Goal: Transaction & Acquisition: Purchase product/service

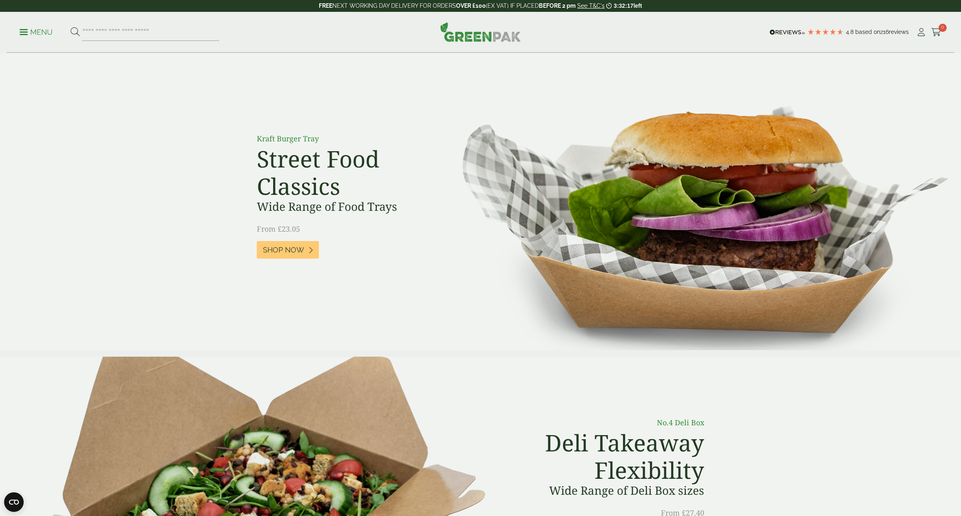
click at [921, 31] on icon at bounding box center [921, 32] width 10 height 8
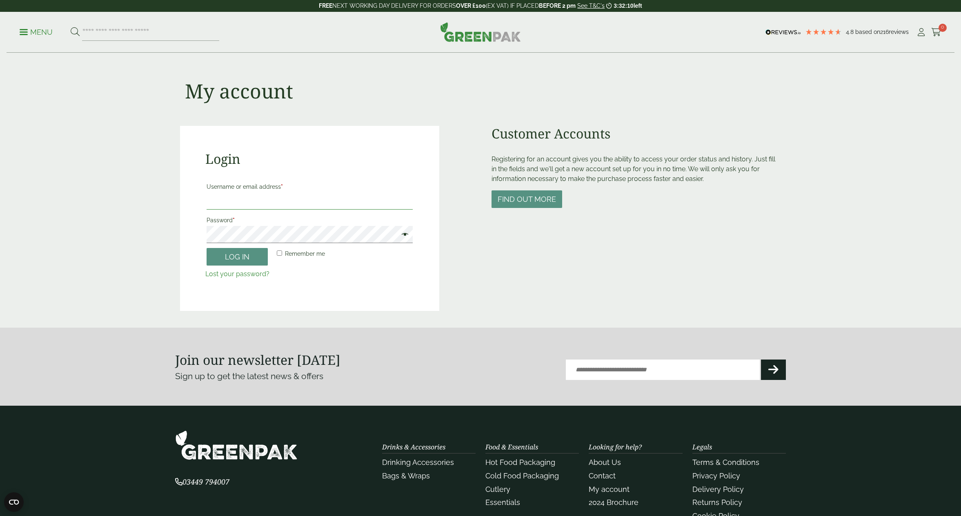
type input "**********"
click at [404, 234] on span at bounding box center [403, 235] width 11 height 10
click at [235, 257] on button "Log in" at bounding box center [237, 257] width 61 height 18
click at [43, 32] on p "Menu" at bounding box center [36, 32] width 33 height 10
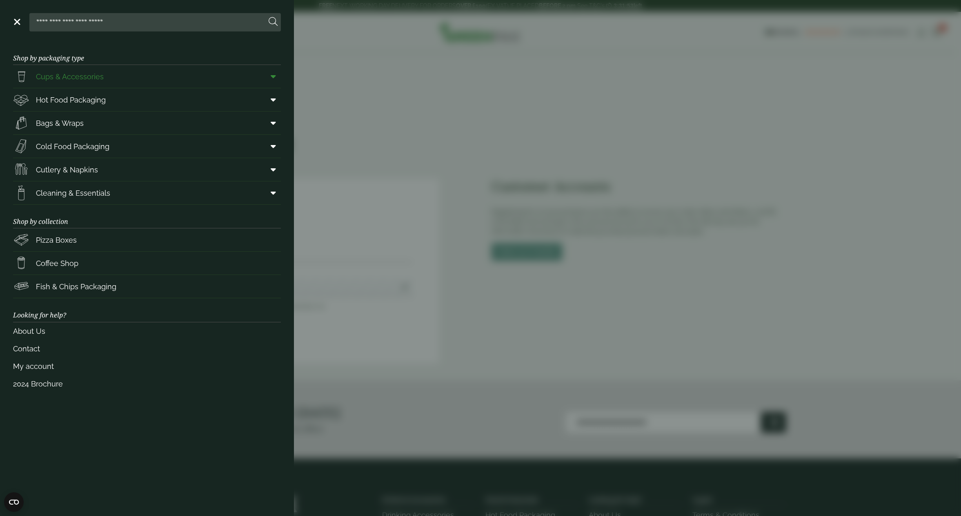
click at [56, 76] on span "Cups & Accessories" at bounding box center [70, 76] width 68 height 11
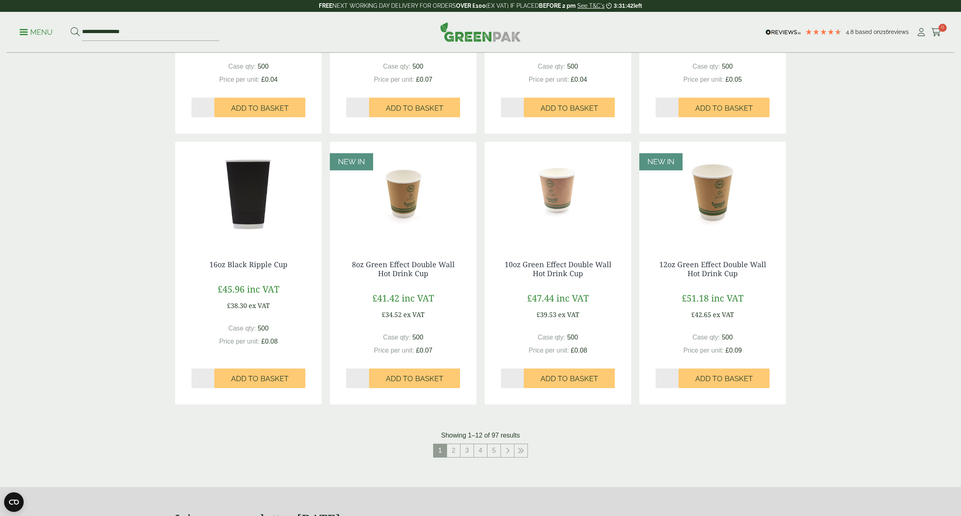
scroll to position [585, 0]
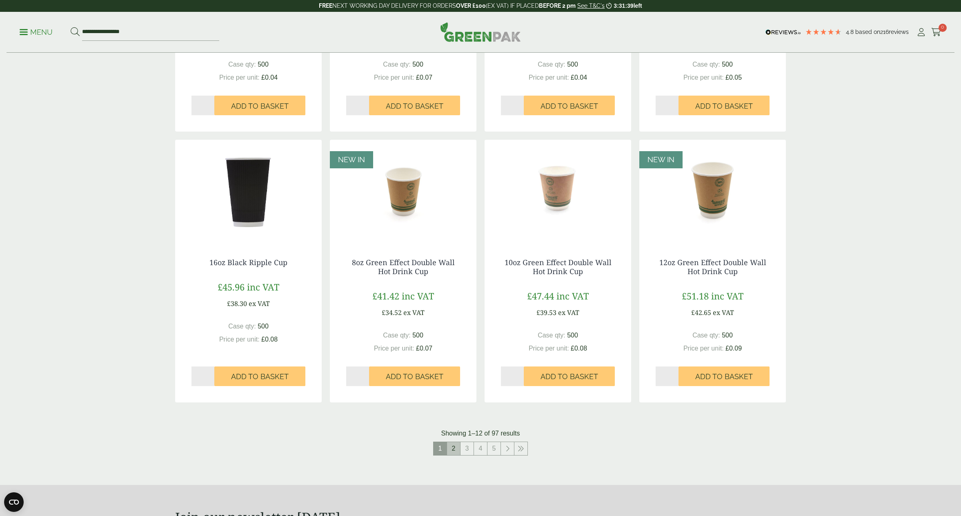
click at [454, 450] on link "2" at bounding box center [453, 448] width 13 height 13
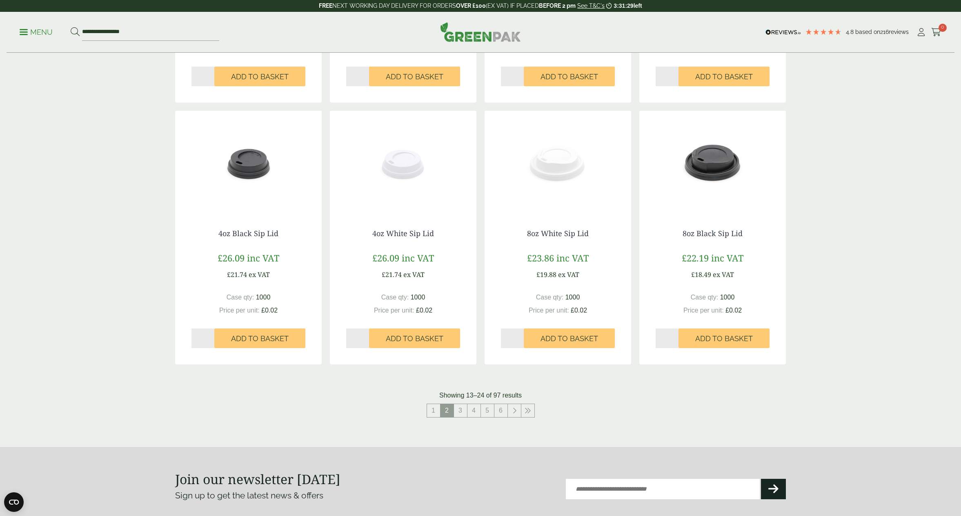
scroll to position [626, 0]
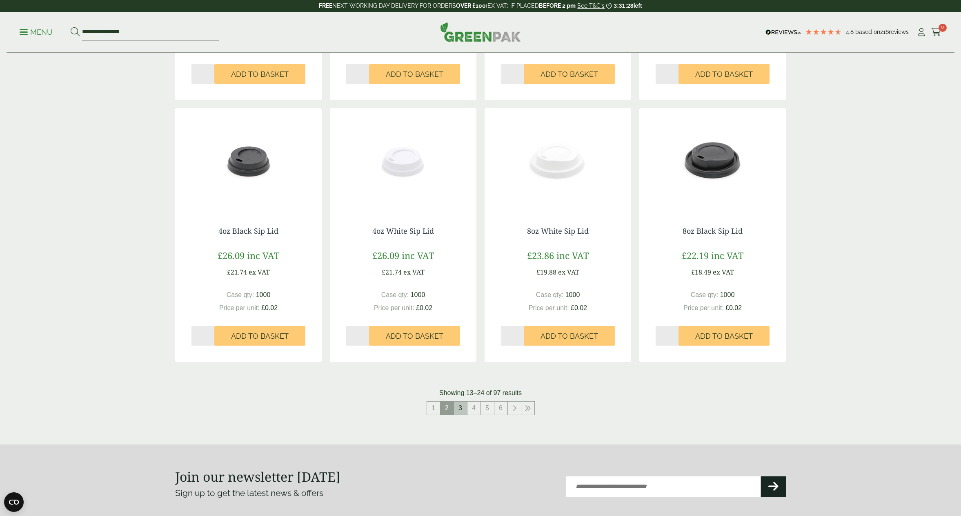
click at [460, 412] on link "3" at bounding box center [460, 407] width 13 height 13
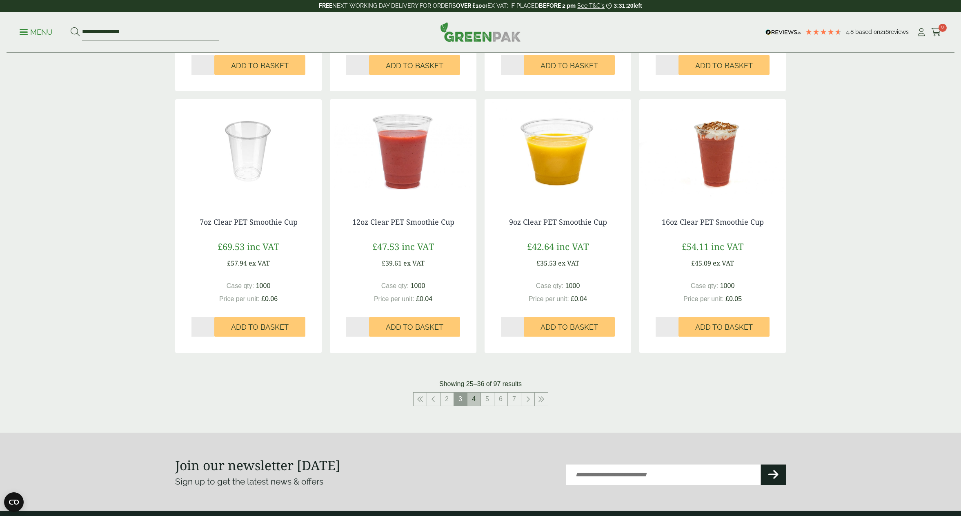
click at [471, 401] on link "4" at bounding box center [473, 398] width 13 height 13
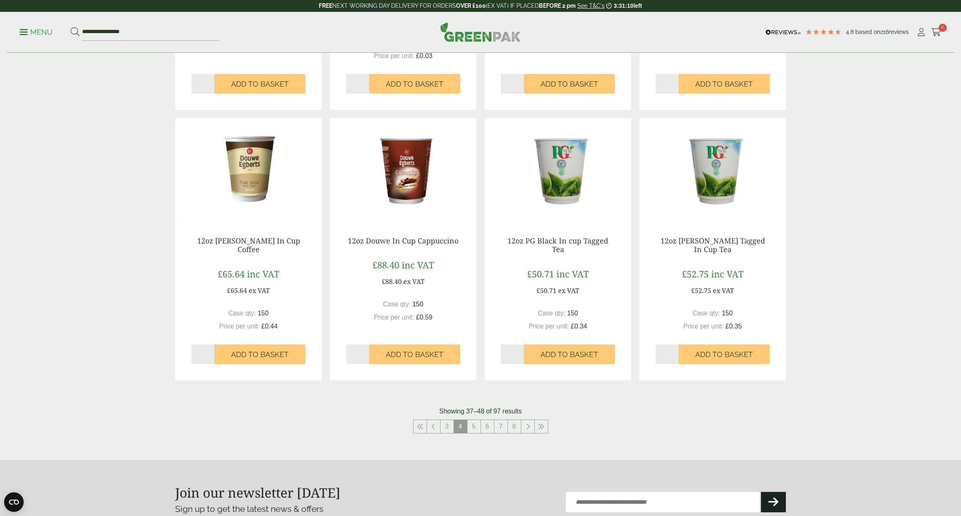
scroll to position [626, 0]
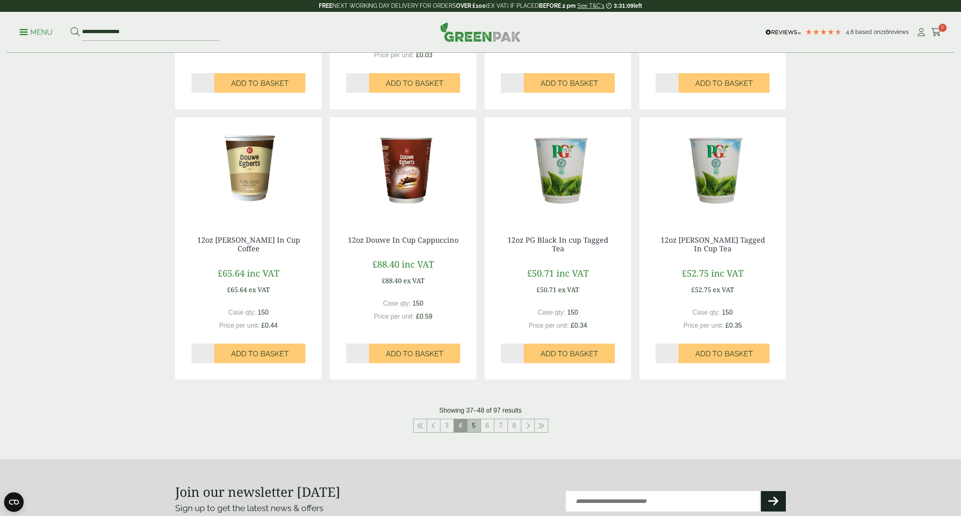
click at [476, 427] on link "5" at bounding box center [473, 425] width 13 height 13
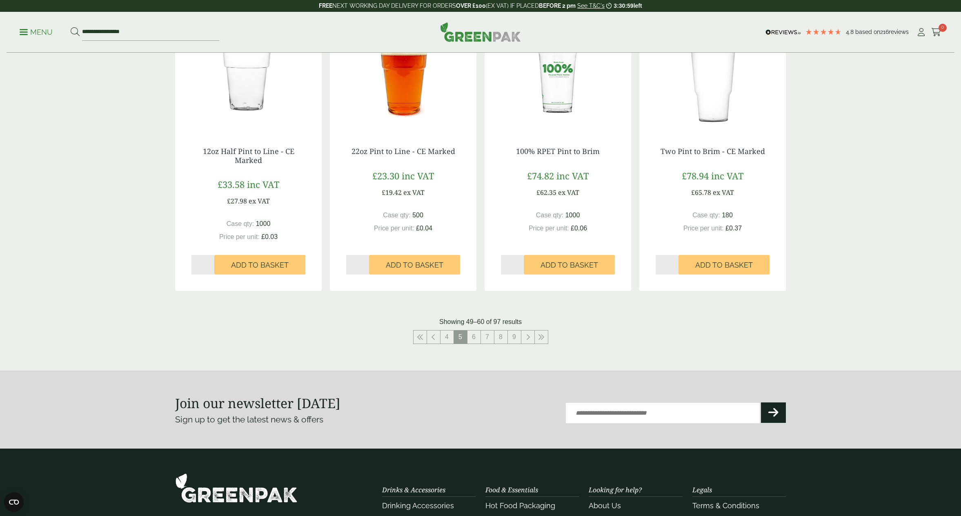
scroll to position [716, 0]
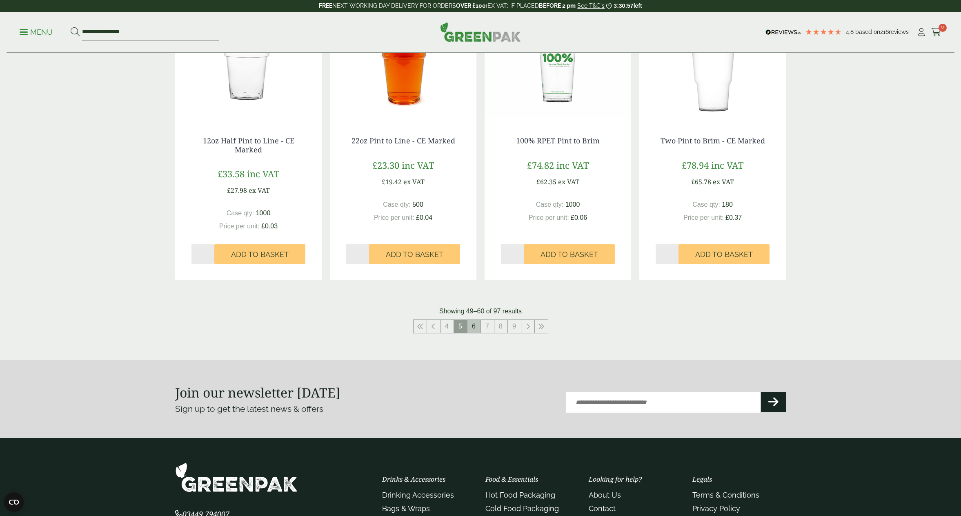
click at [474, 326] on link "6" at bounding box center [473, 326] width 13 height 13
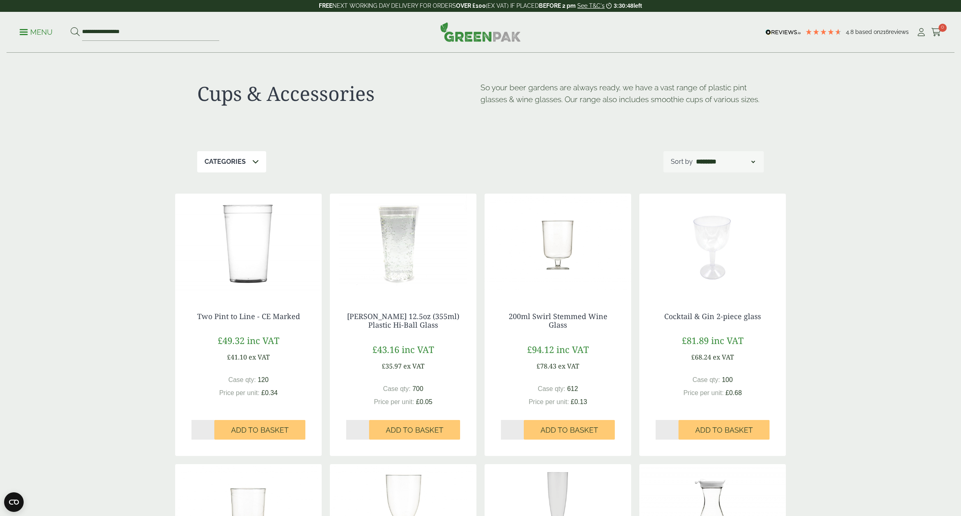
click at [242, 162] on p "Categories" at bounding box center [225, 162] width 41 height 10
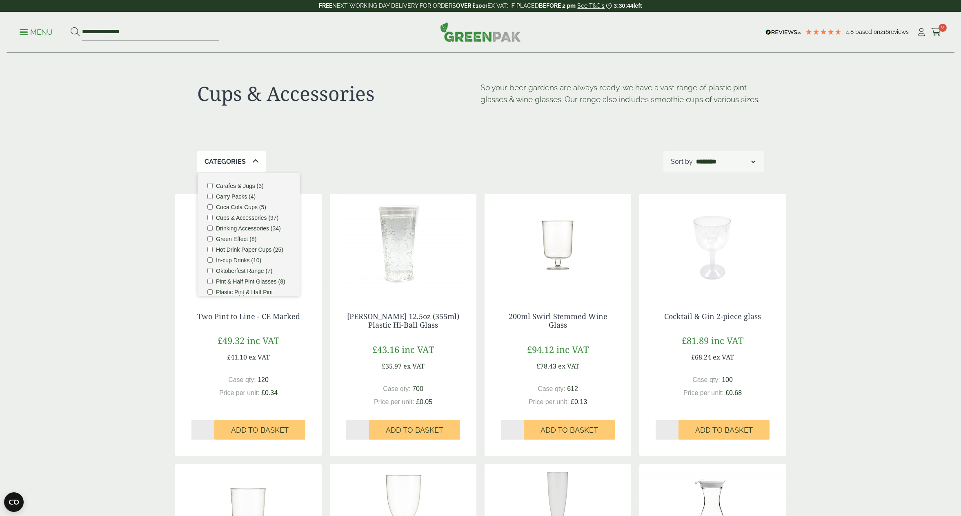
click at [265, 249] on label "Hot Drink Paper Cups (25)" at bounding box center [249, 250] width 67 height 6
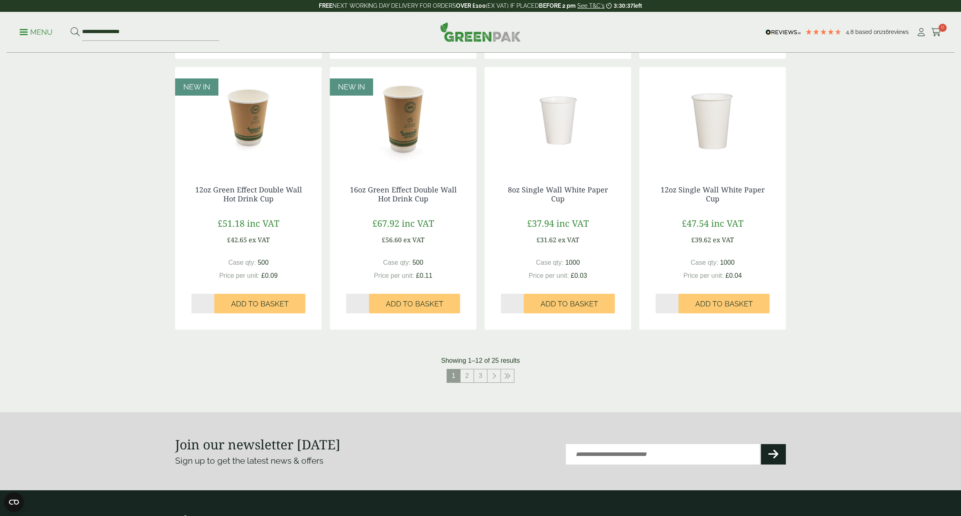
scroll to position [661, 0]
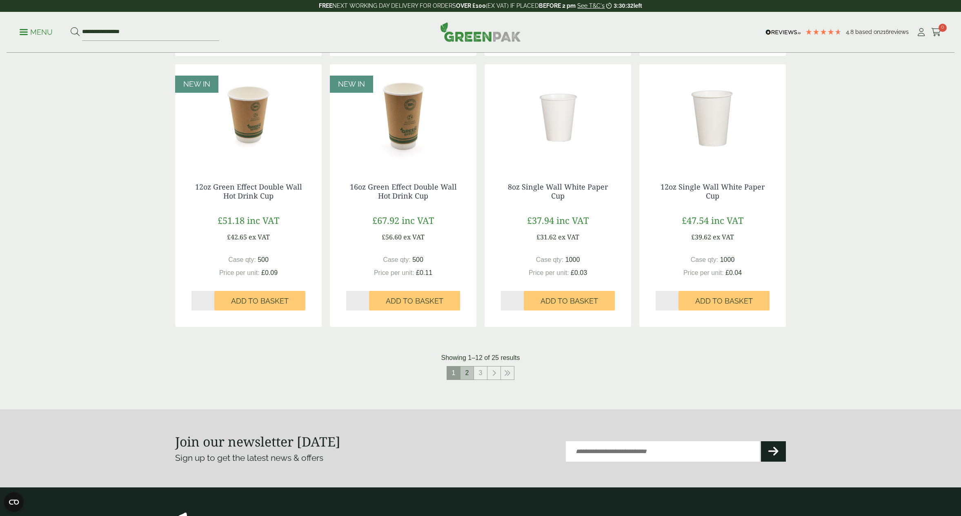
click at [467, 373] on link "2" at bounding box center [467, 372] width 13 height 13
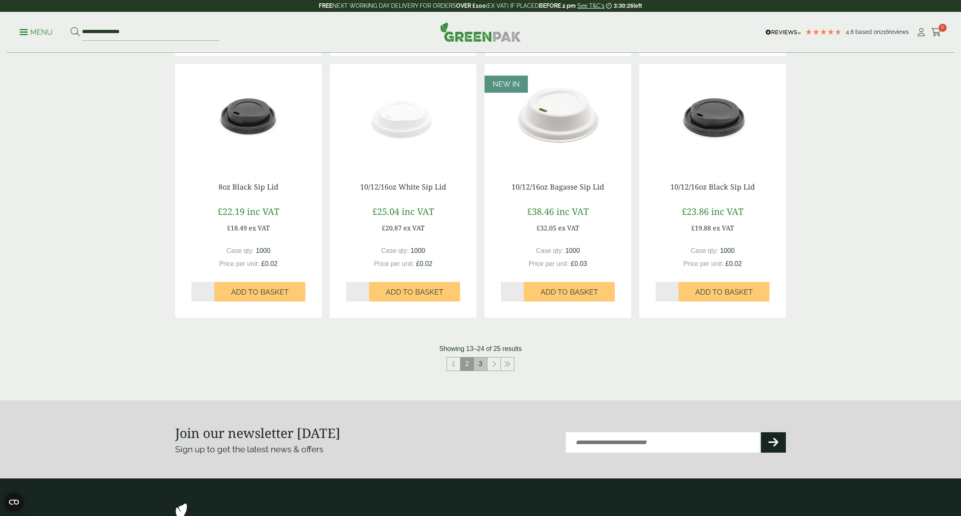
click at [483, 365] on link "3" at bounding box center [480, 363] width 13 height 13
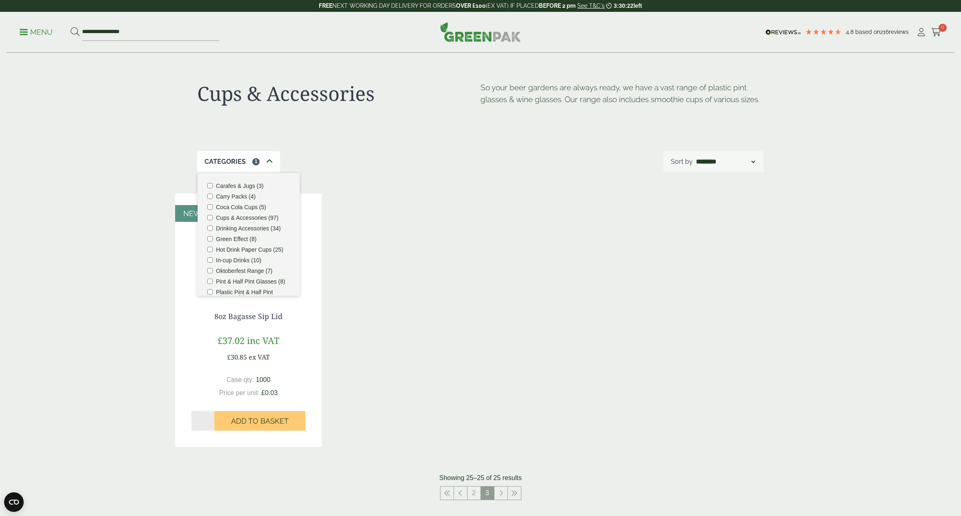
click at [43, 33] on p "Menu" at bounding box center [36, 32] width 33 height 10
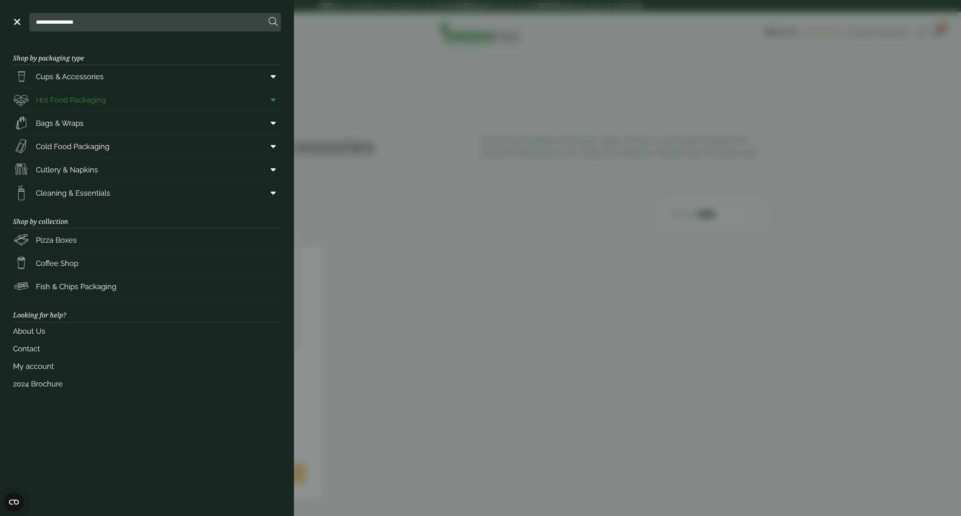
click at [60, 100] on span "Hot Food Packaging" at bounding box center [71, 99] width 70 height 11
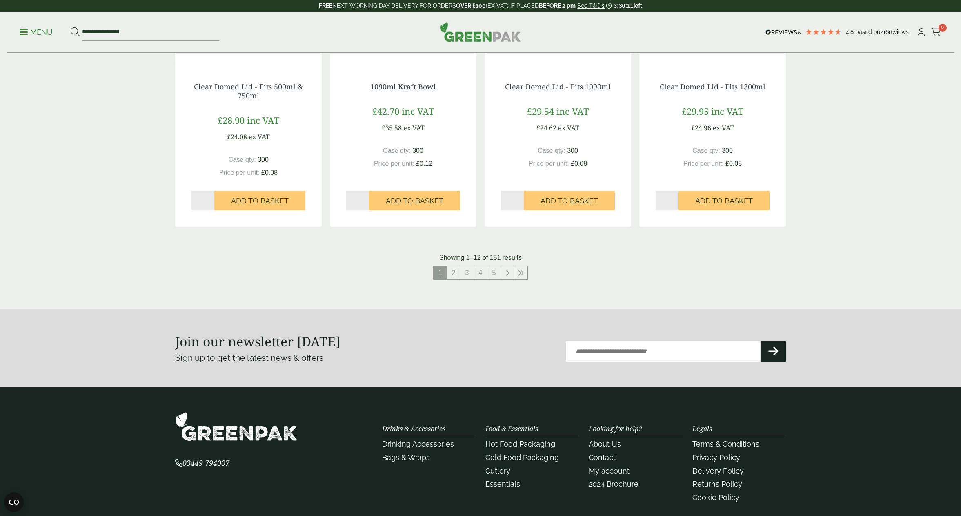
scroll to position [814, 0]
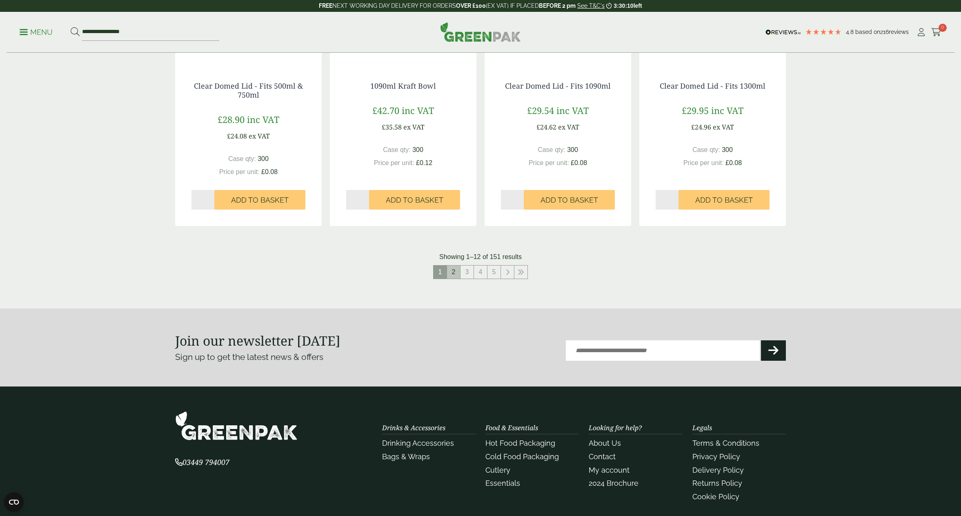
click at [453, 272] on link "2" at bounding box center [453, 271] width 13 height 13
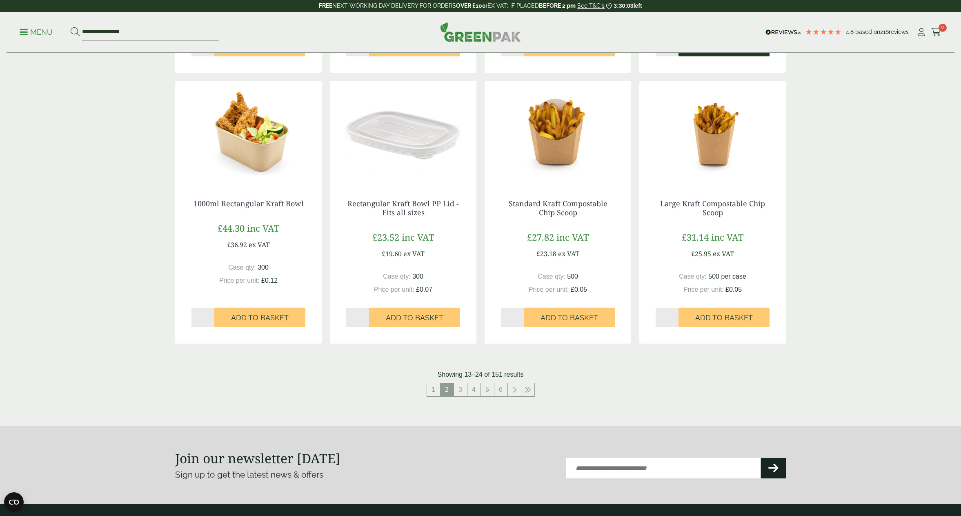
scroll to position [716, 0]
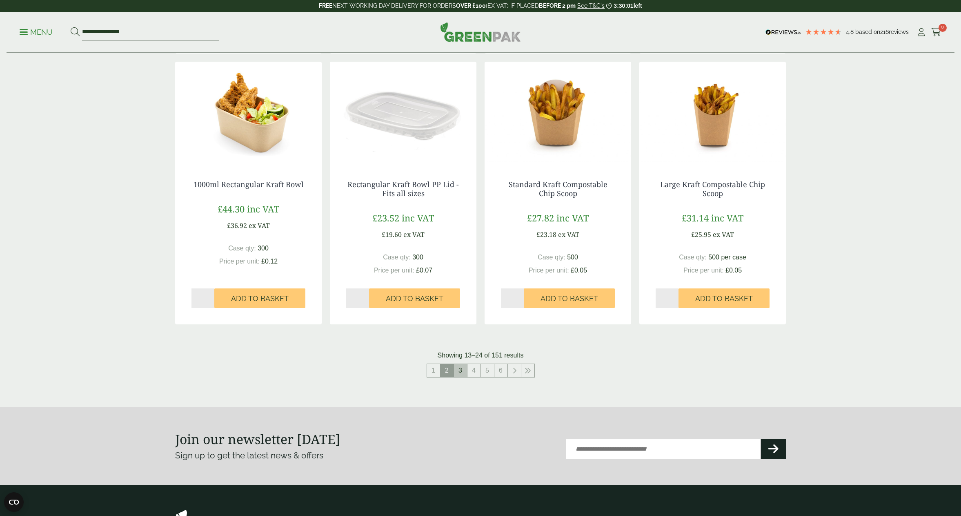
click at [464, 370] on link "3" at bounding box center [460, 370] width 13 height 13
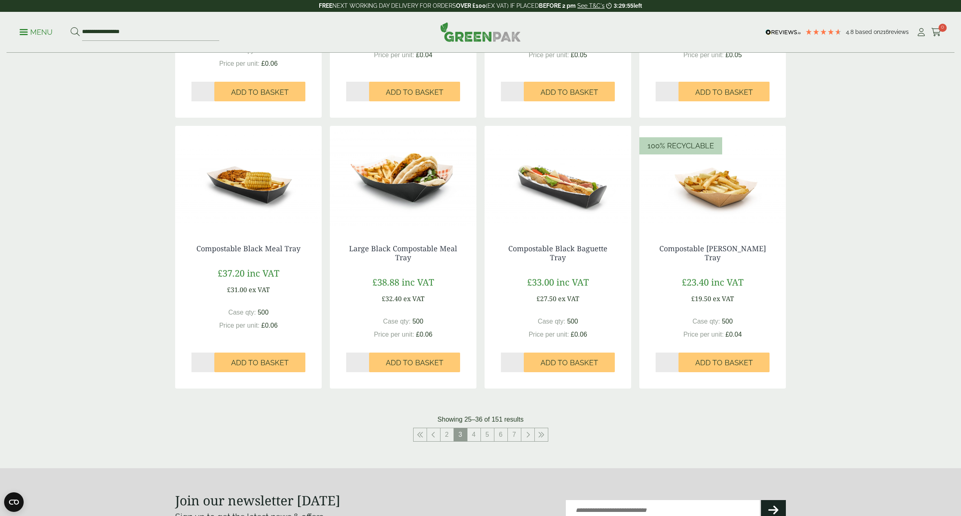
scroll to position [709, 0]
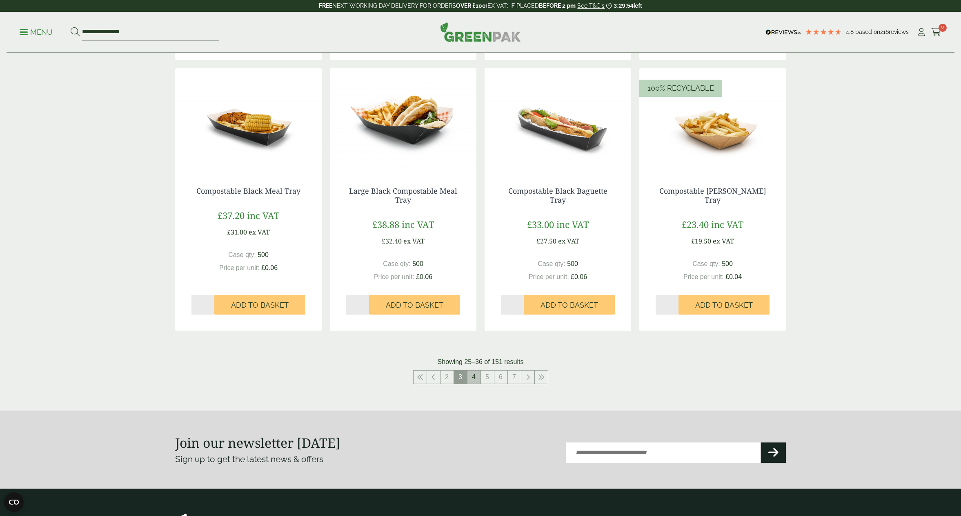
click at [474, 378] on link "4" at bounding box center [473, 376] width 13 height 13
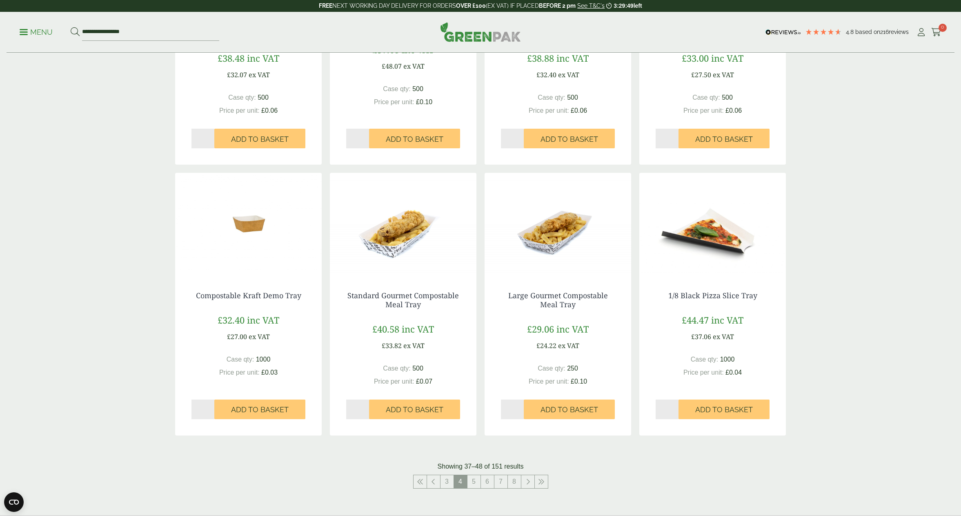
scroll to position [641, 0]
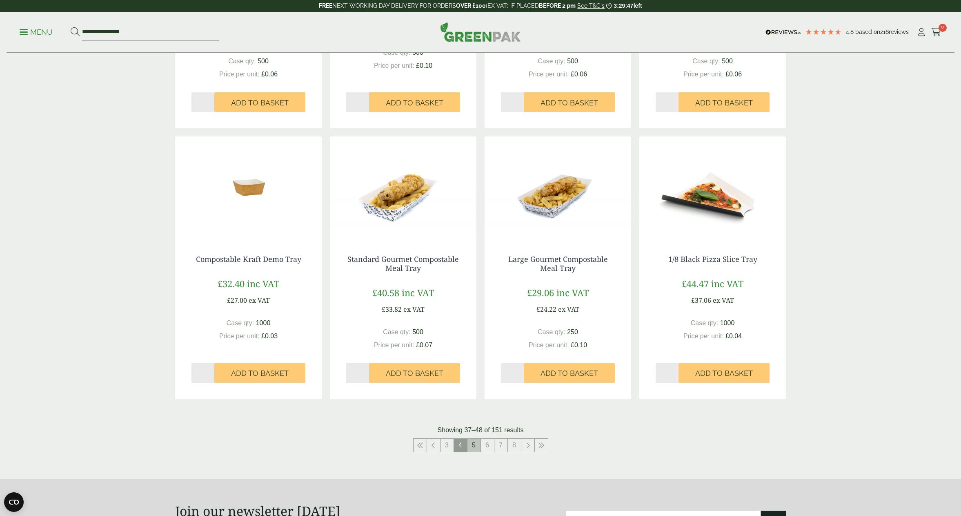
click at [474, 444] on link "5" at bounding box center [473, 444] width 13 height 13
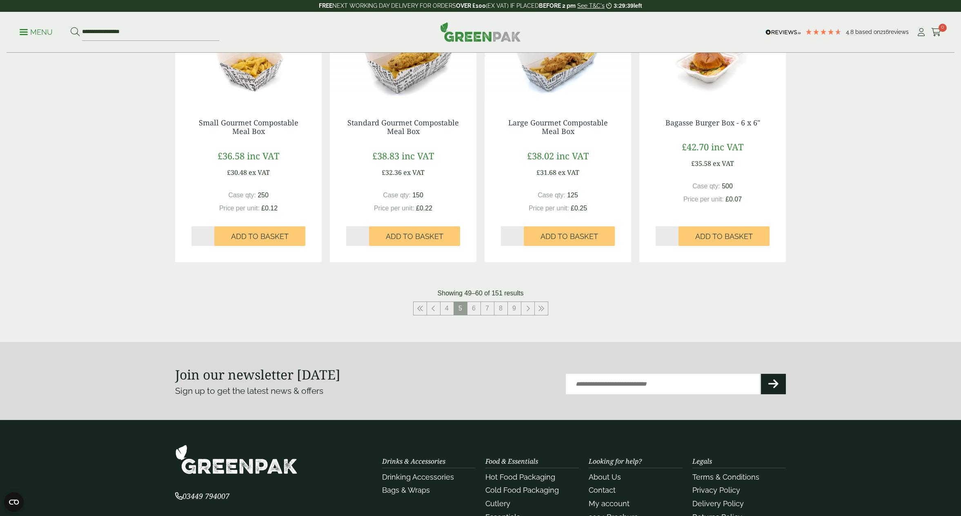
scroll to position [843, 0]
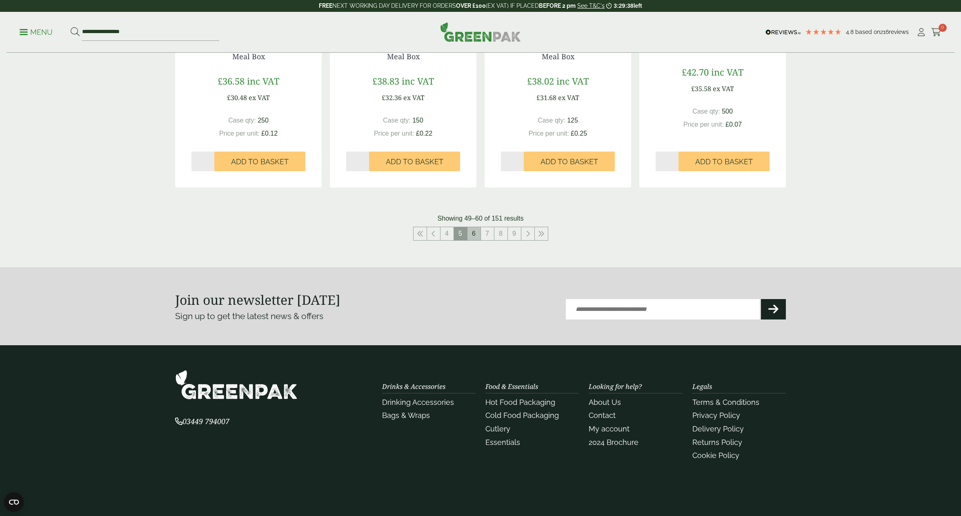
click at [473, 238] on link "6" at bounding box center [473, 233] width 13 height 13
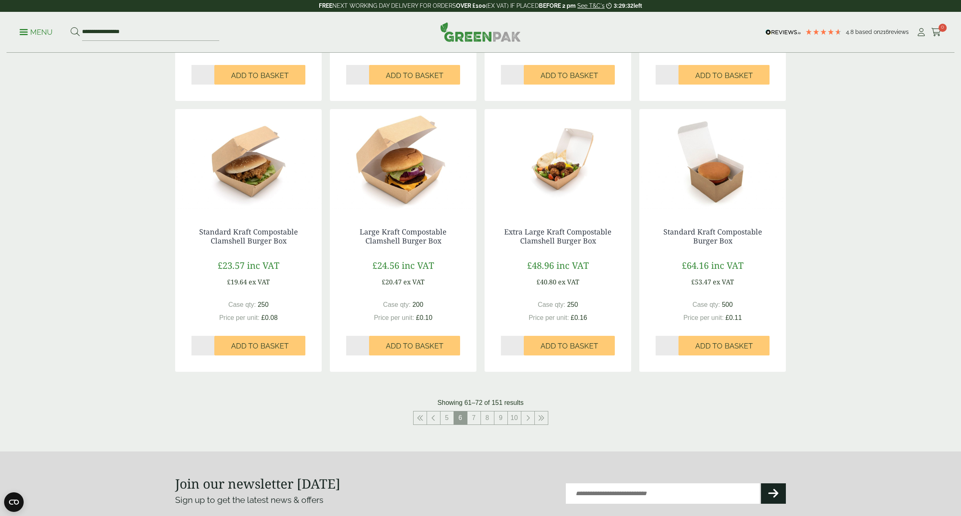
scroll to position [695, 0]
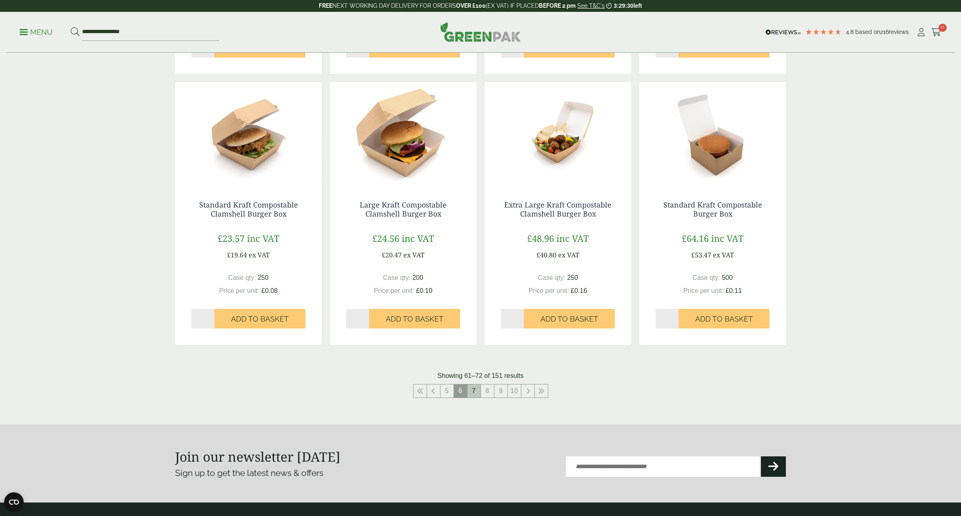
click at [473, 391] on link "7" at bounding box center [473, 390] width 13 height 13
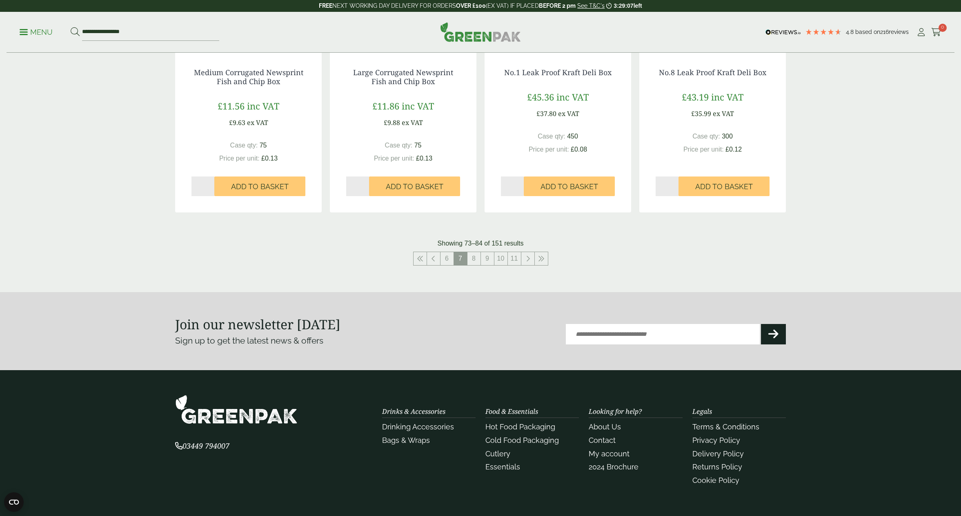
scroll to position [831, 0]
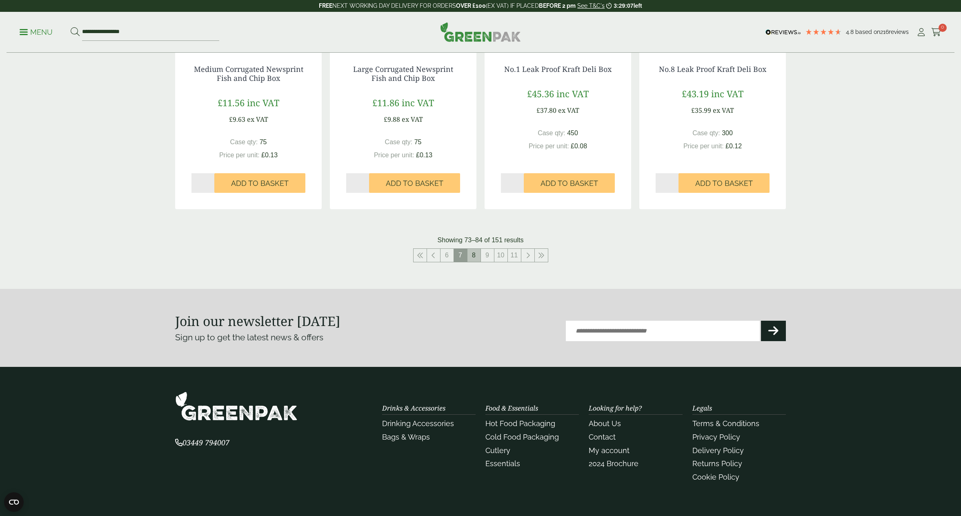
click at [475, 256] on link "8" at bounding box center [473, 255] width 13 height 13
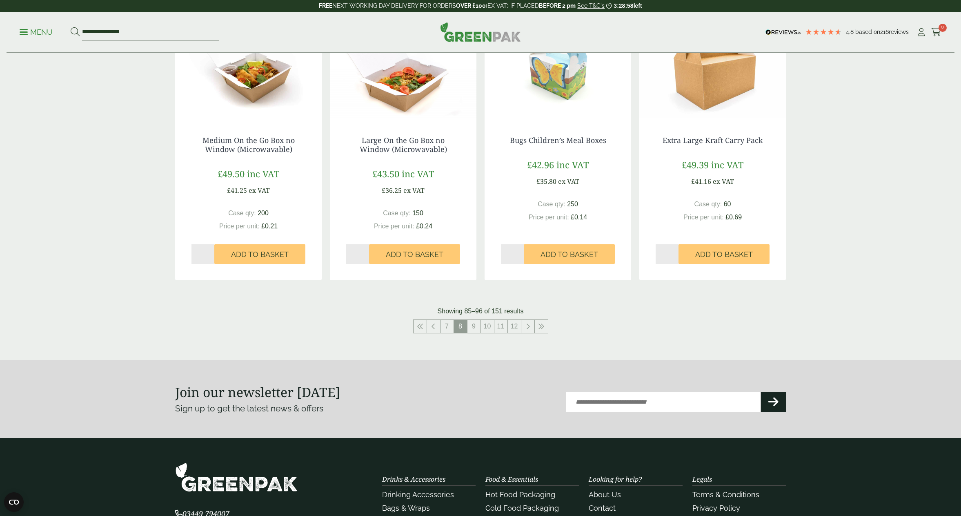
scroll to position [760, 0]
click at [472, 329] on link "9" at bounding box center [473, 325] width 13 height 13
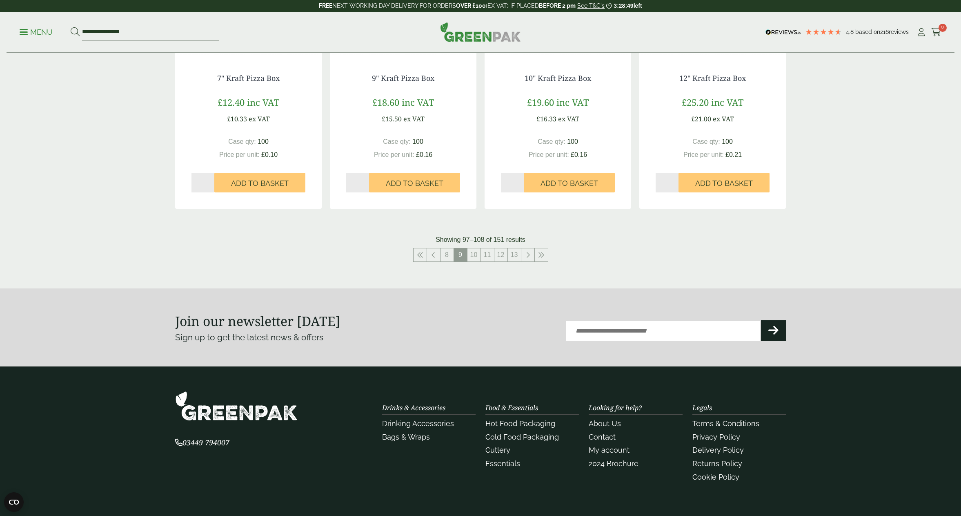
scroll to position [827, 0]
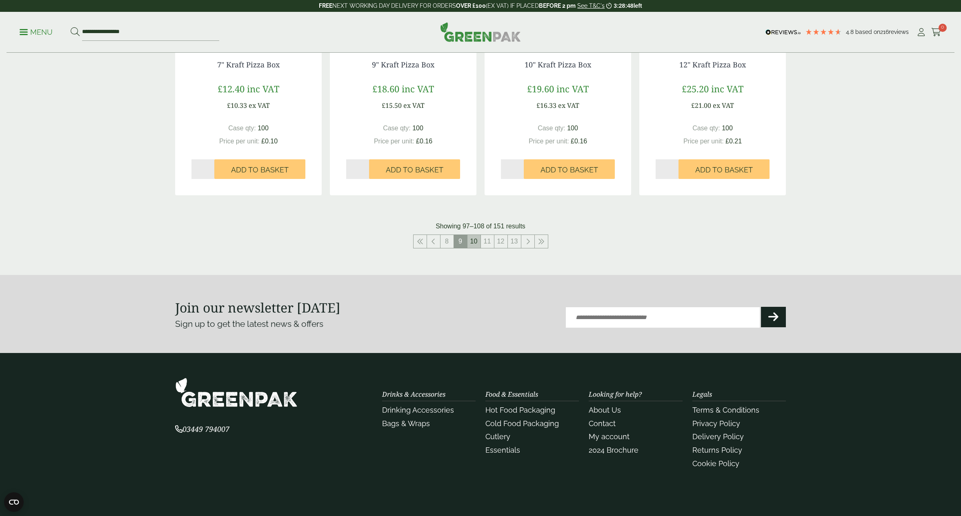
click at [476, 241] on link "10" at bounding box center [473, 241] width 13 height 13
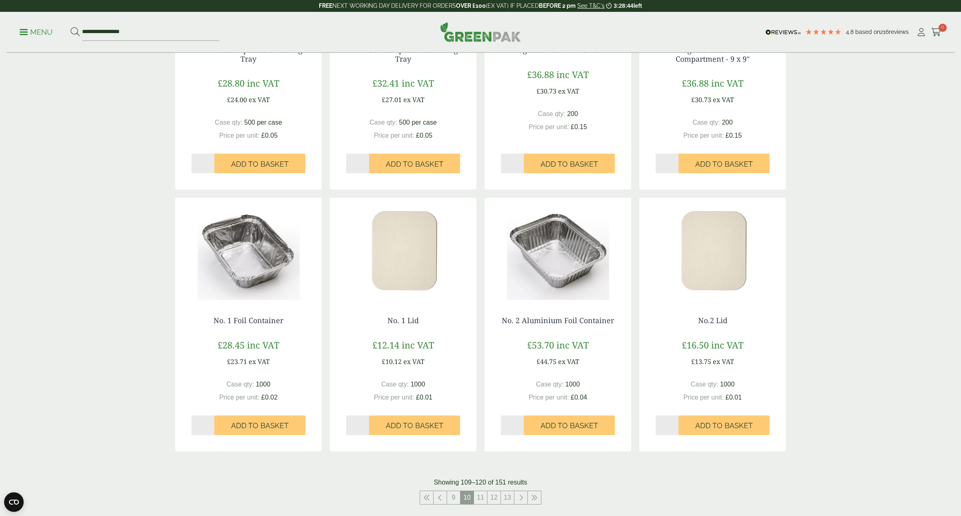
scroll to position [680, 0]
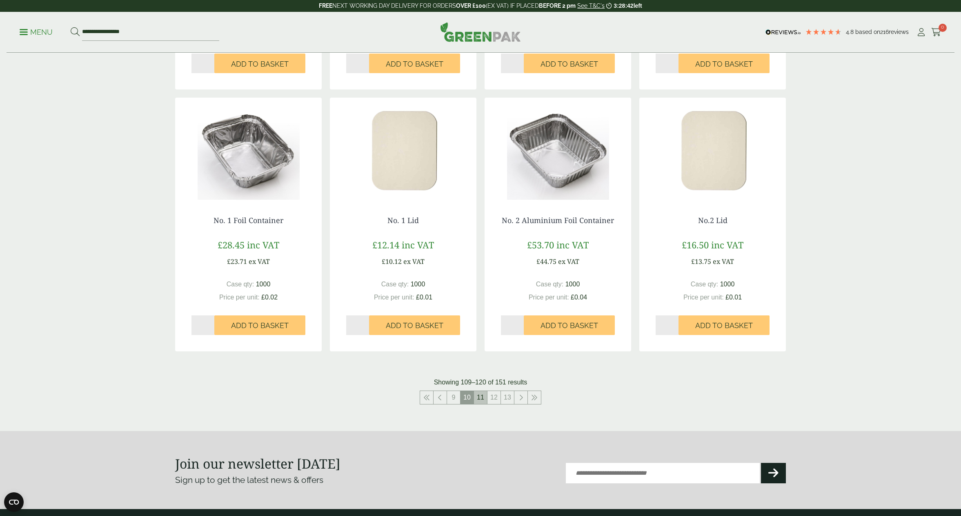
click at [482, 397] on link "11" at bounding box center [480, 397] width 13 height 13
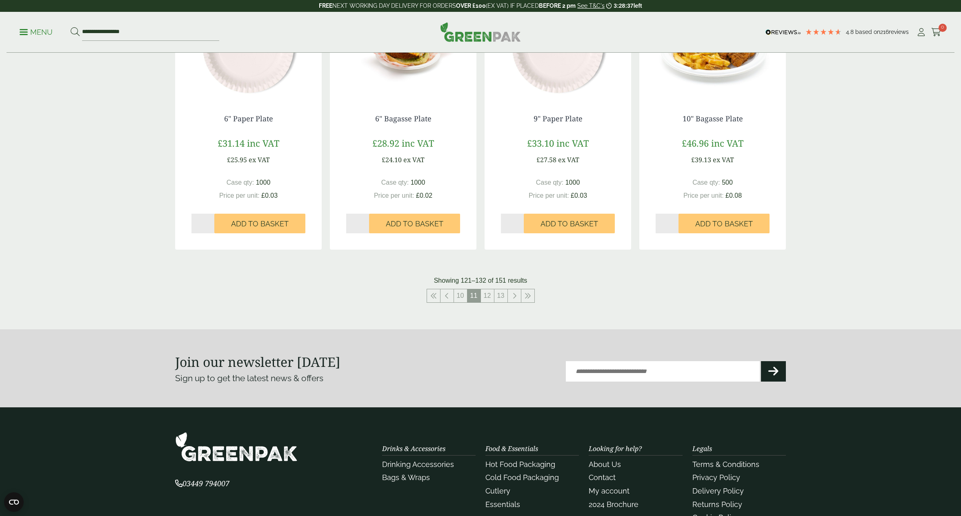
scroll to position [788, 0]
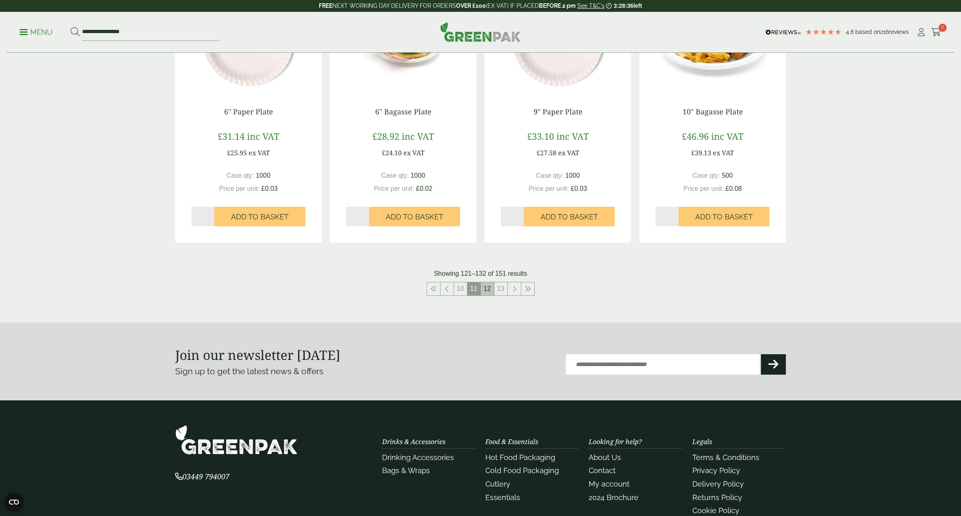
click at [487, 292] on link "12" at bounding box center [487, 288] width 13 height 13
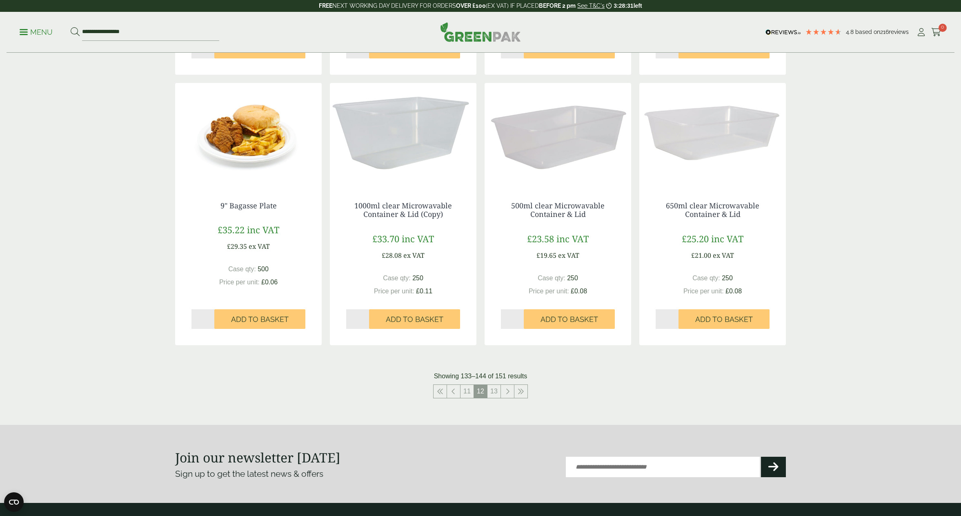
scroll to position [688, 0]
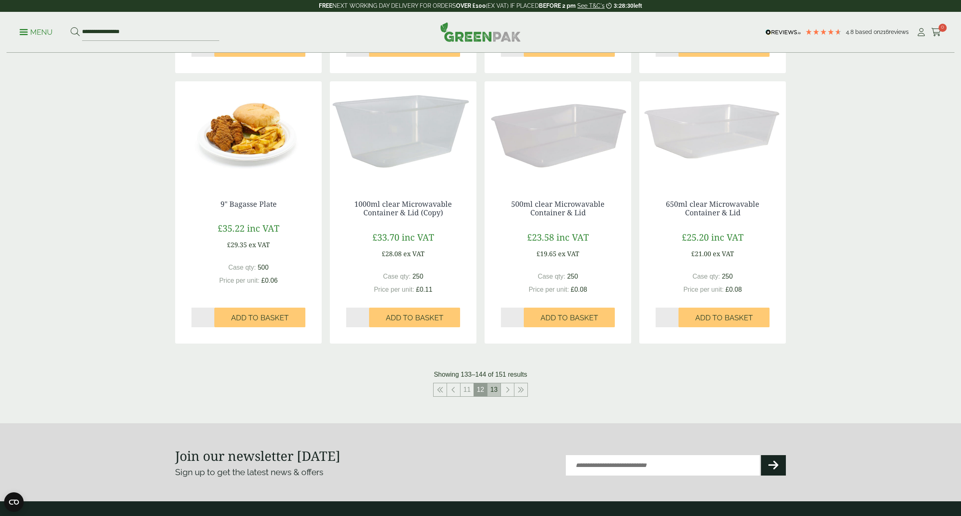
click at [493, 390] on link "13" at bounding box center [493, 389] width 13 height 13
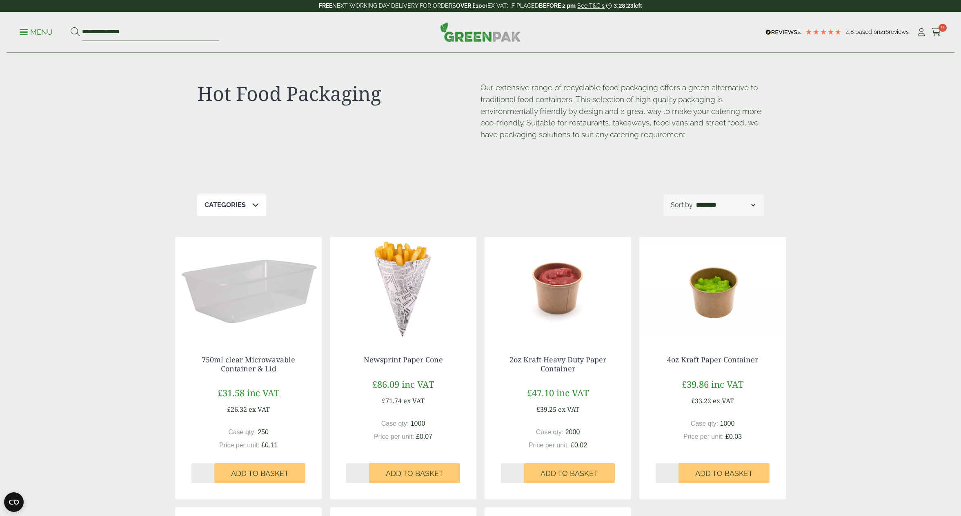
click at [23, 31] on span at bounding box center [24, 31] width 8 height 1
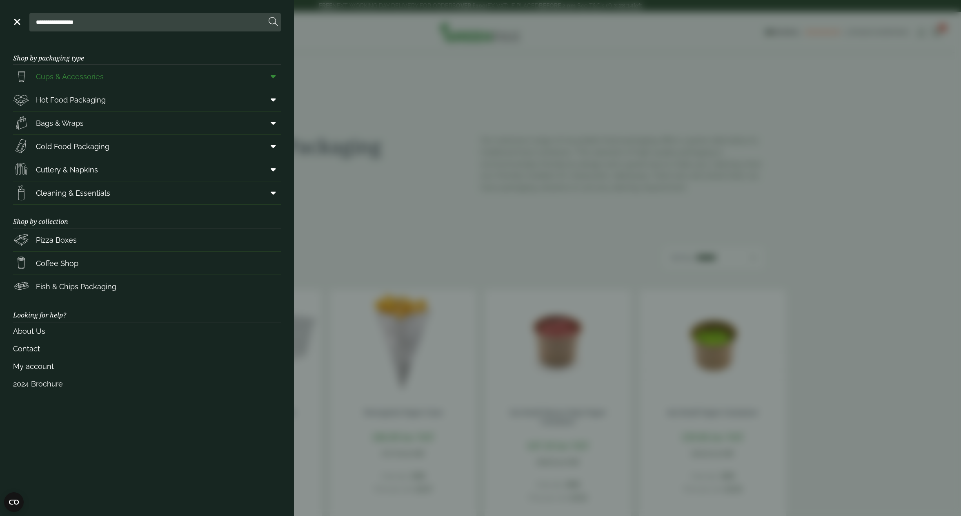
click at [273, 77] on icon at bounding box center [273, 76] width 5 height 8
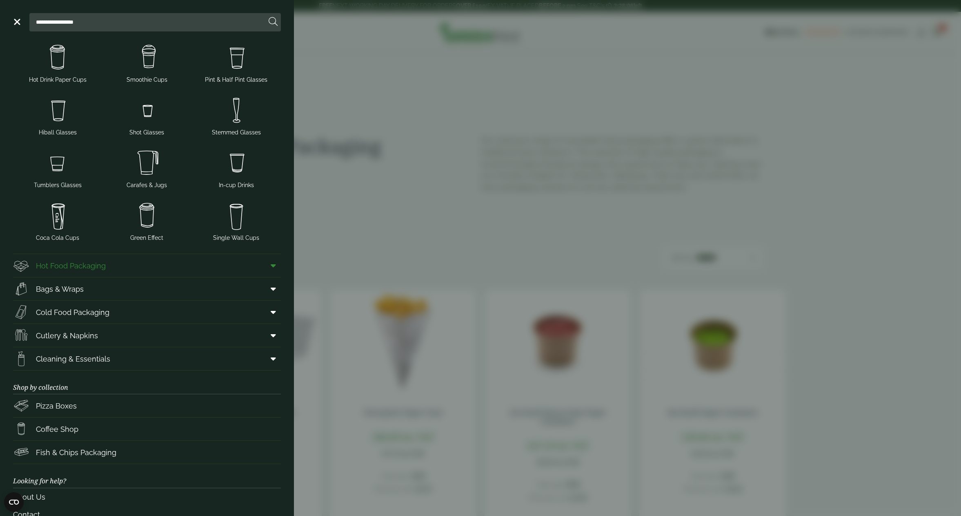
scroll to position [53, 0]
click at [86, 265] on span "Hot Food Packaging" at bounding box center [71, 263] width 70 height 11
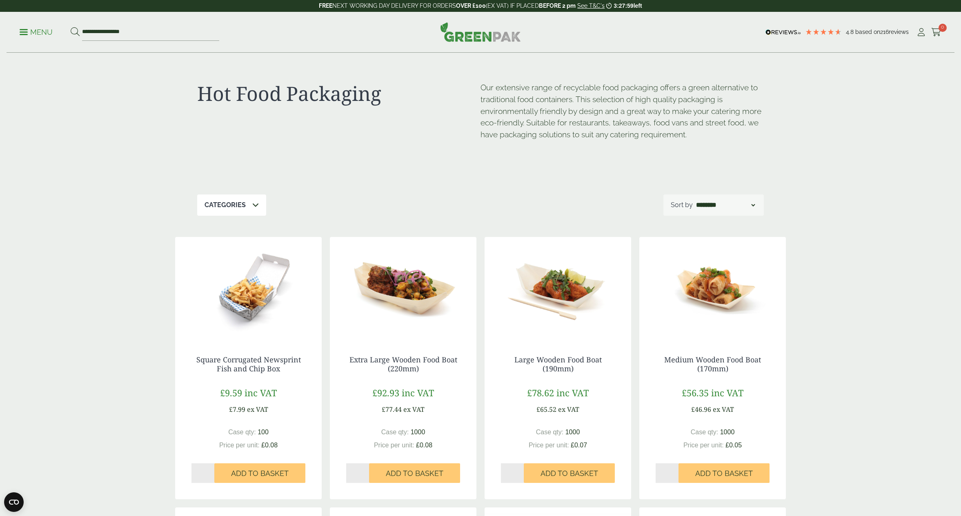
click at [22, 33] on p "Menu" at bounding box center [36, 32] width 33 height 10
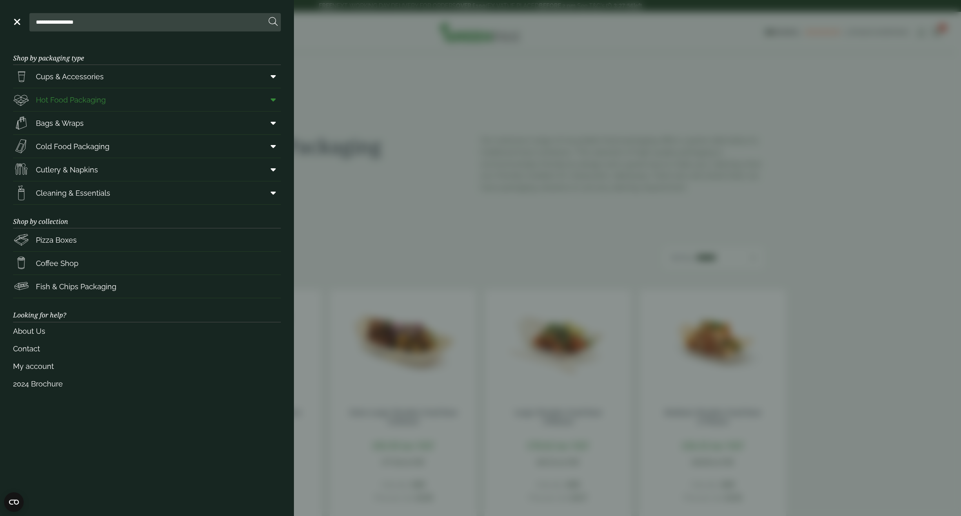
click at [275, 100] on icon at bounding box center [273, 100] width 5 height 8
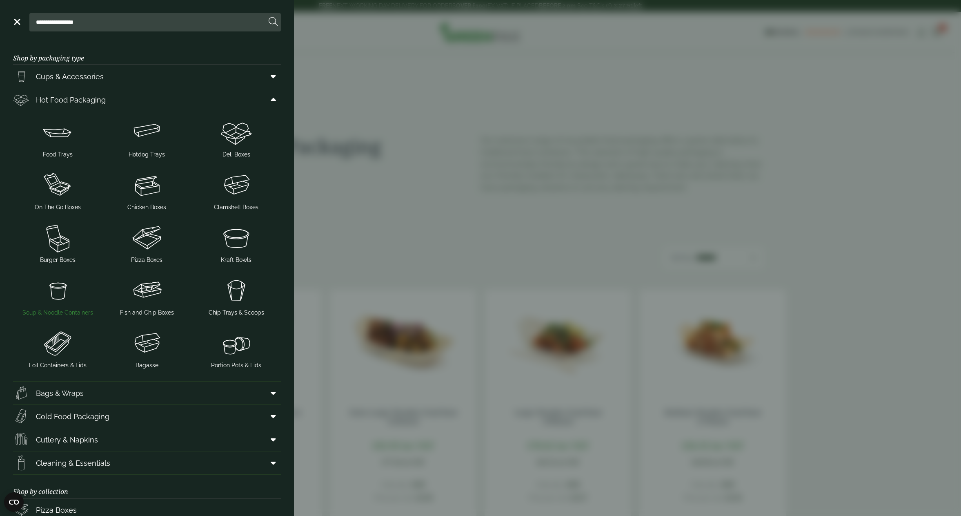
click at [60, 296] on img at bounding box center [57, 290] width 83 height 33
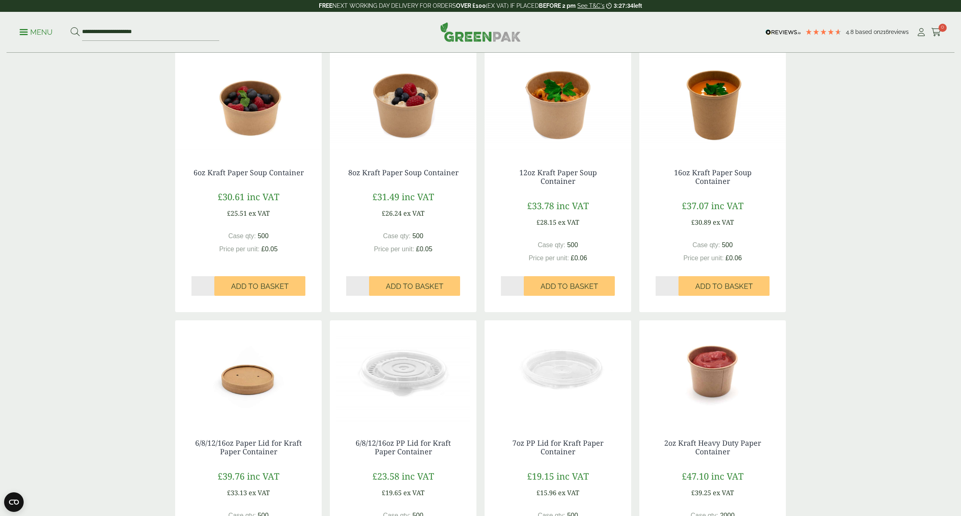
scroll to position [199, 0]
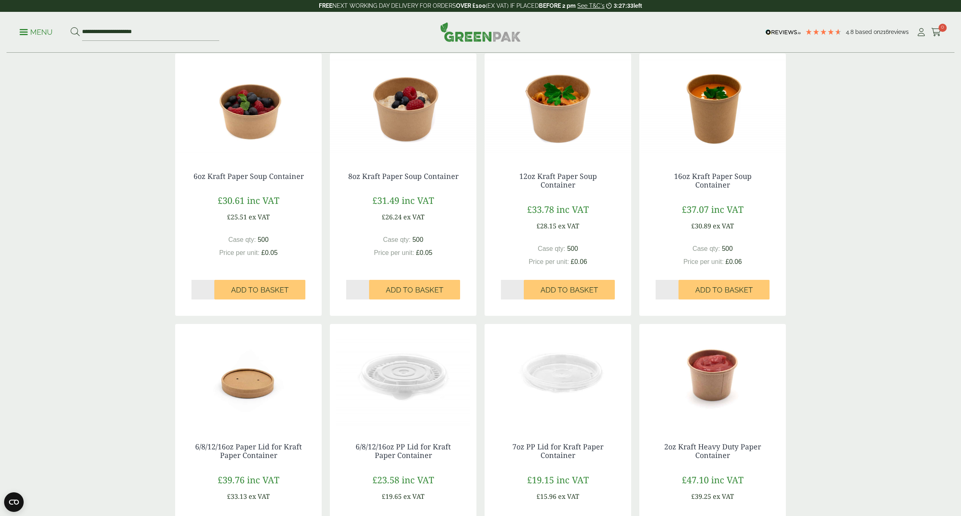
click at [707, 111] on img at bounding box center [712, 104] width 147 height 102
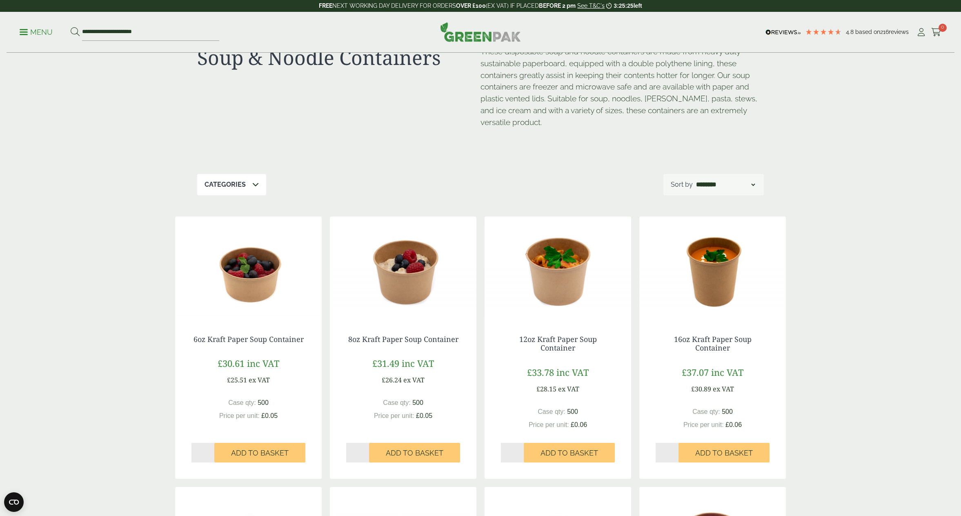
scroll to position [0, 0]
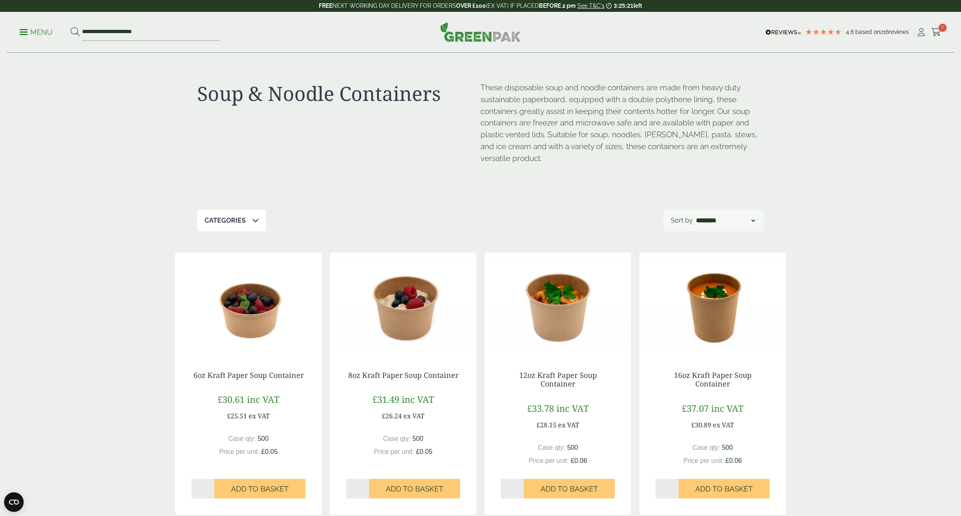
click at [235, 220] on p "Categories" at bounding box center [225, 221] width 41 height 10
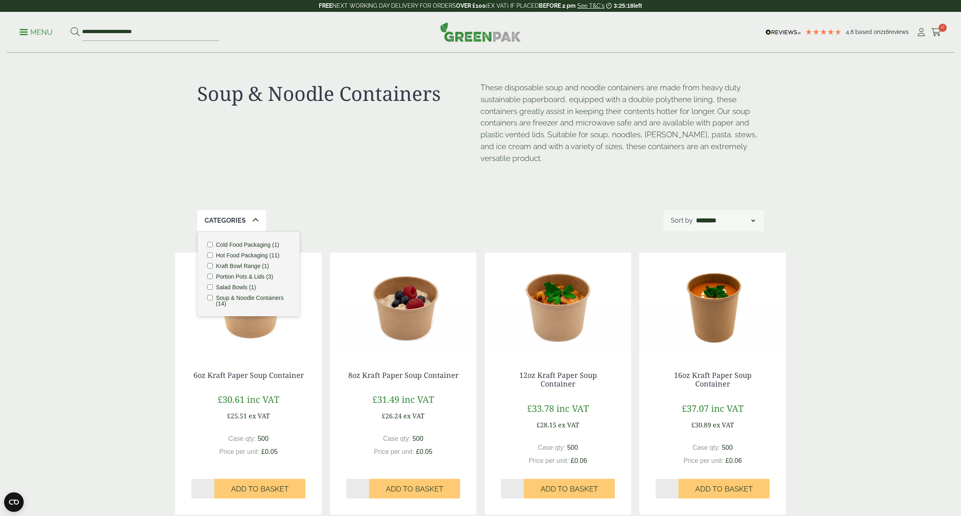
drag, startPoint x: 57, startPoint y: 89, endPoint x: 55, endPoint y: 78, distance: 10.3
click at [39, 30] on p "Menu" at bounding box center [36, 32] width 33 height 10
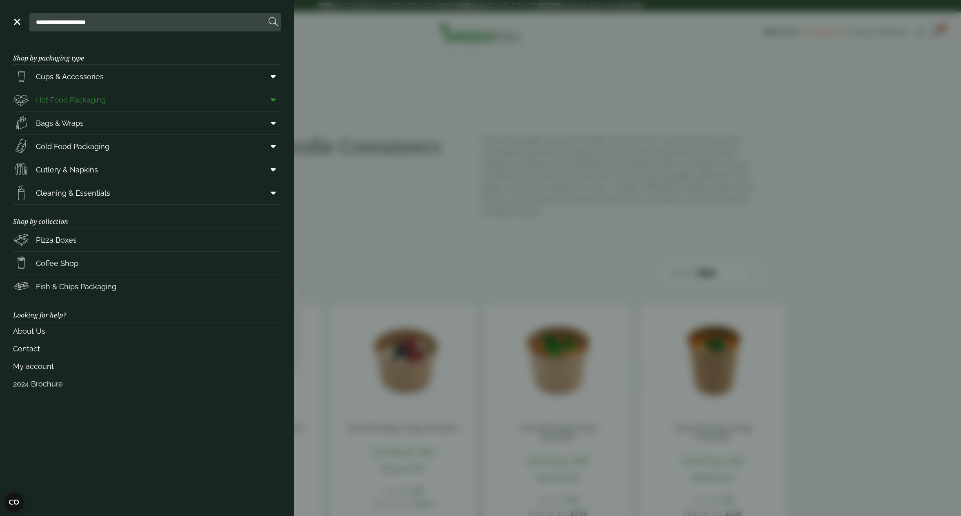
click at [274, 100] on icon at bounding box center [273, 100] width 5 height 8
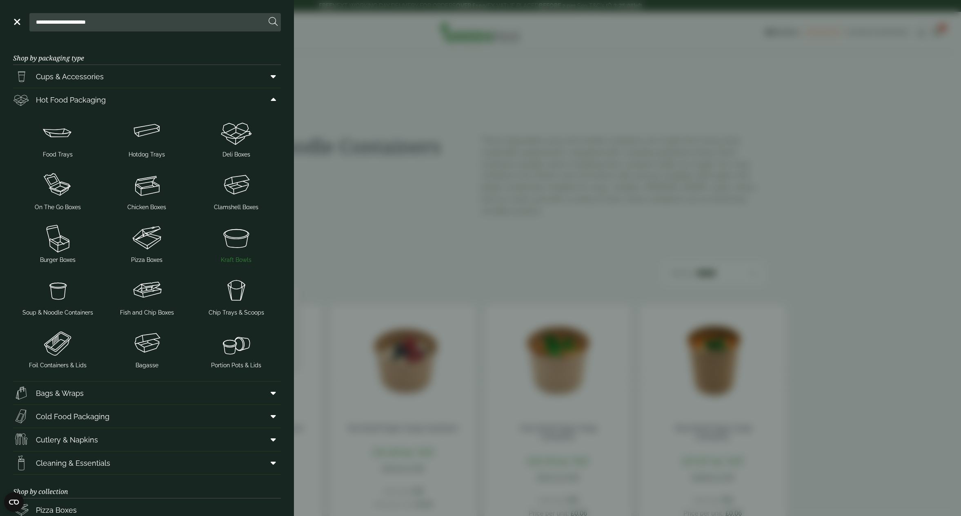
click at [240, 234] on img at bounding box center [236, 237] width 83 height 33
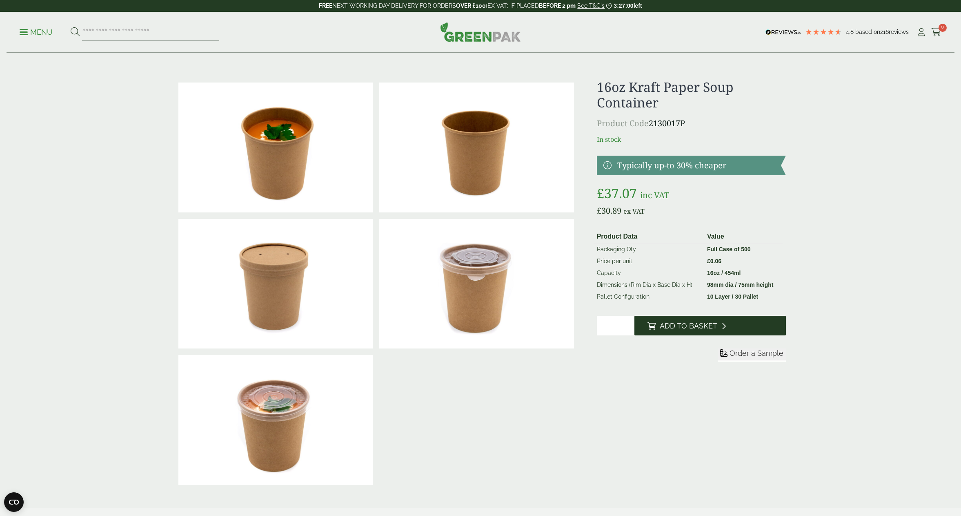
click at [667, 328] on span "Add to Basket" at bounding box center [689, 325] width 58 height 9
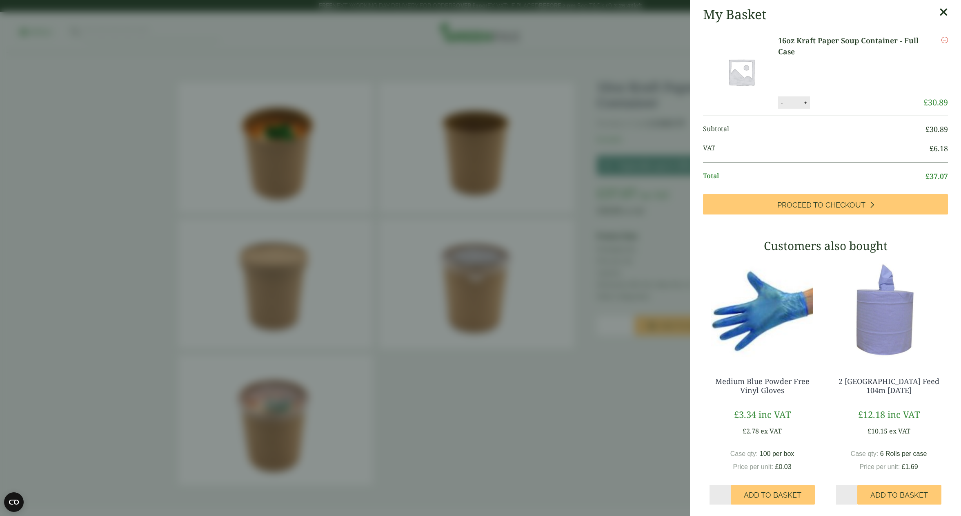
click at [946, 12] on icon at bounding box center [943, 12] width 9 height 11
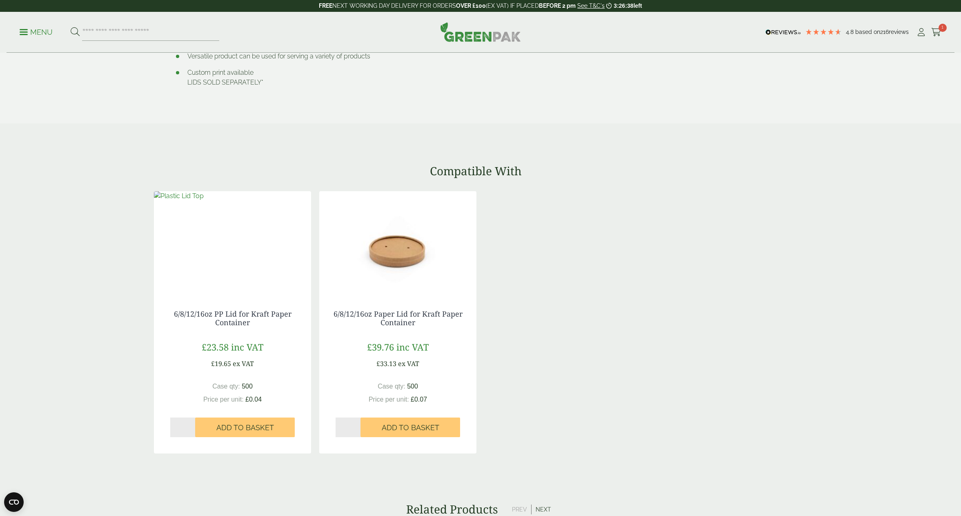
scroll to position [667, 0]
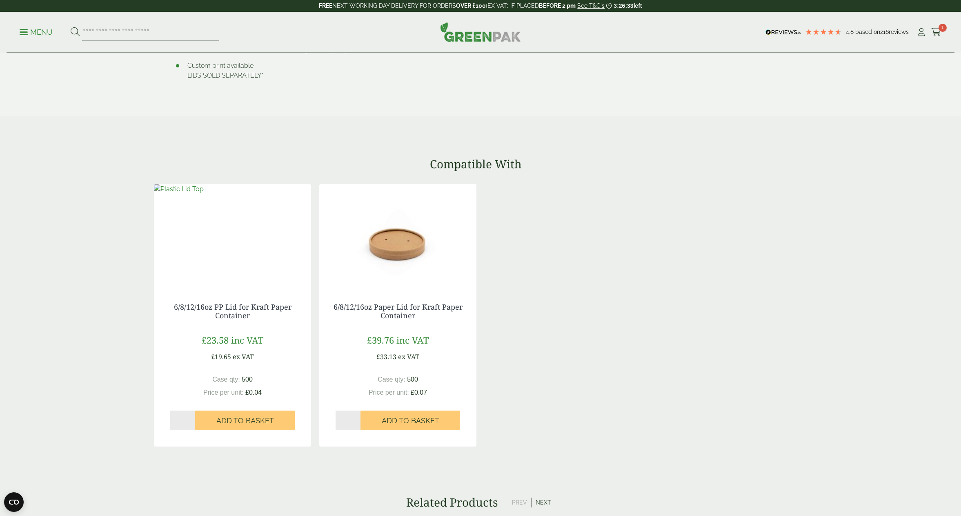
click at [399, 255] on img at bounding box center [397, 235] width 157 height 102
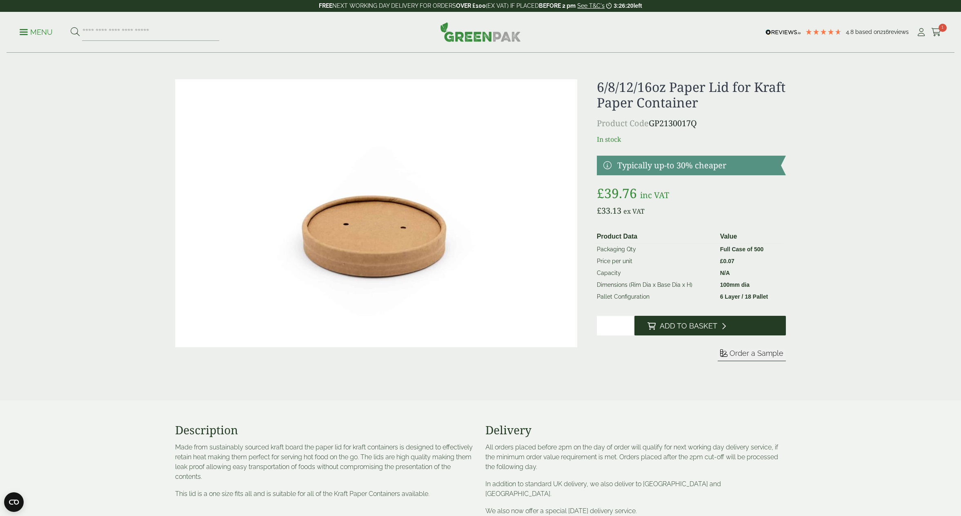
click at [694, 328] on span "Add to Basket" at bounding box center [689, 325] width 58 height 9
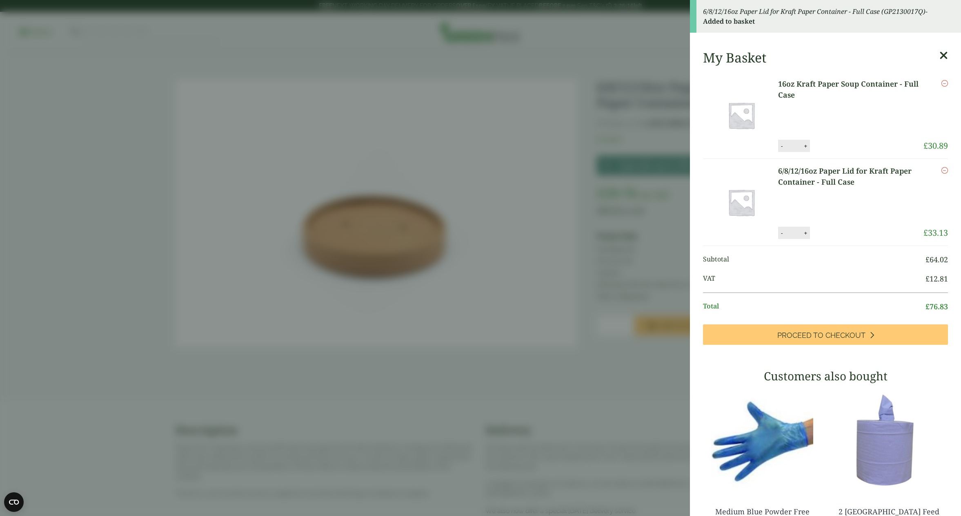
drag, startPoint x: 941, startPoint y: 55, endPoint x: 830, endPoint y: 53, distance: 110.7
click at [941, 55] on icon at bounding box center [943, 55] width 9 height 11
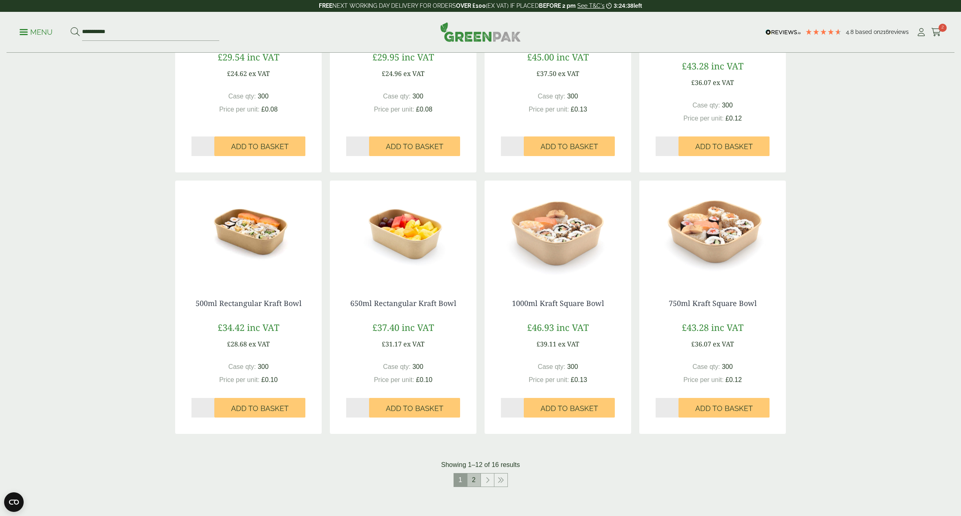
scroll to position [566, 0]
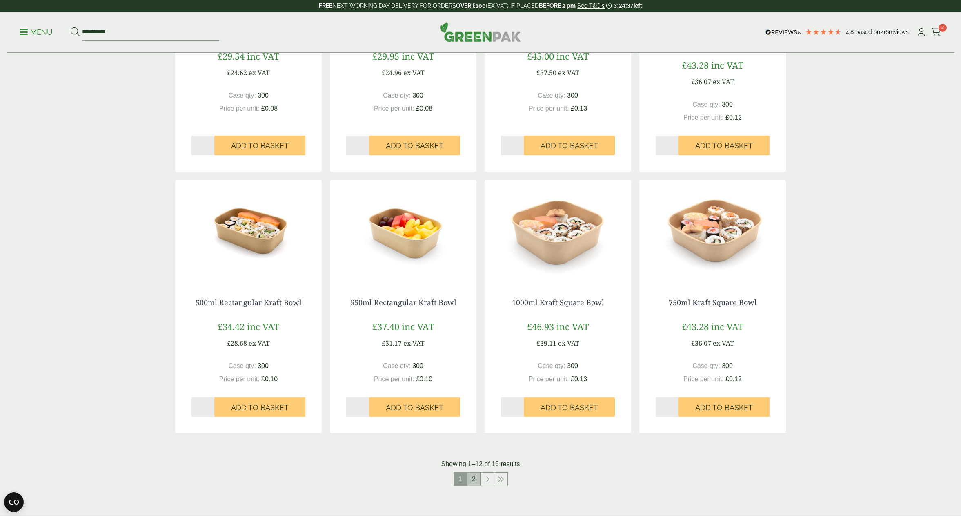
click at [475, 481] on link "2" at bounding box center [473, 478] width 13 height 13
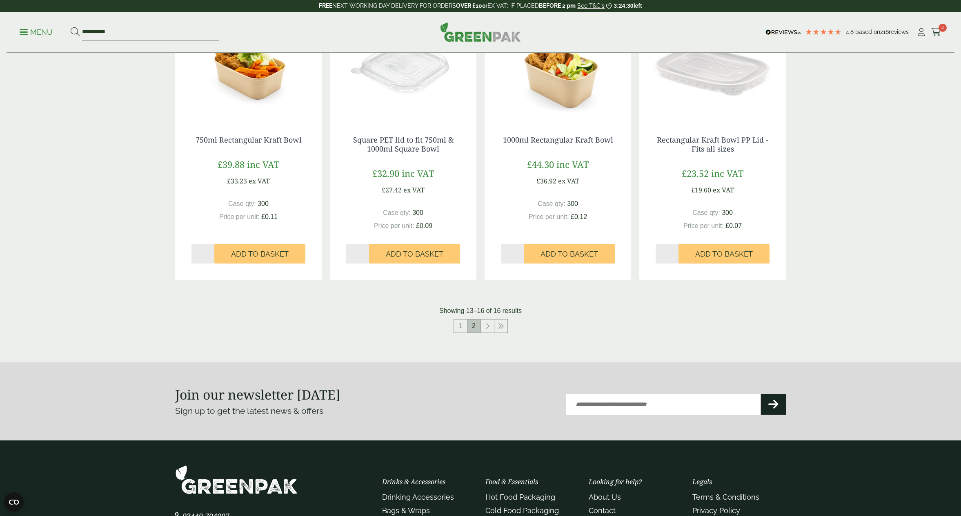
scroll to position [194, 0]
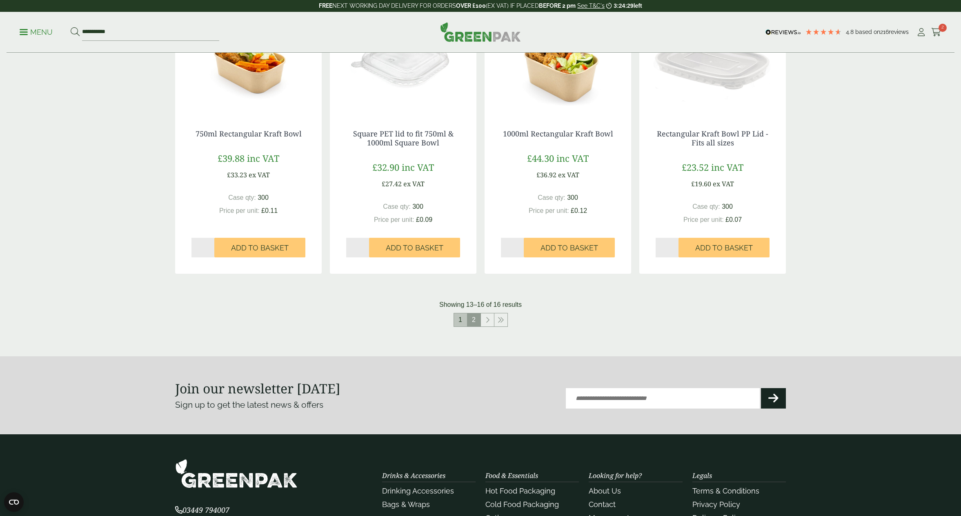
click at [458, 318] on link "1" at bounding box center [460, 319] width 13 height 13
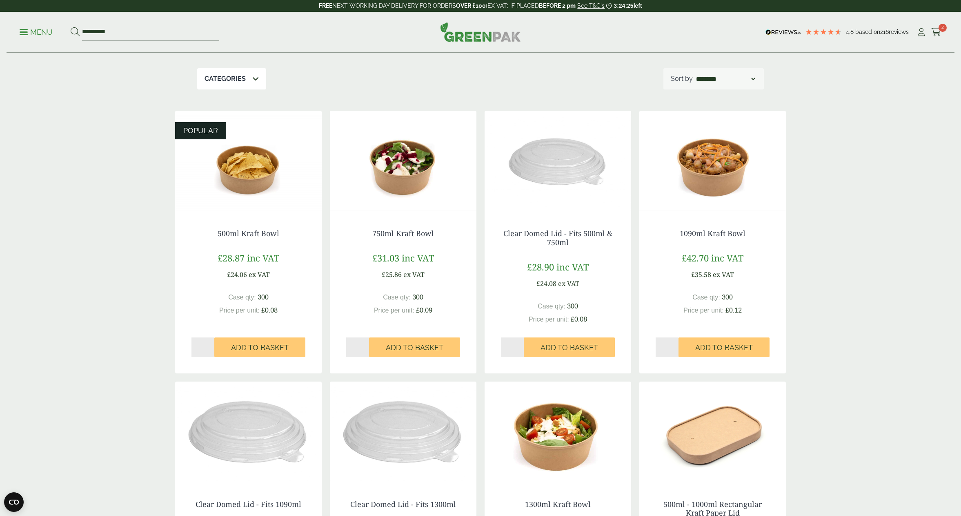
scroll to position [93, 0]
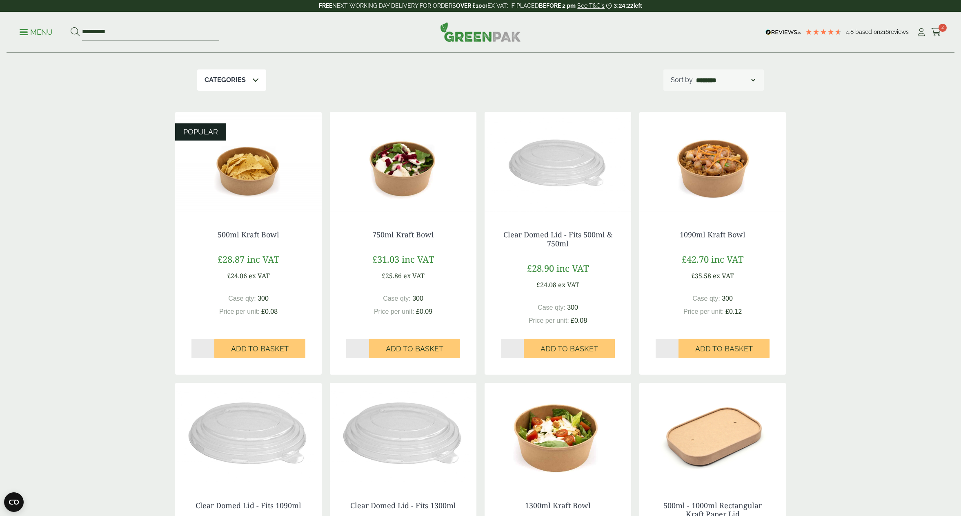
click at [263, 173] on img at bounding box center [248, 163] width 147 height 102
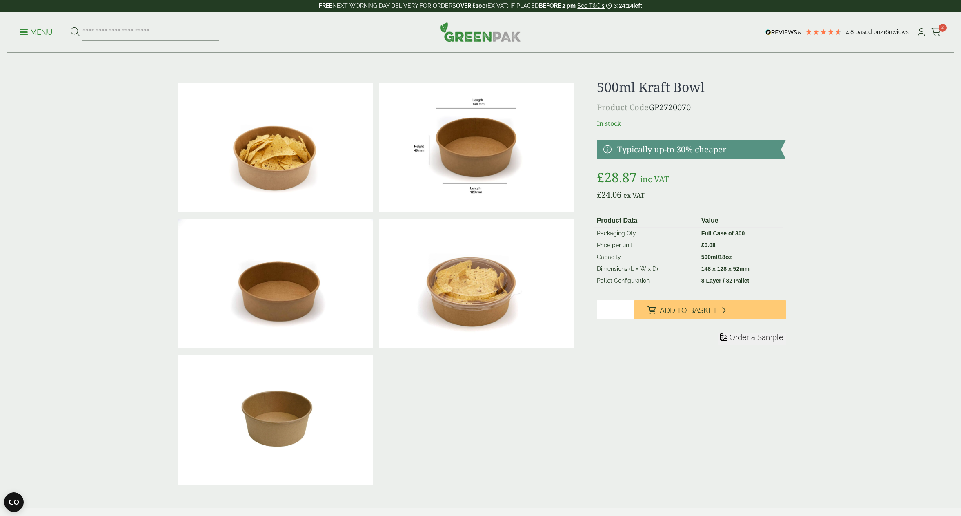
click at [737, 338] on span "Order a Sample" at bounding box center [757, 337] width 54 height 9
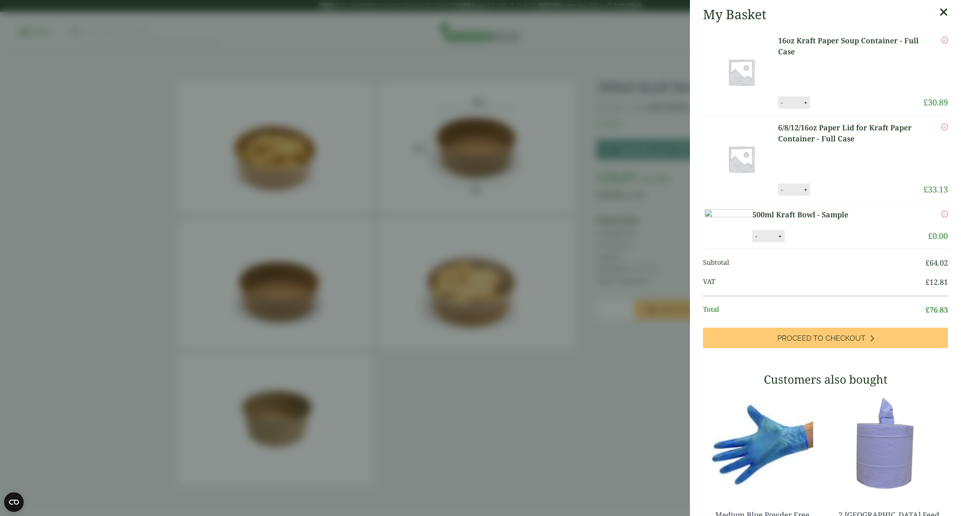
click at [784, 240] on button "+" at bounding box center [780, 236] width 8 height 7
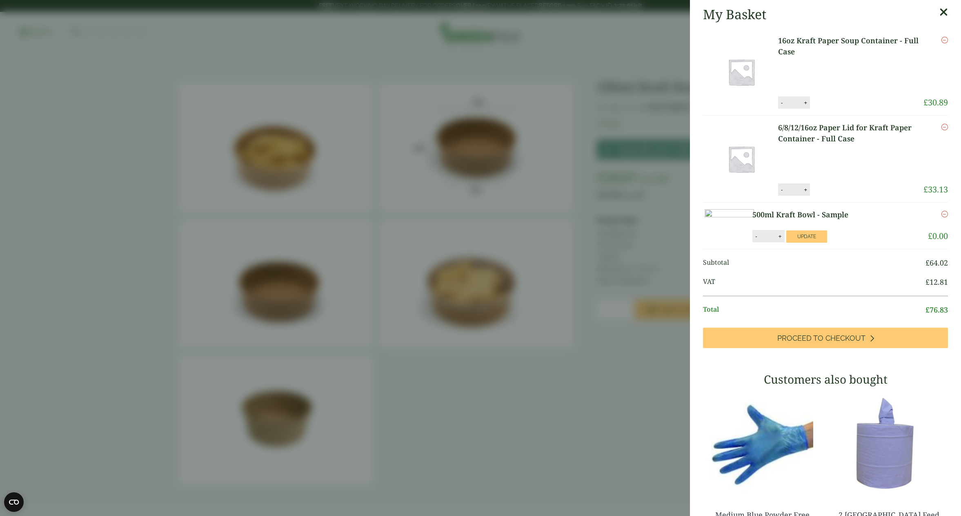
click at [784, 240] on button "+" at bounding box center [780, 236] width 8 height 7
click at [827, 243] on button "Update" at bounding box center [806, 236] width 41 height 12
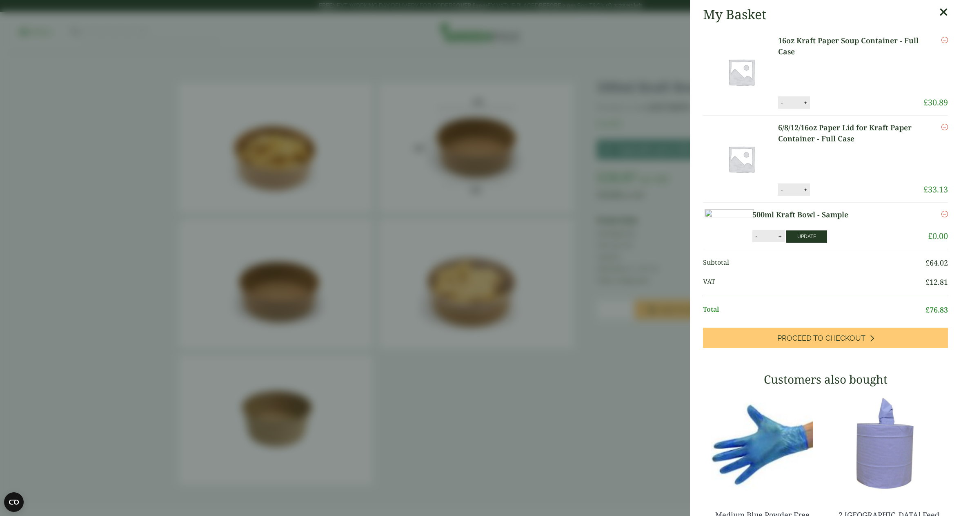
type input "*"
click at [470, 234] on aside "My Basket 16oz Kraft Paper Soup Container - Full Case 16oz Kraft Paper Soup Con…" at bounding box center [480, 258] width 961 height 516
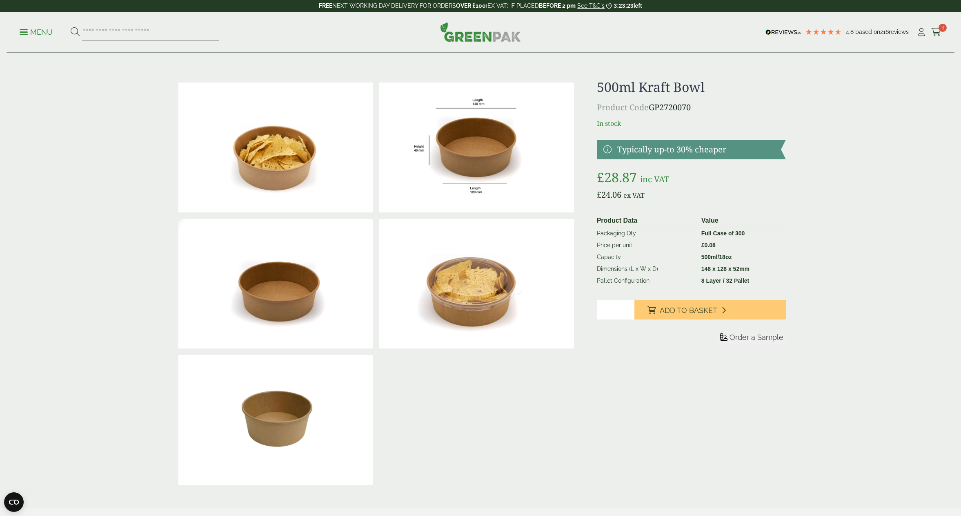
click at [21, 31] on span at bounding box center [24, 31] width 8 height 1
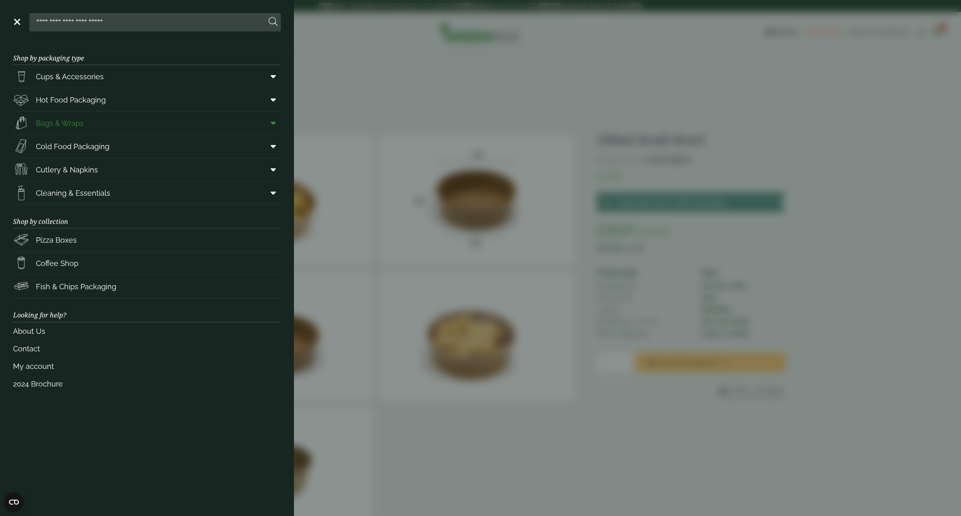
click at [73, 125] on span "Bags & Wraps" at bounding box center [60, 123] width 48 height 11
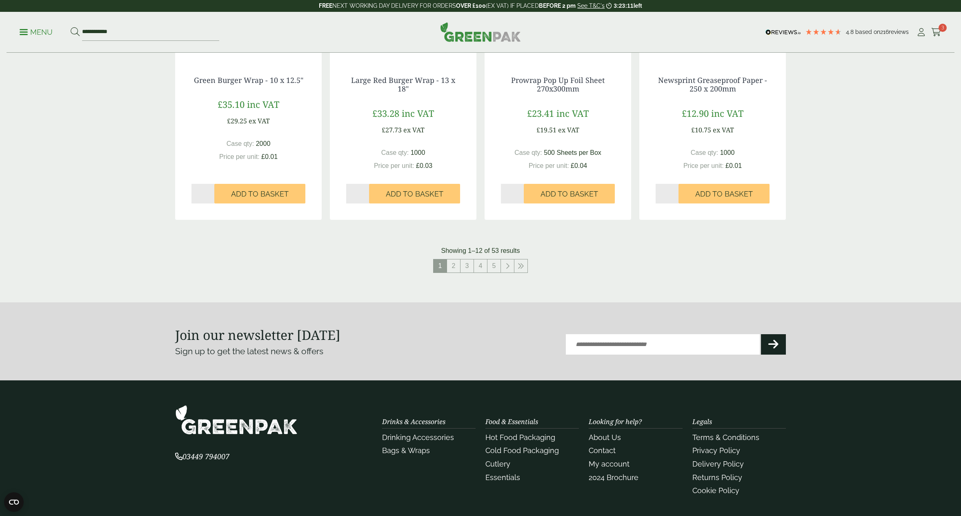
scroll to position [791, 0]
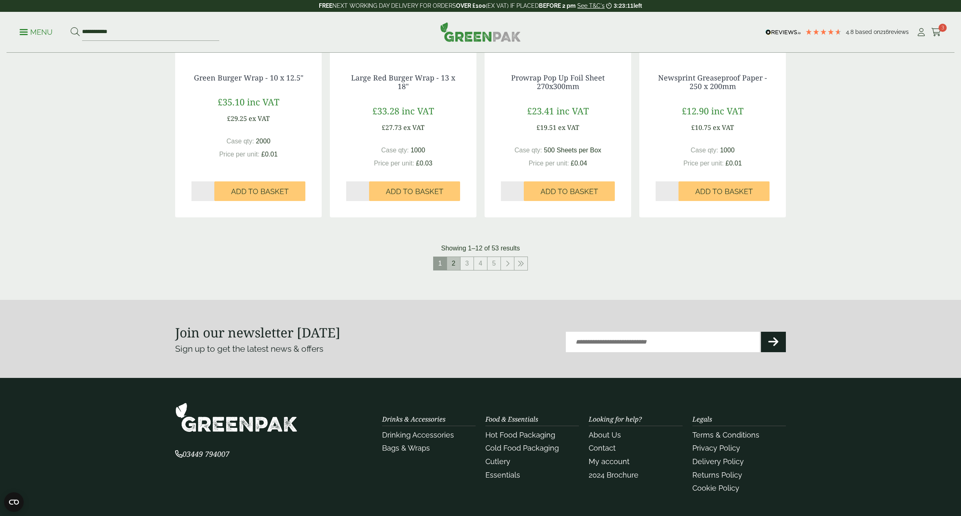
click at [452, 266] on link "2" at bounding box center [453, 263] width 13 height 13
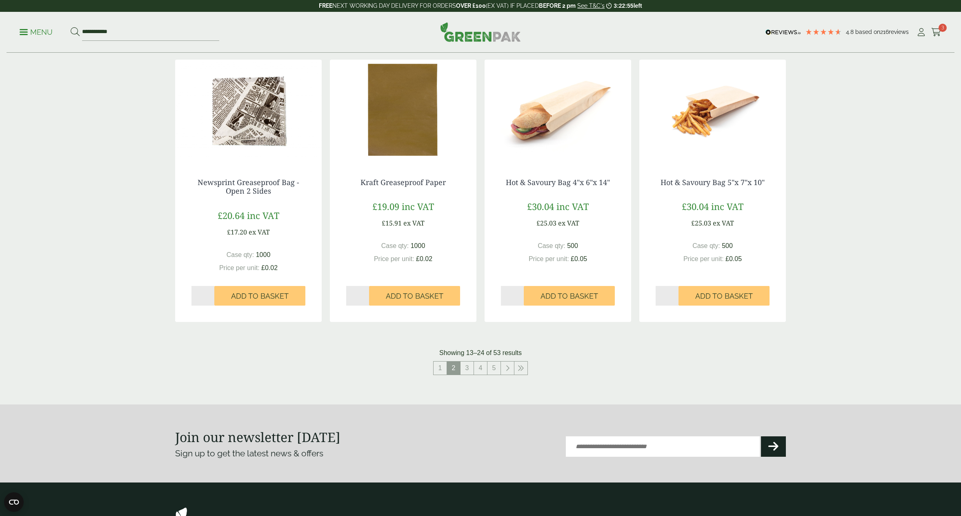
scroll to position [687, 0]
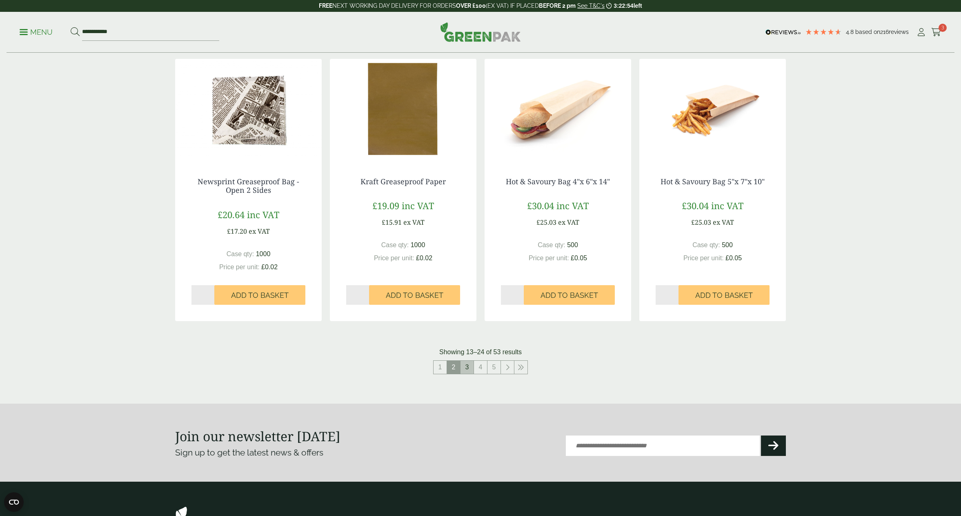
click at [465, 368] on link "3" at bounding box center [467, 366] width 13 height 13
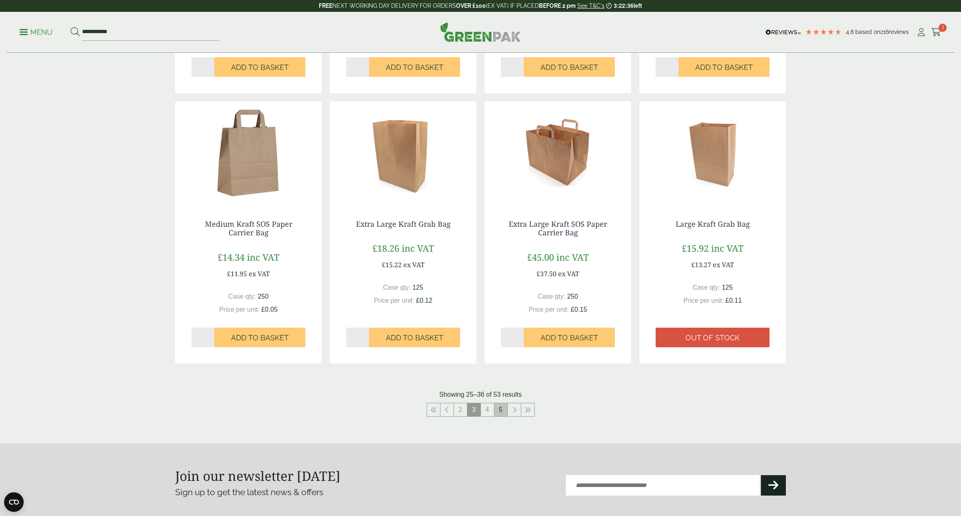
scroll to position [646, 0]
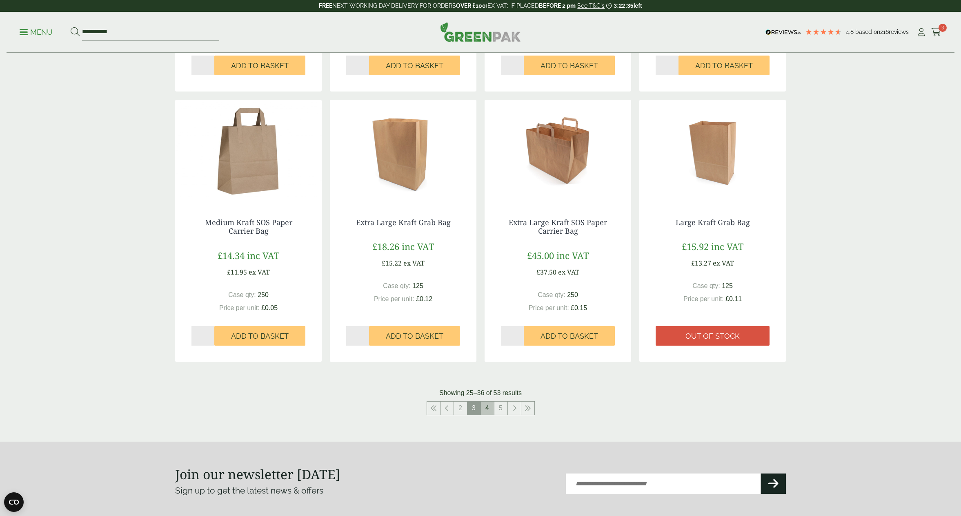
click at [485, 409] on link "4" at bounding box center [487, 407] width 13 height 13
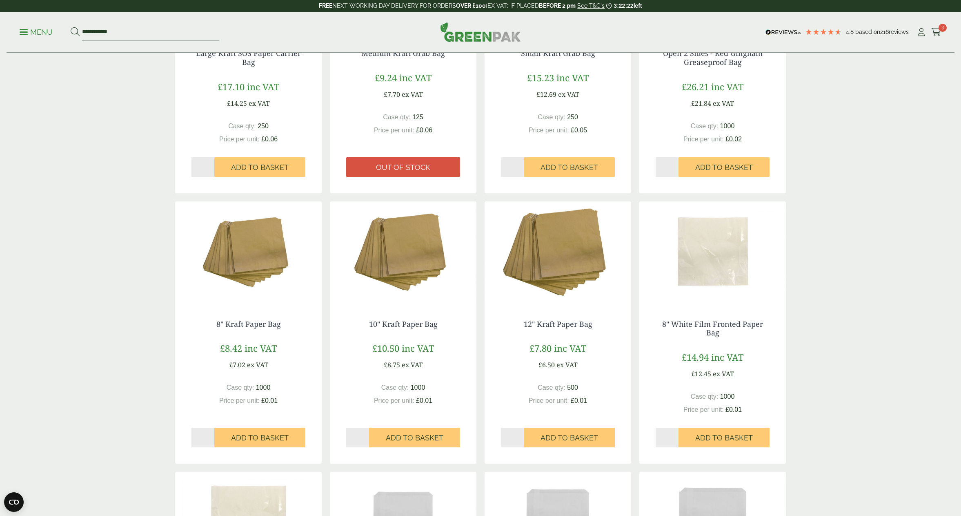
scroll to position [276, 0]
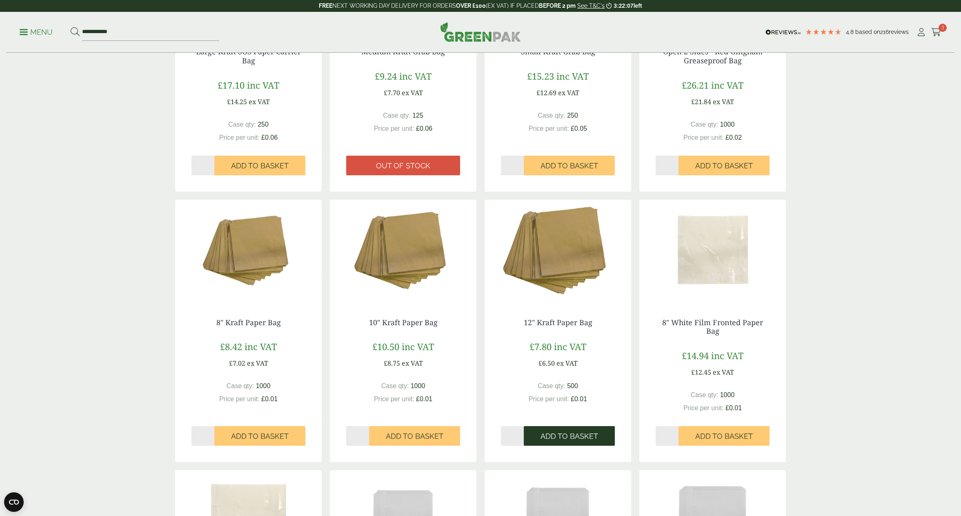
click at [561, 437] on span "Add to Basket" at bounding box center [570, 436] width 58 height 9
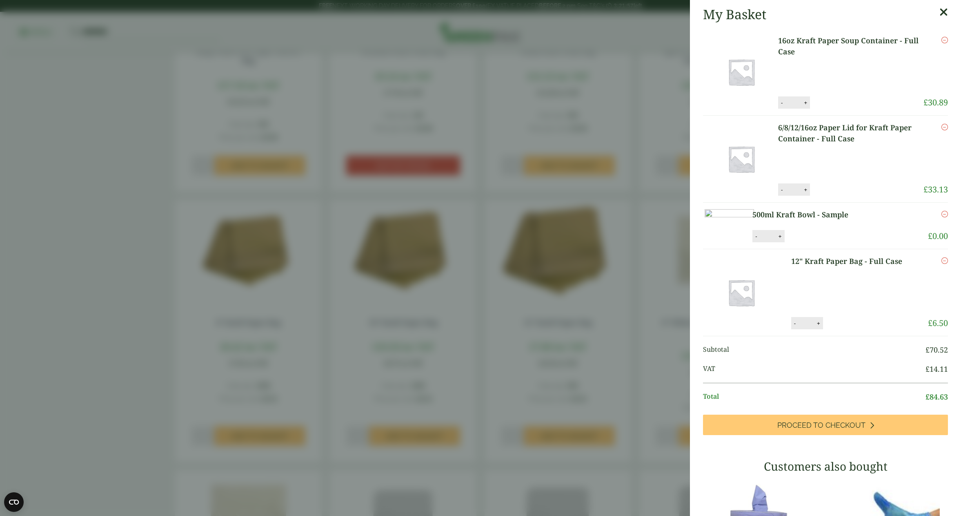
click at [643, 56] on aside "My Basket 16oz Kraft Paper Soup Container - Full Case 16oz Kraft Paper Soup Con…" at bounding box center [480, 258] width 961 height 516
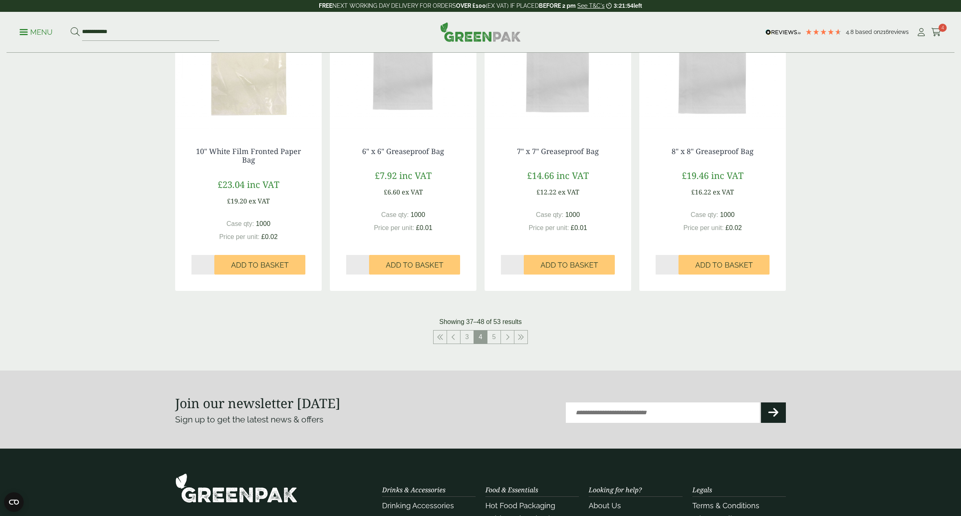
scroll to position [743, 0]
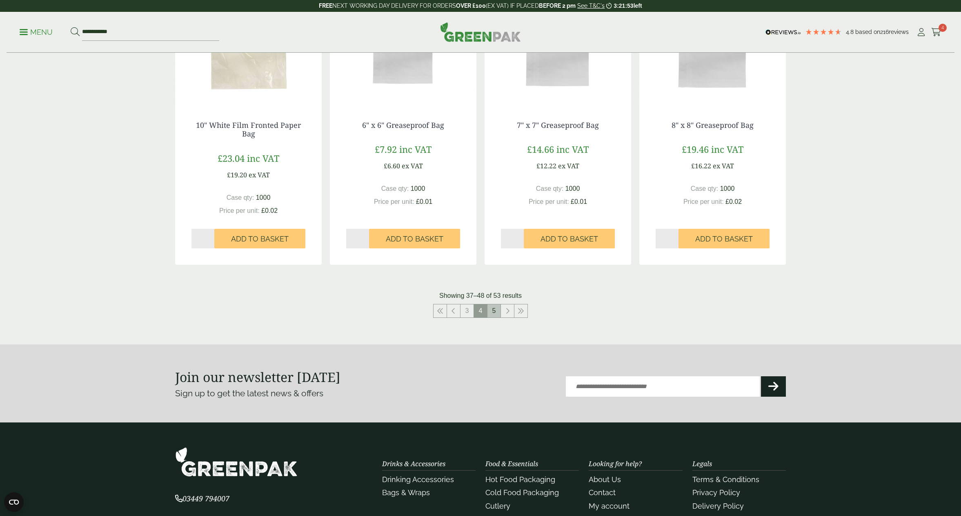
click at [495, 312] on link "5" at bounding box center [493, 310] width 13 height 13
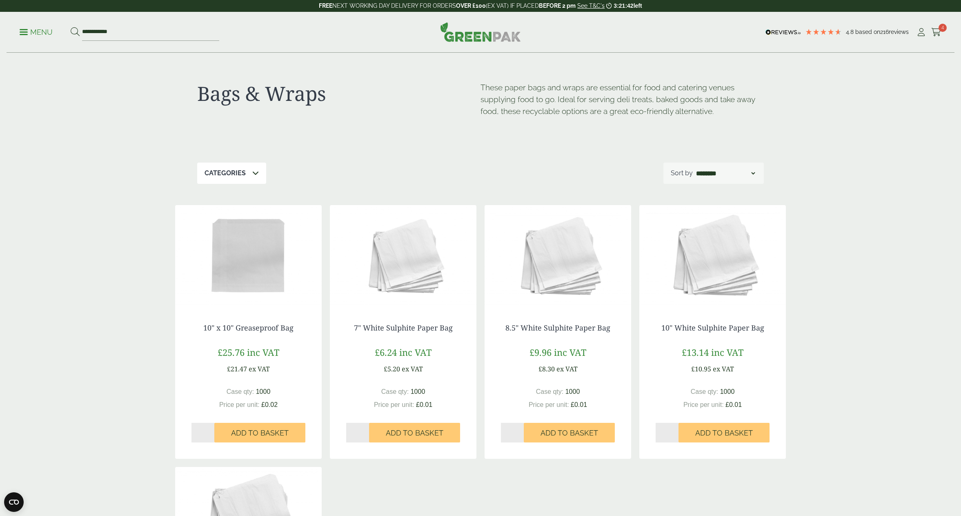
click at [253, 173] on icon at bounding box center [255, 172] width 7 height 7
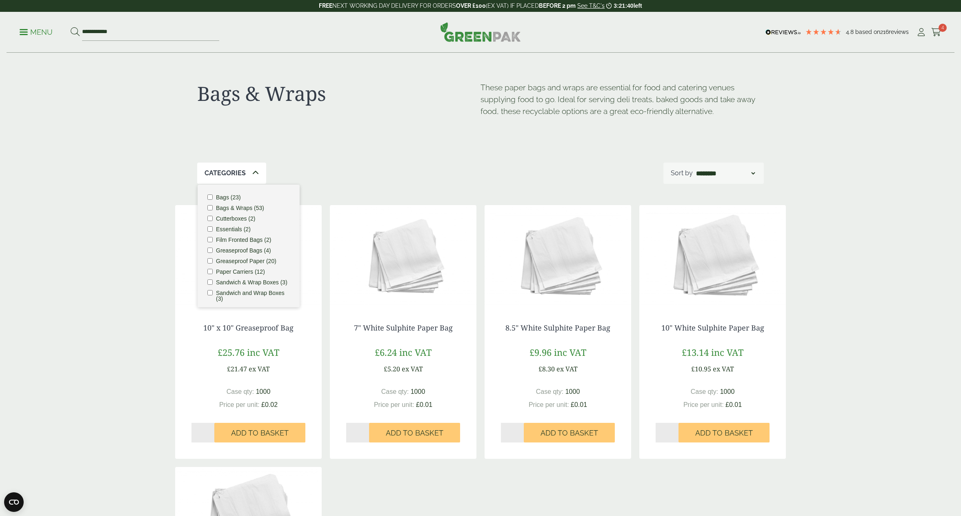
click at [395, 173] on div "Categories Bags (23) Bags & Wraps (53) Cutterboxes (2) Essentials (2) Film Fron…" at bounding box center [480, 172] width 567 height 21
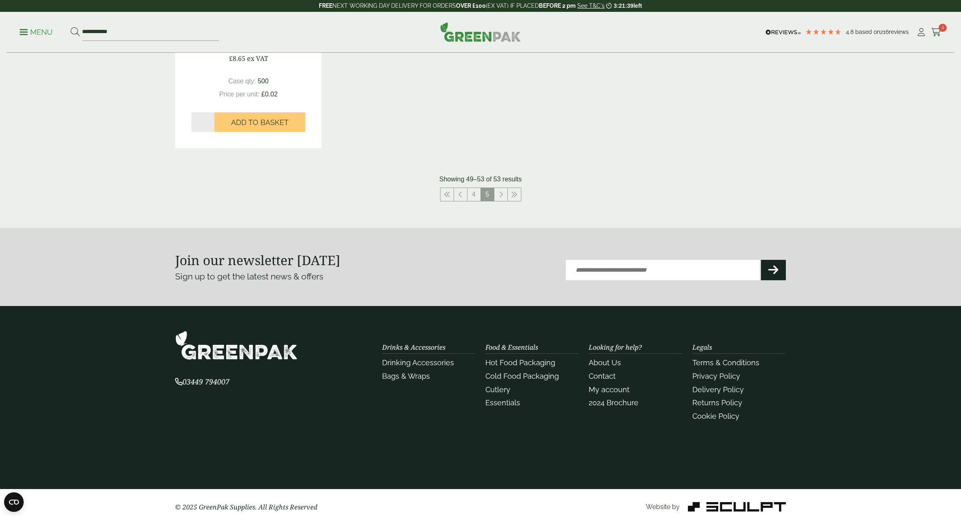
scroll to position [581, 0]
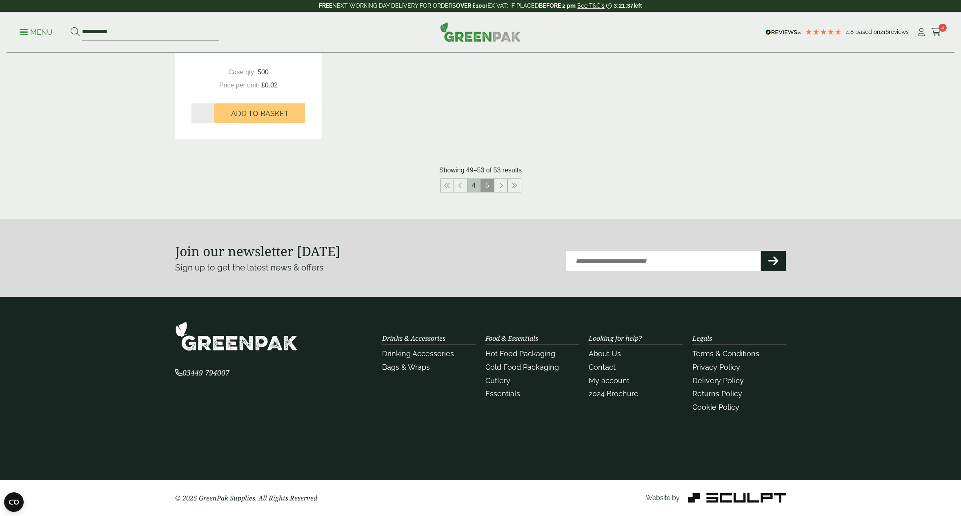
click at [474, 185] on link "4" at bounding box center [473, 185] width 13 height 13
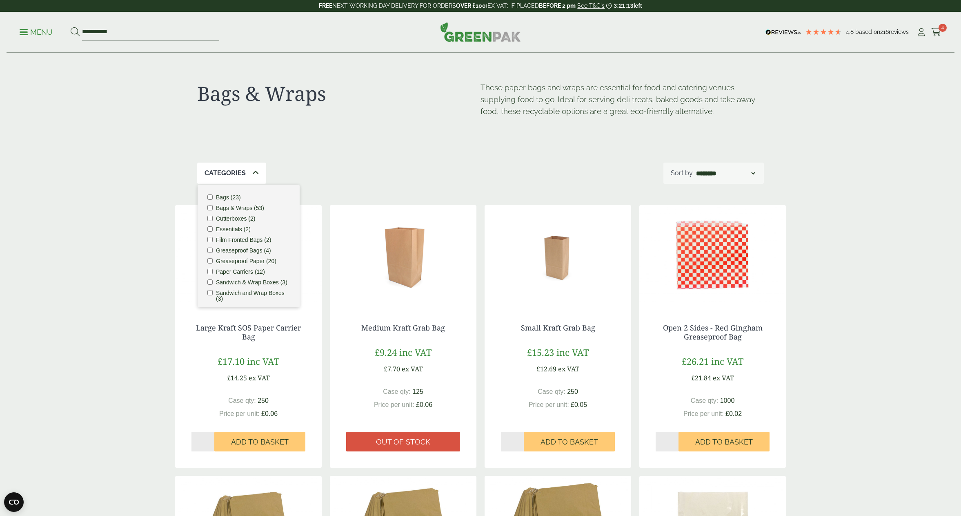
click at [360, 137] on div "Bags & Wraps These paper bags and wraps are essential for food and catering ven…" at bounding box center [480, 107] width 567 height 109
click at [175, 223] on img at bounding box center [248, 256] width 147 height 102
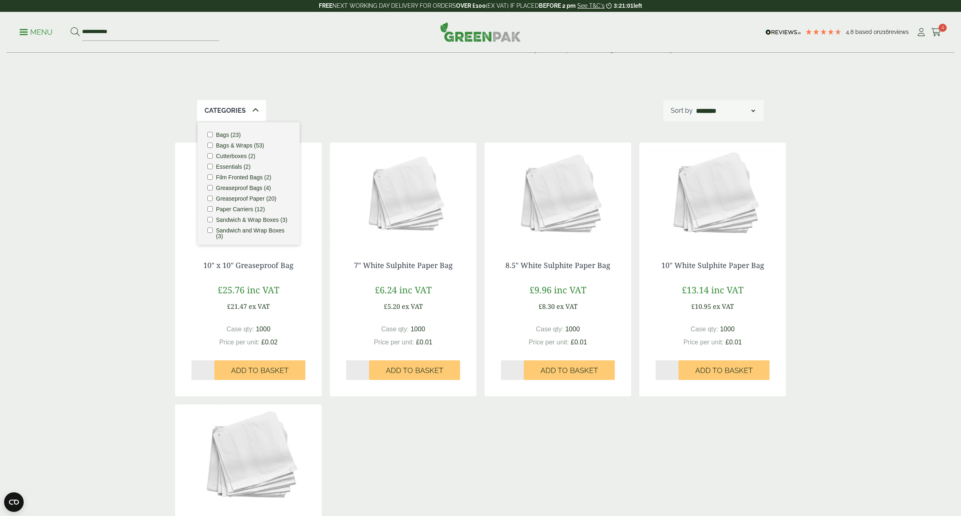
scroll to position [61, 0]
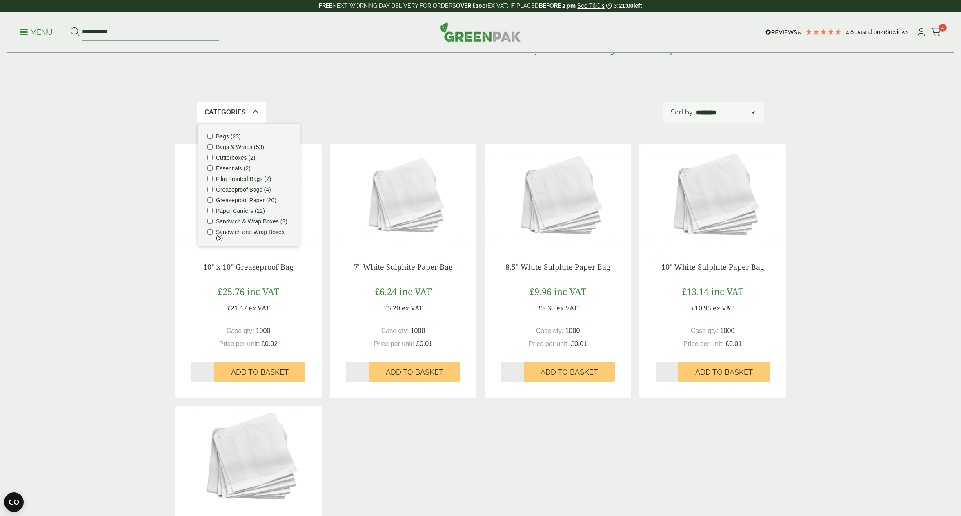
click at [249, 114] on div "Categories" at bounding box center [231, 112] width 69 height 21
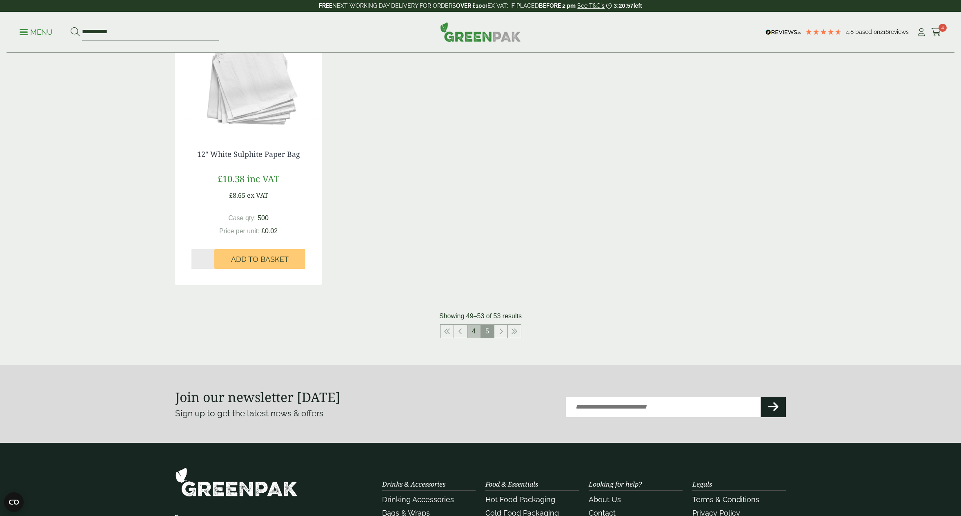
click at [473, 331] on link "4" at bounding box center [473, 331] width 13 height 13
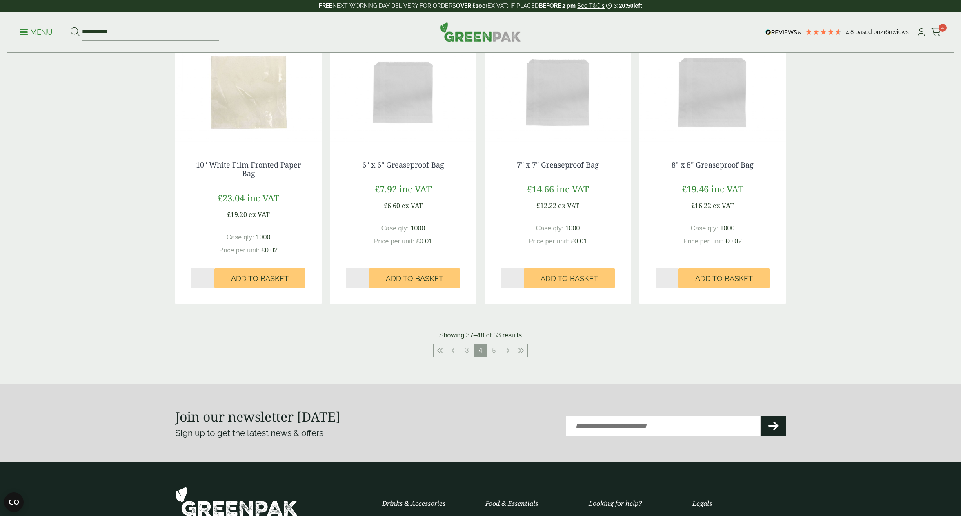
scroll to position [712, 0]
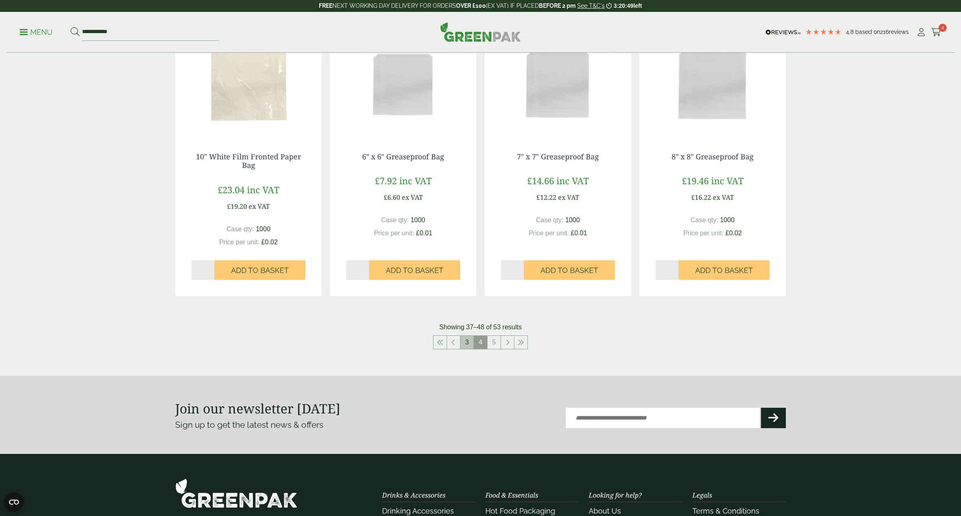
click at [467, 343] on link "3" at bounding box center [467, 342] width 13 height 13
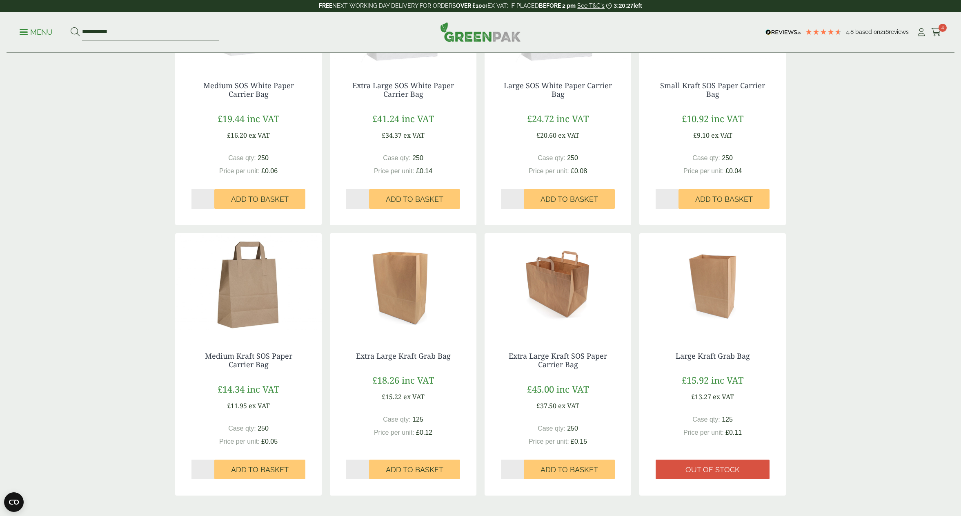
scroll to position [517, 0]
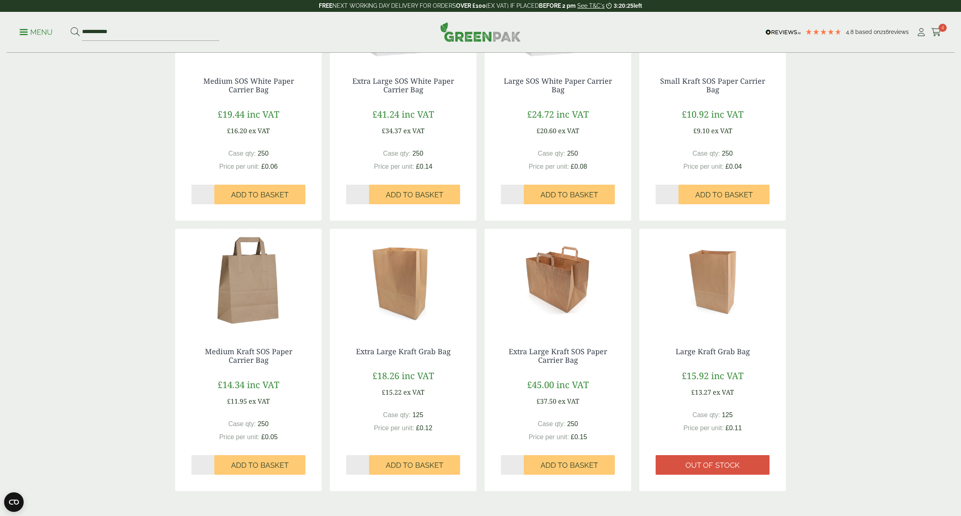
click at [252, 277] on img at bounding box center [248, 280] width 147 height 102
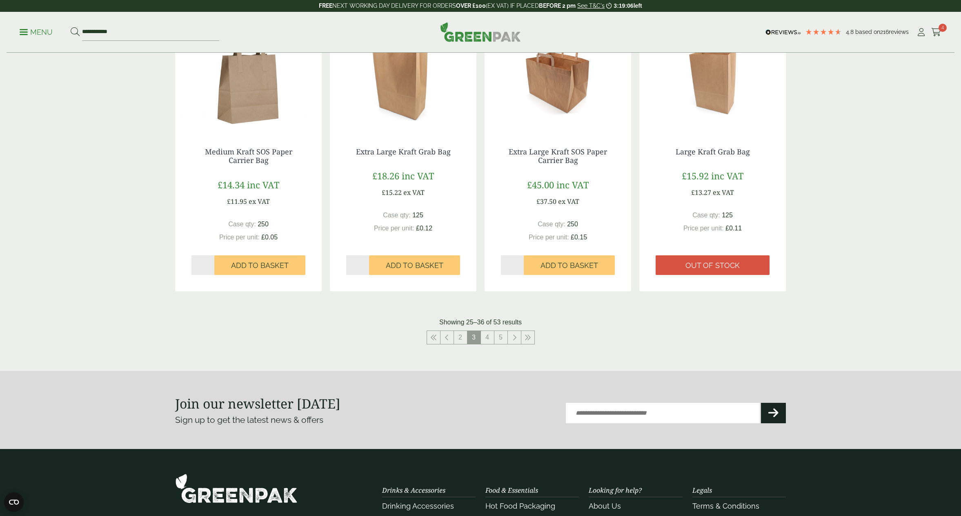
scroll to position [729, 0]
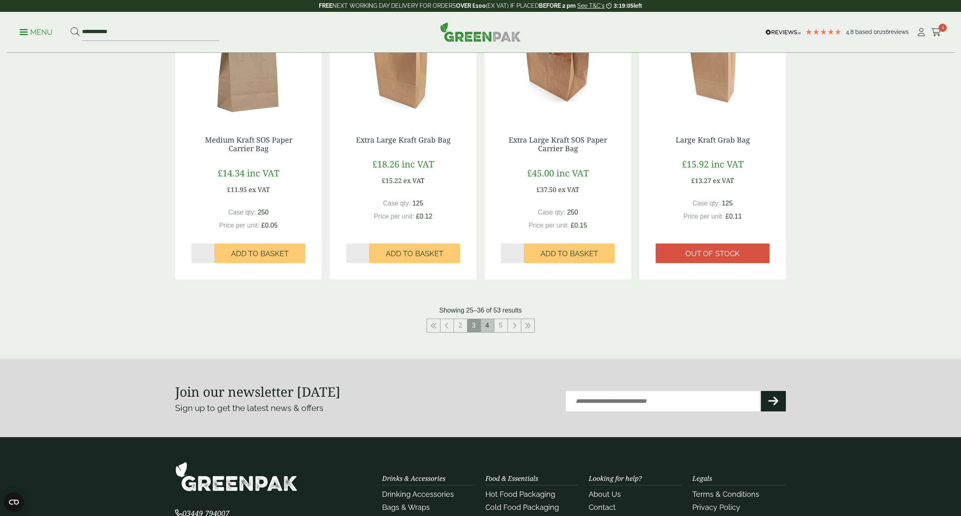
click at [487, 325] on link "4" at bounding box center [487, 325] width 13 height 13
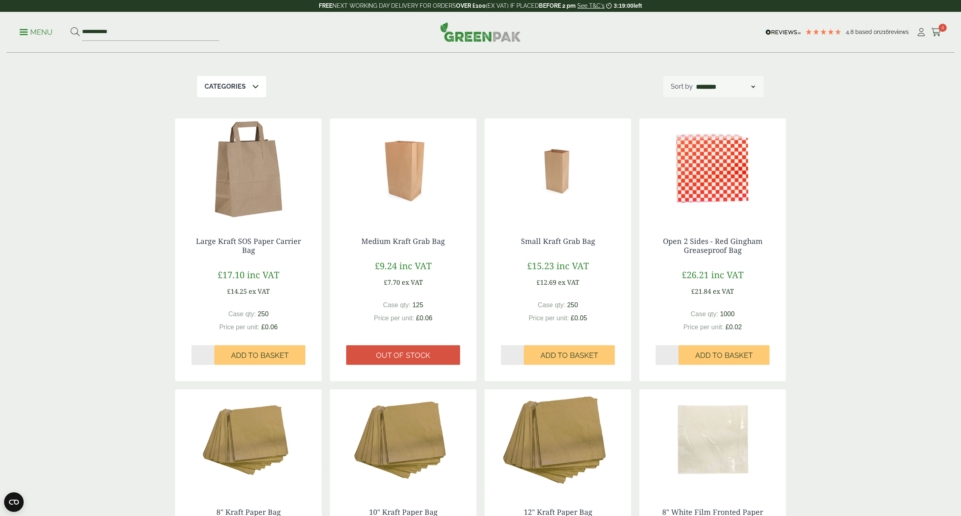
scroll to position [85, 0]
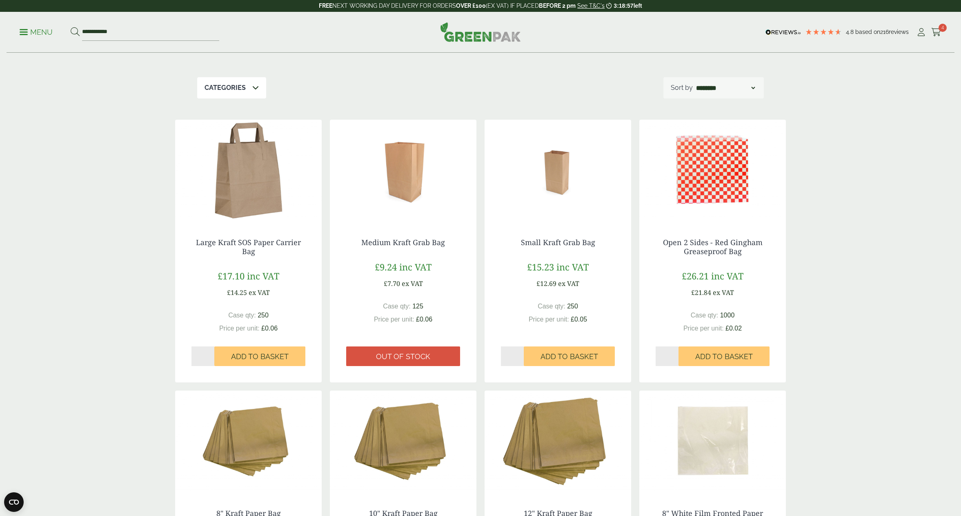
click at [244, 195] on img at bounding box center [248, 171] width 147 height 102
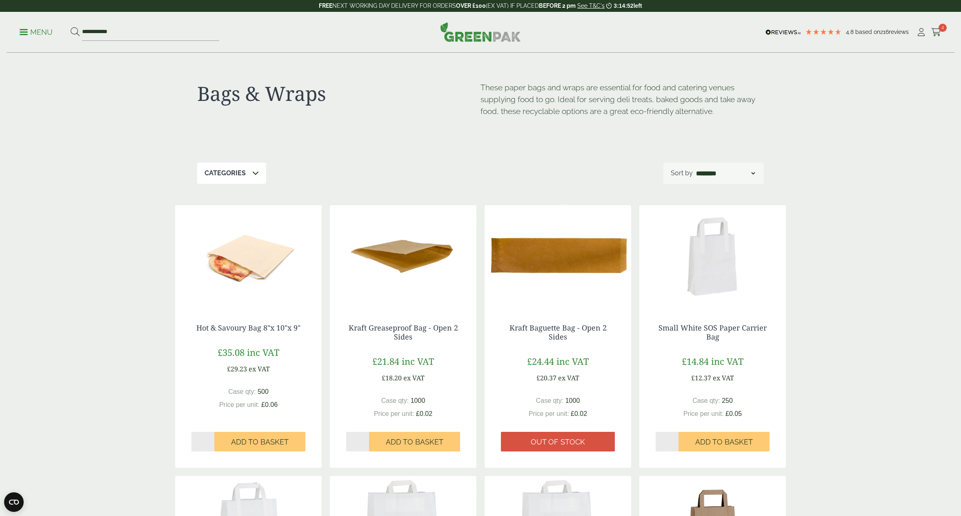
click at [33, 30] on p "Menu" at bounding box center [36, 32] width 33 height 10
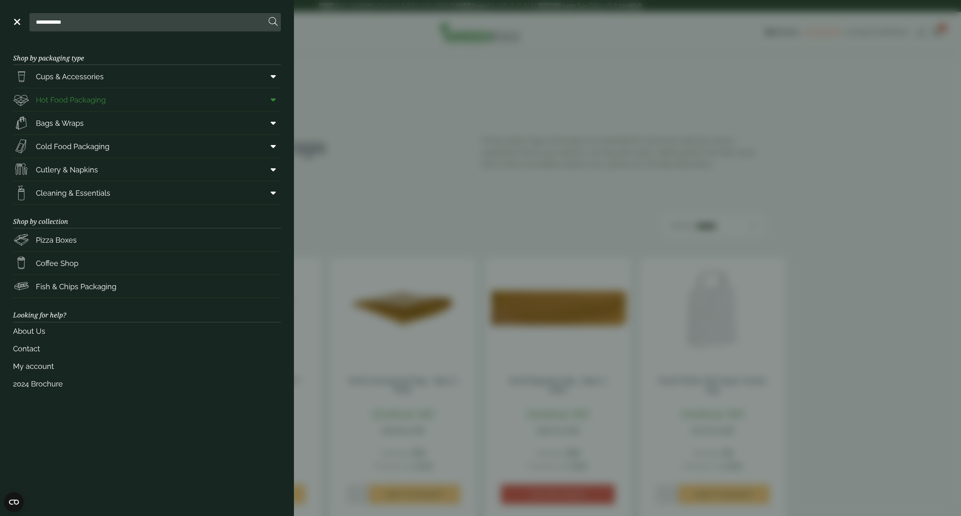
click at [272, 100] on icon at bounding box center [273, 100] width 5 height 8
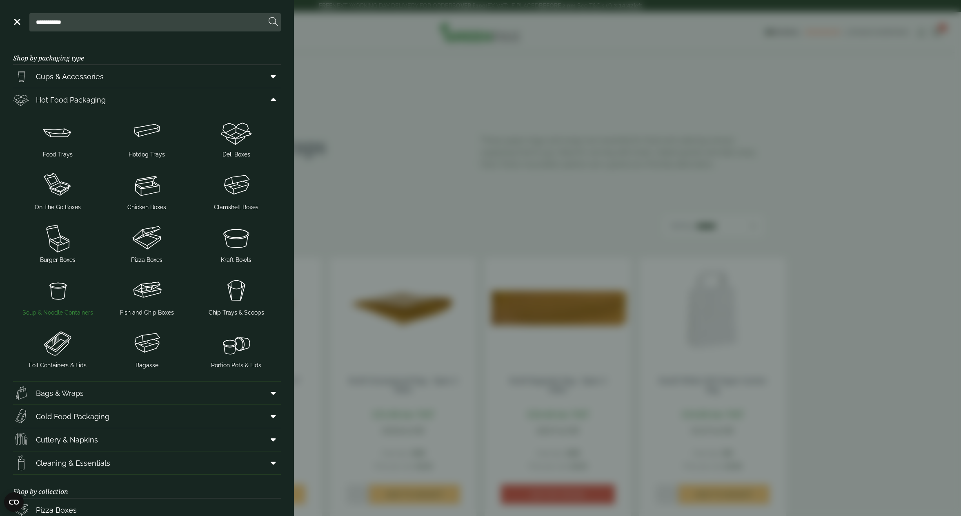
click at [61, 291] on img at bounding box center [57, 290] width 83 height 33
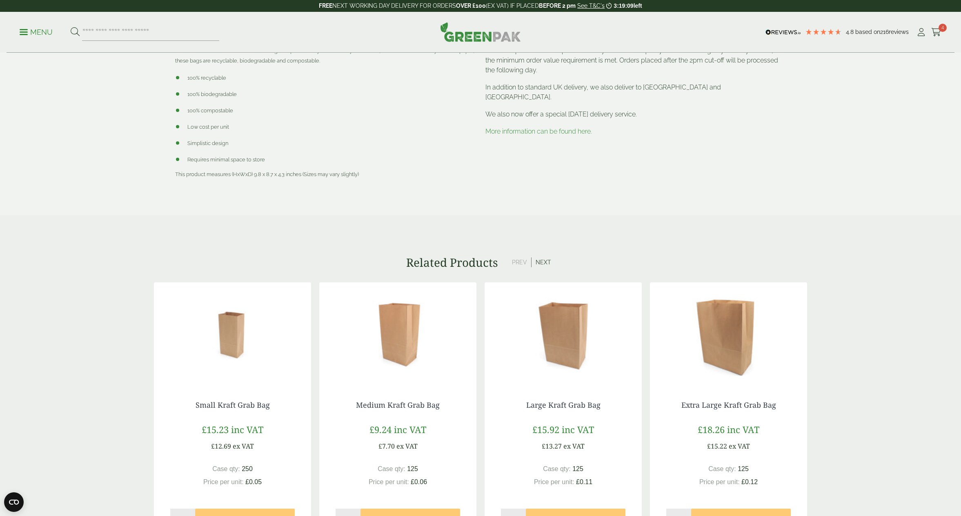
scroll to position [388, 0]
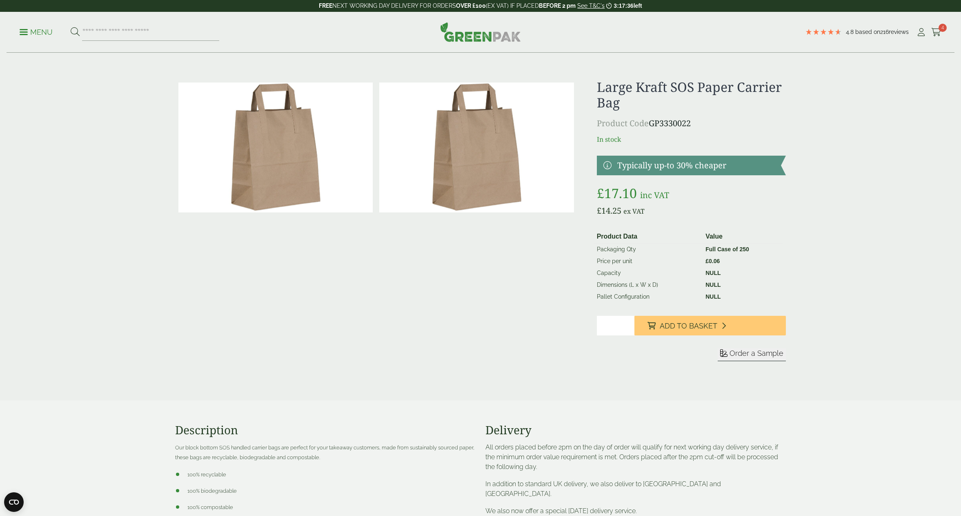
scroll to position [0, 0]
click at [711, 327] on span "Add to Basket" at bounding box center [689, 325] width 58 height 9
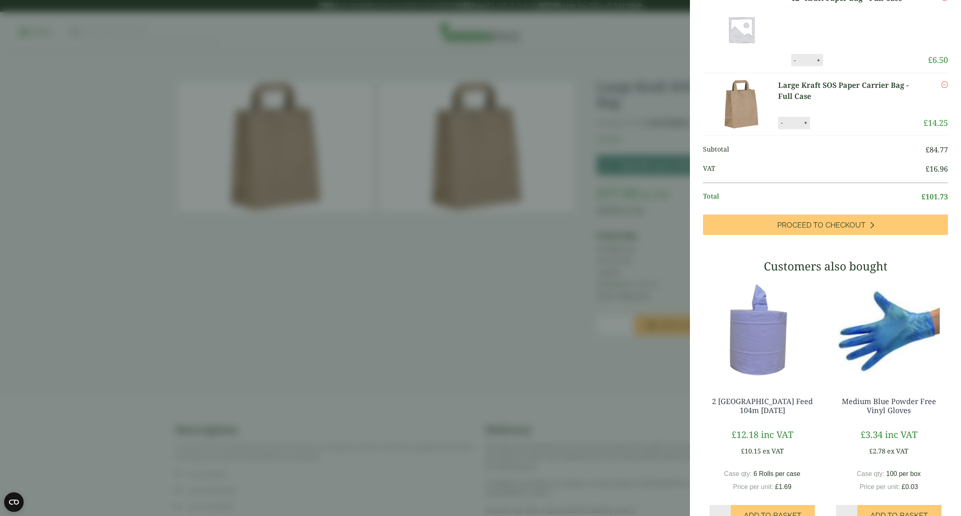
scroll to position [259, 0]
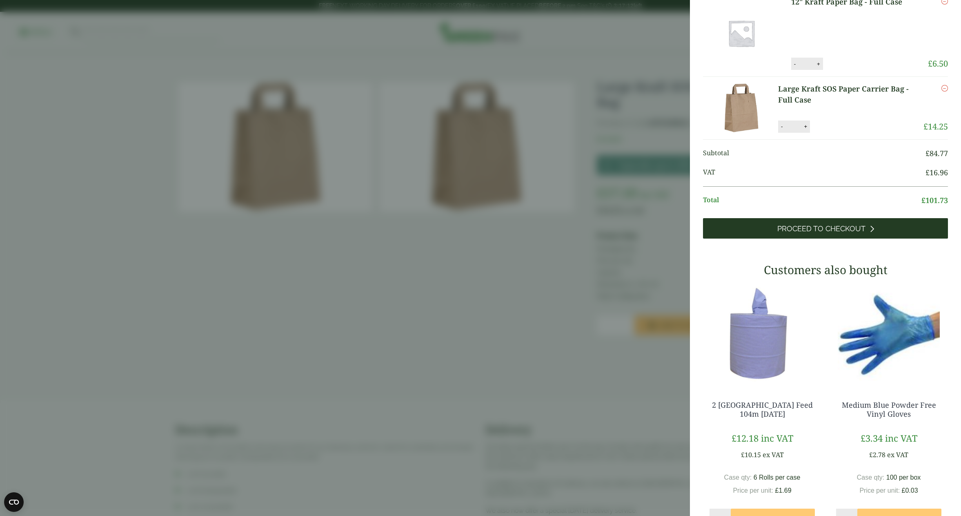
click at [825, 233] on span "Proceed to Checkout" at bounding box center [821, 228] width 88 height 9
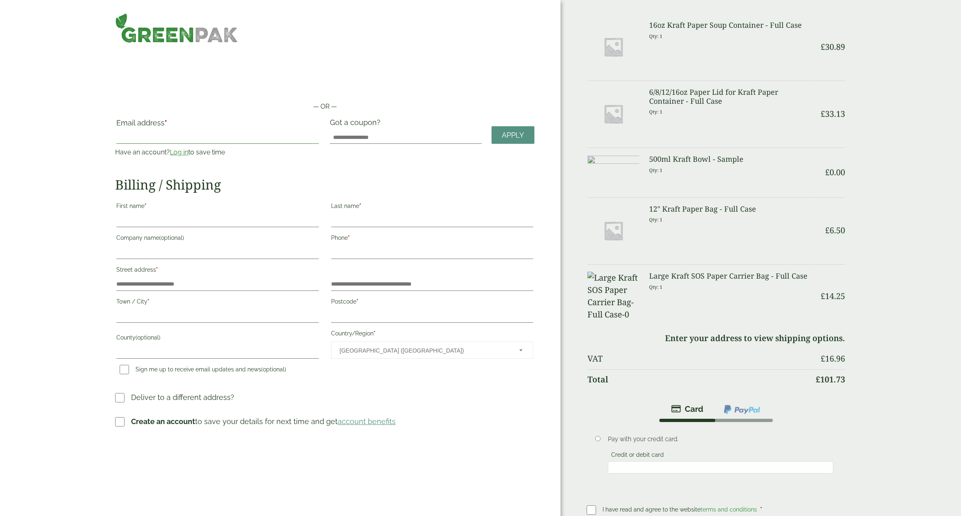
click at [153, 134] on input "Email address *" at bounding box center [217, 137] width 202 height 13
type input "**********"
type input "****"
type input "******"
type input "**********"
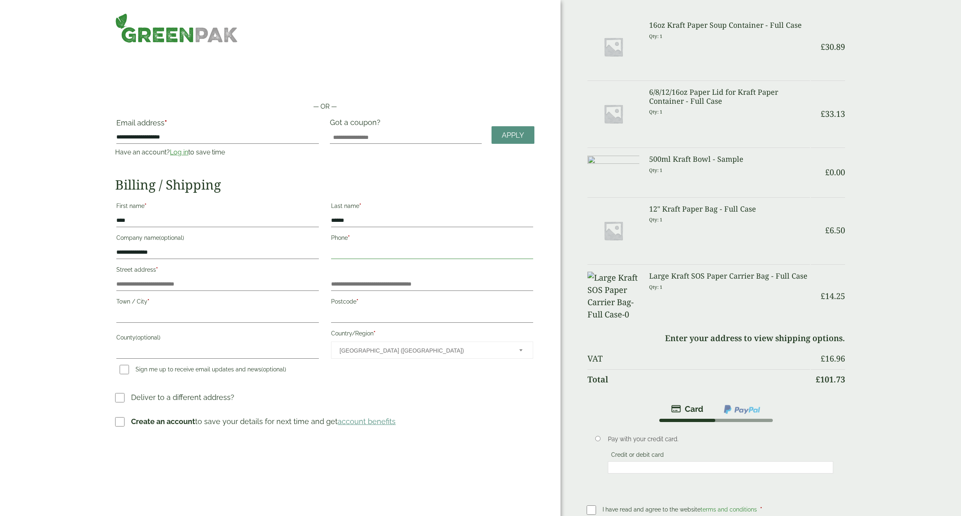
type input "**********"
type input "********"
click at [361, 318] on input "Postcode *" at bounding box center [432, 315] width 202 height 13
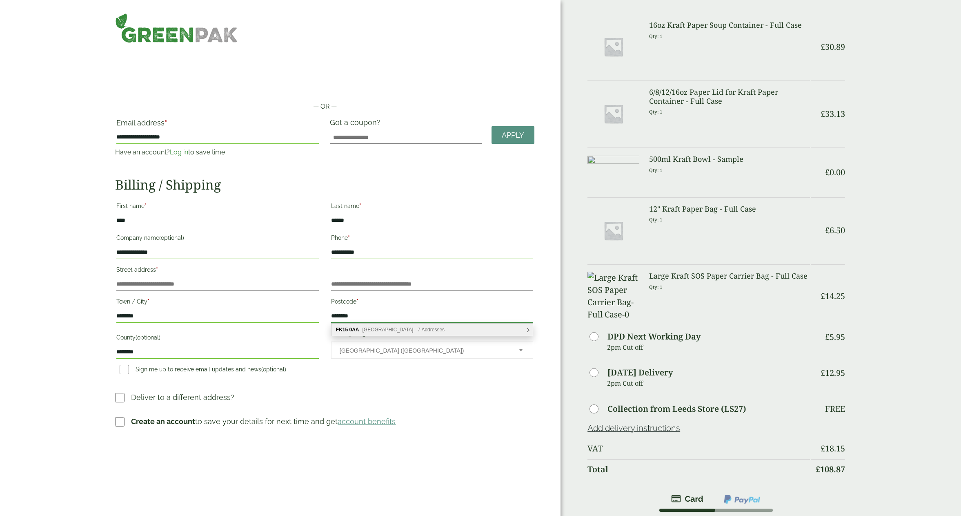
type input "********"
click at [403, 331] on span "Beech Road, Dunblane - 7 Addresses" at bounding box center [404, 330] width 82 height 6
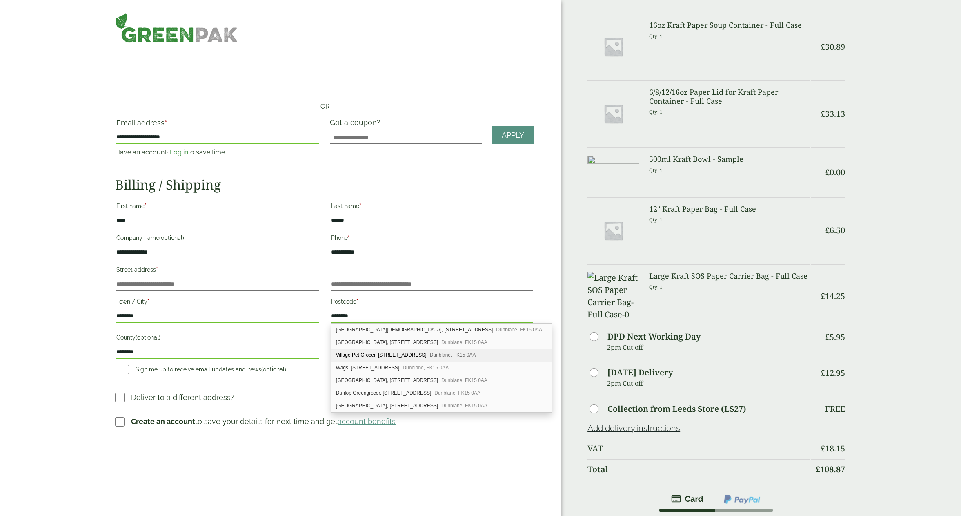
click at [384, 354] on div "Village Pet Grocer, 3 Beech Road Dunblane, FK15 0AA" at bounding box center [442, 355] width 220 height 13
type input "**********"
type input "********"
type input "**********"
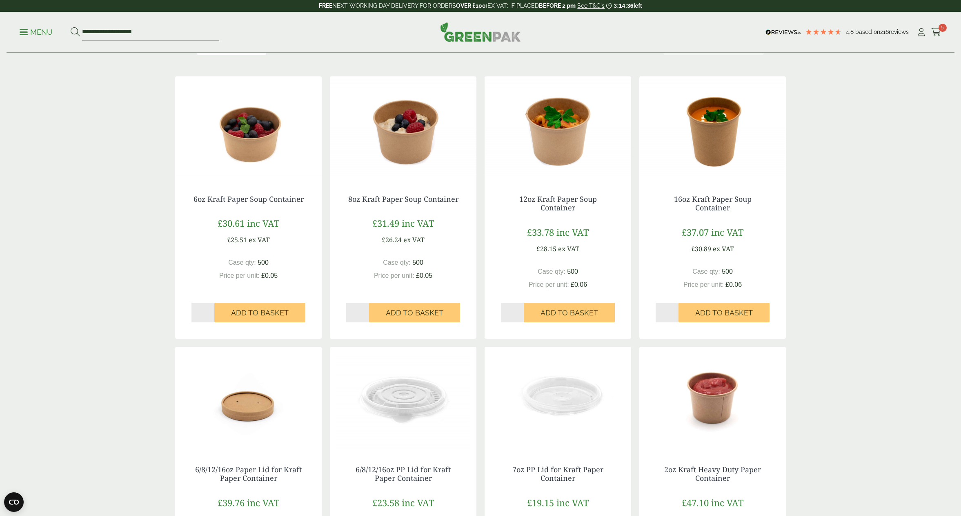
scroll to position [178, 0]
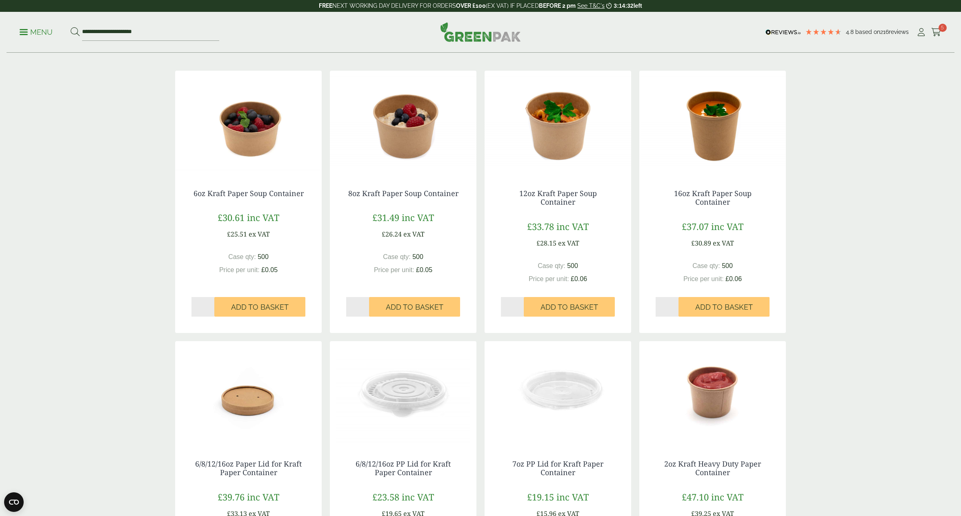
click at [247, 127] on img at bounding box center [248, 122] width 147 height 102
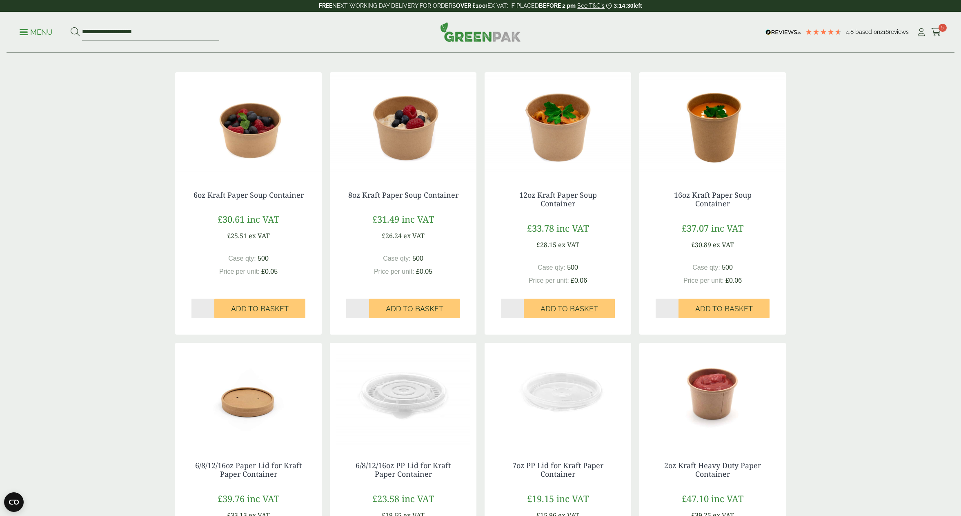
scroll to position [178, 0]
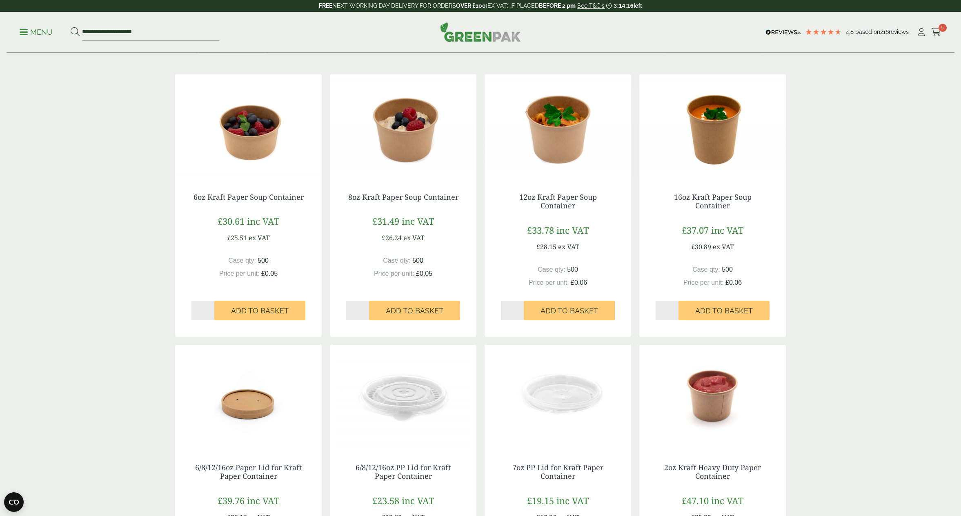
click at [424, 134] on img at bounding box center [403, 125] width 147 height 102
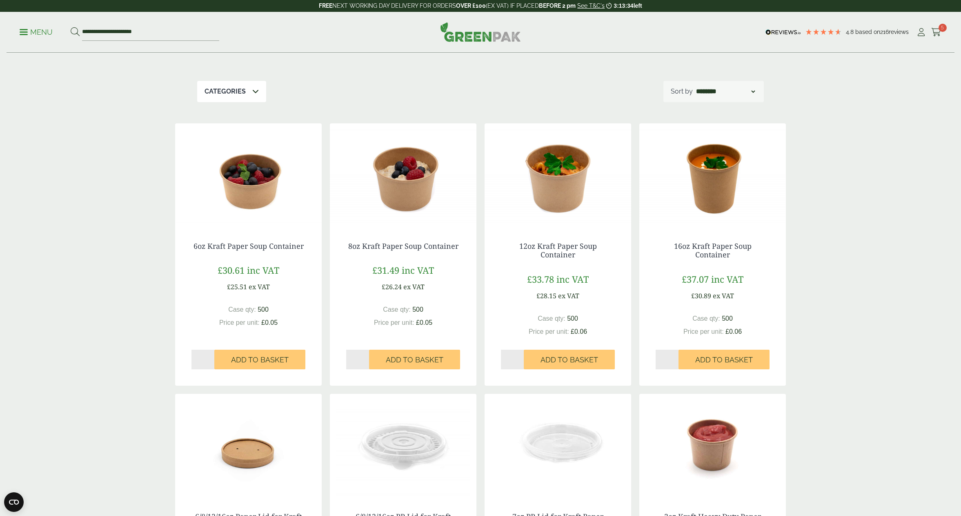
scroll to position [0, 0]
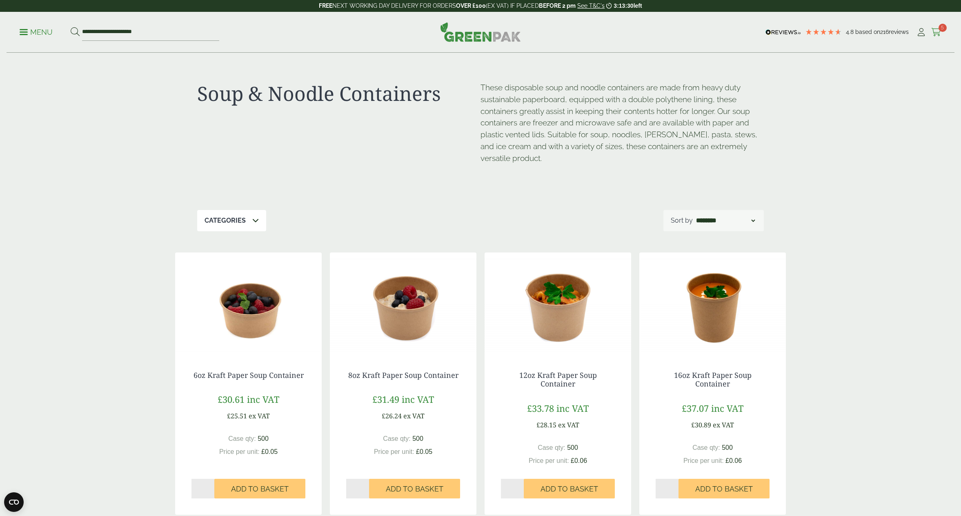
click at [939, 29] on span "5" at bounding box center [943, 28] width 8 height 8
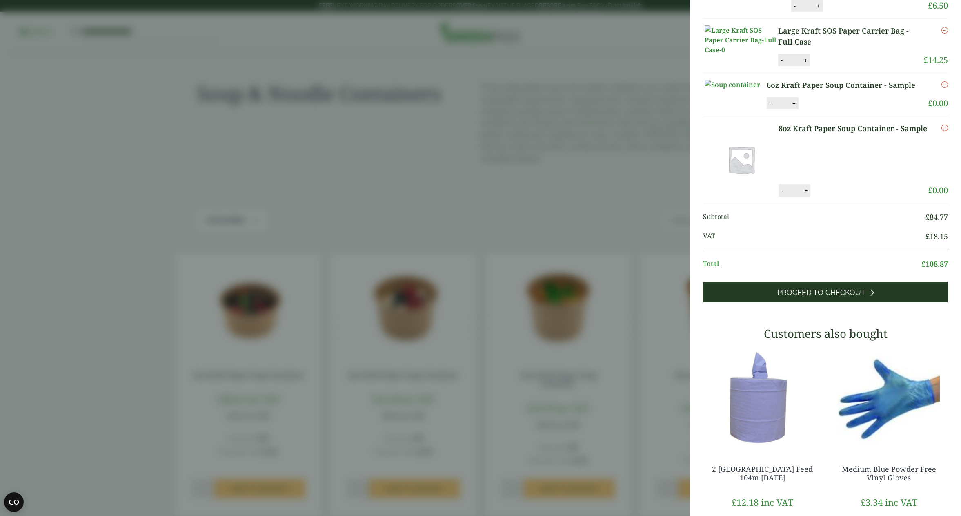
scroll to position [318, 0]
click at [810, 296] on span "Proceed to Checkout" at bounding box center [821, 291] width 88 height 9
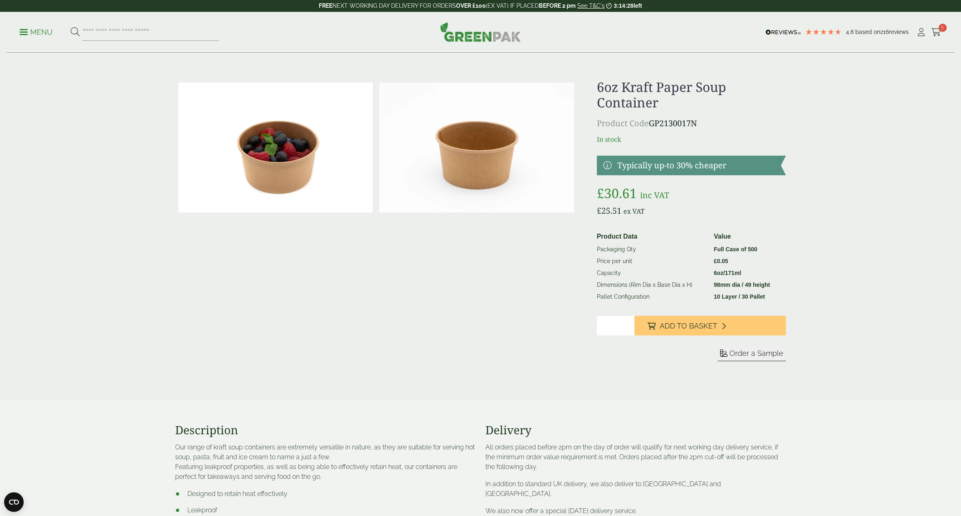
click at [745, 354] on span "Order a Sample" at bounding box center [757, 353] width 54 height 9
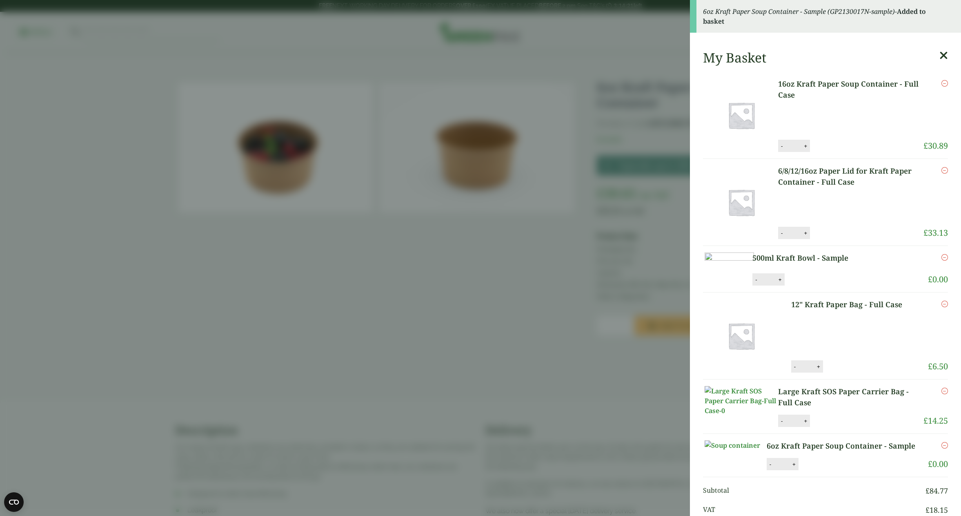
click at [625, 268] on aside "6oz Kraft Paper Soup Container - Sample (GP2130017N-sample) - Added to basket M…" at bounding box center [480, 258] width 961 height 516
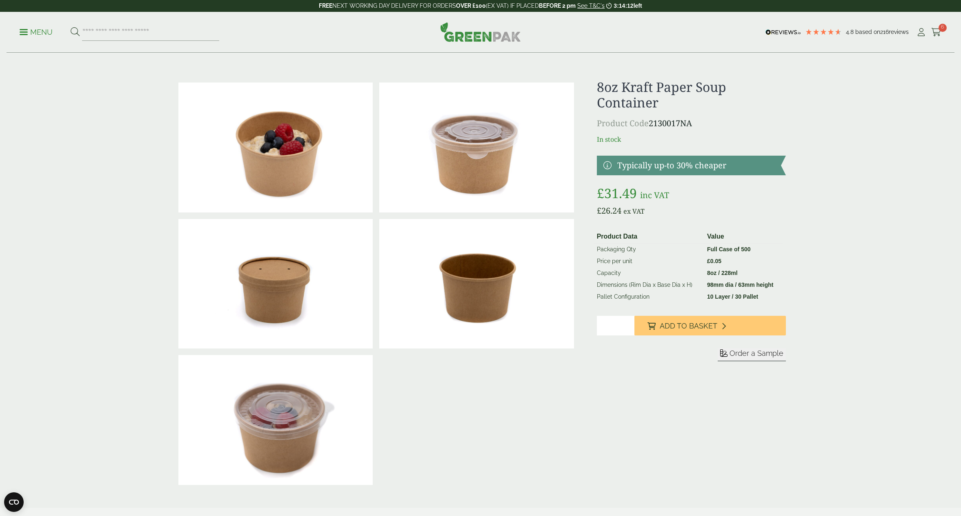
click at [747, 353] on span "Order a Sample" at bounding box center [757, 353] width 54 height 9
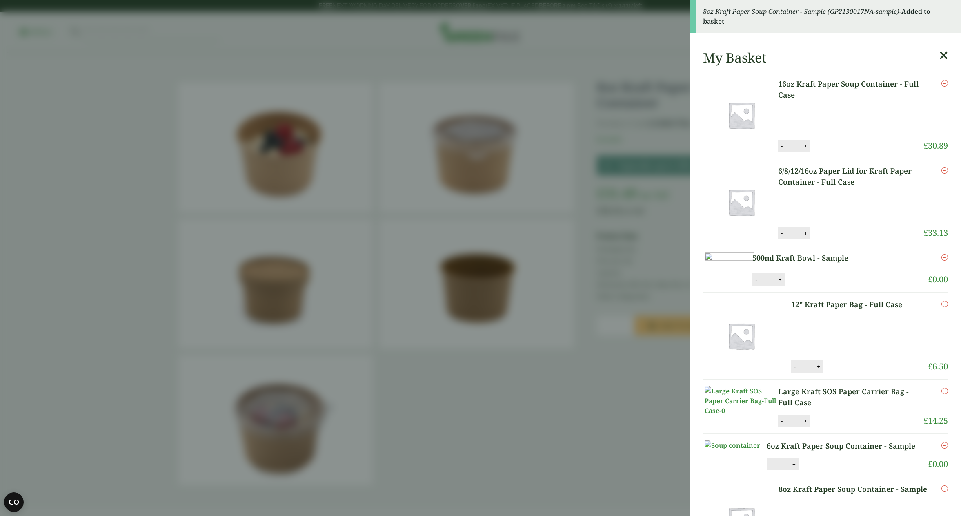
click at [596, 346] on aside "8oz Kraft Paper Soup Container - Sample (GP2130017NA-sample) - Added to basket …" at bounding box center [480, 258] width 961 height 516
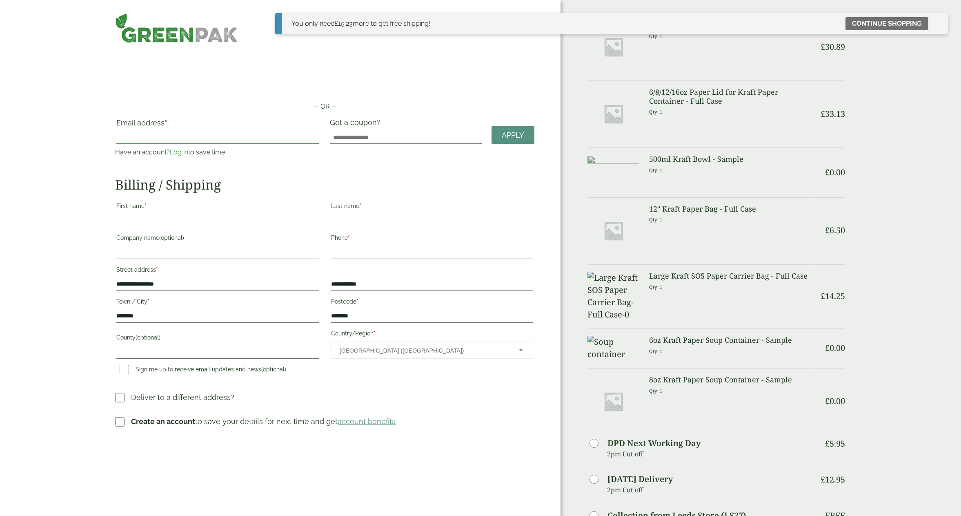
click at [180, 138] on input "Email address *" at bounding box center [217, 137] width 202 height 13
type input "**********"
type input "****"
type input "******"
type input "**********"
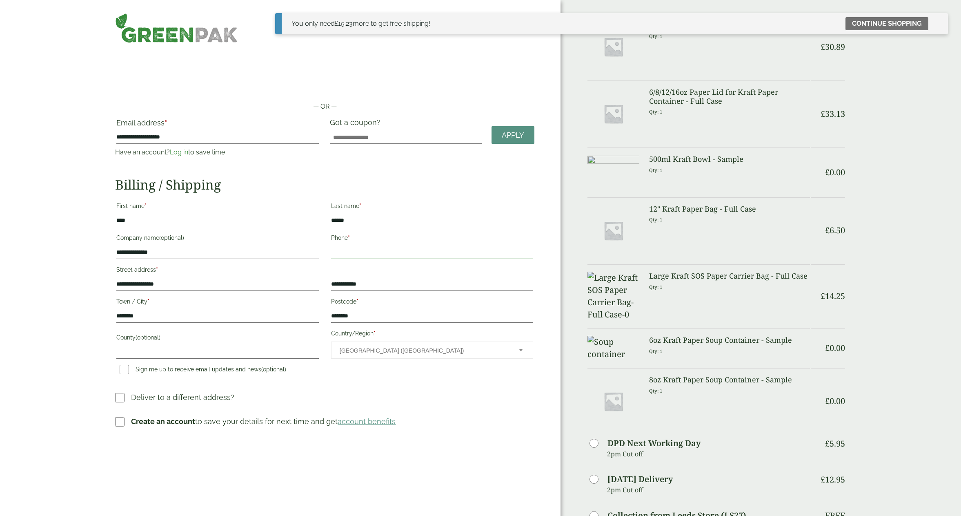
type input "**********"
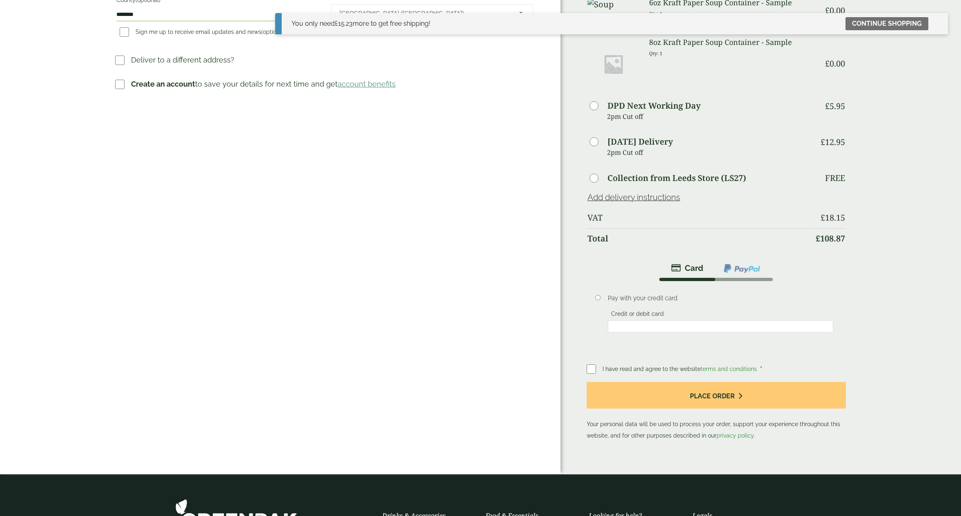
scroll to position [336, 0]
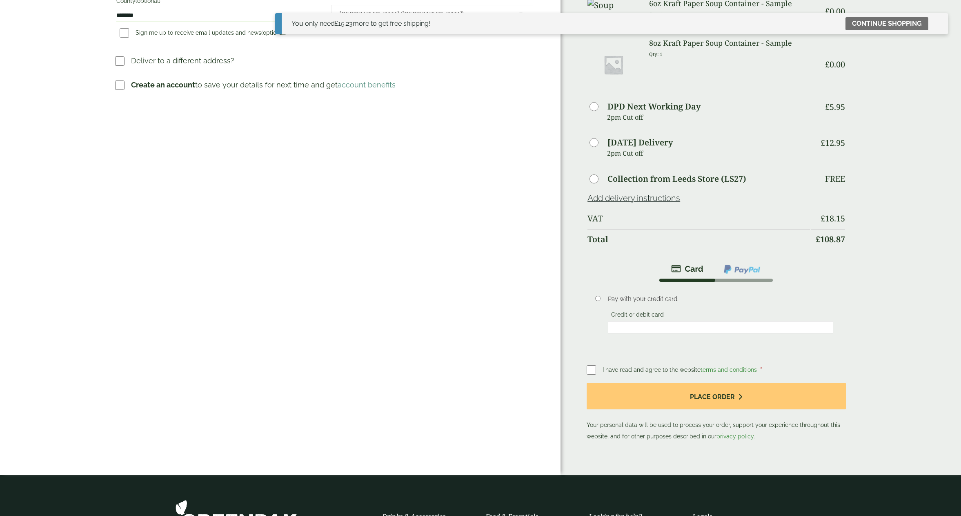
click at [682, 264] on img at bounding box center [687, 269] width 32 height 10
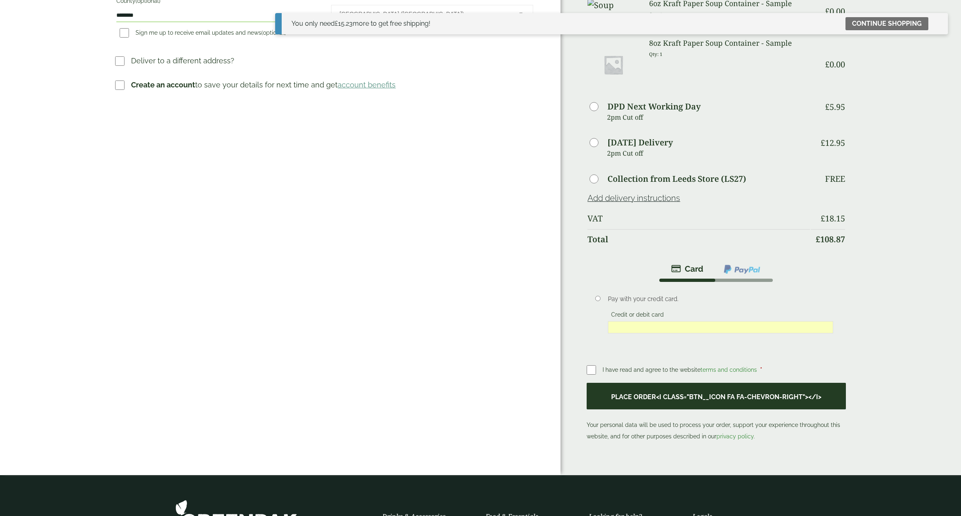
click at [706, 392] on button "Place order<i class="btn__icon fa fa-chevron-right"></i>" at bounding box center [716, 396] width 259 height 27
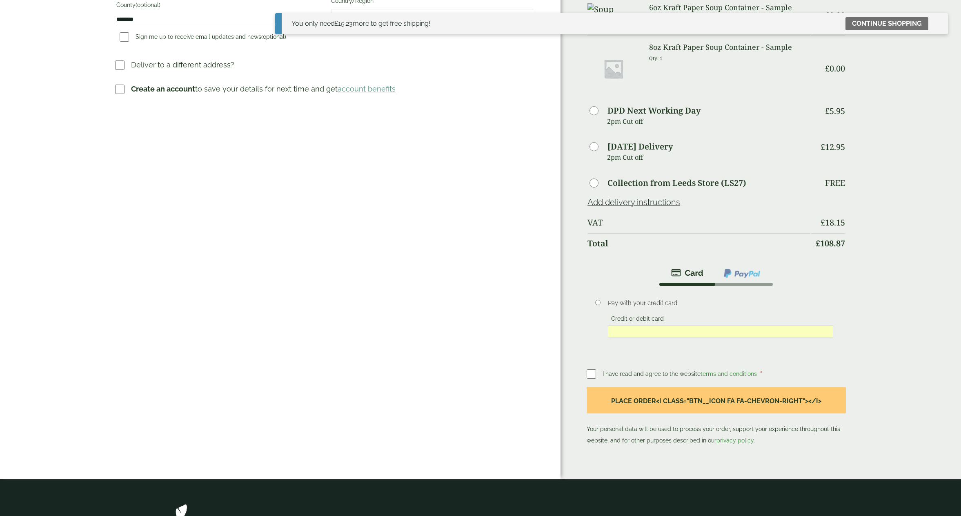
scroll to position [371, 0]
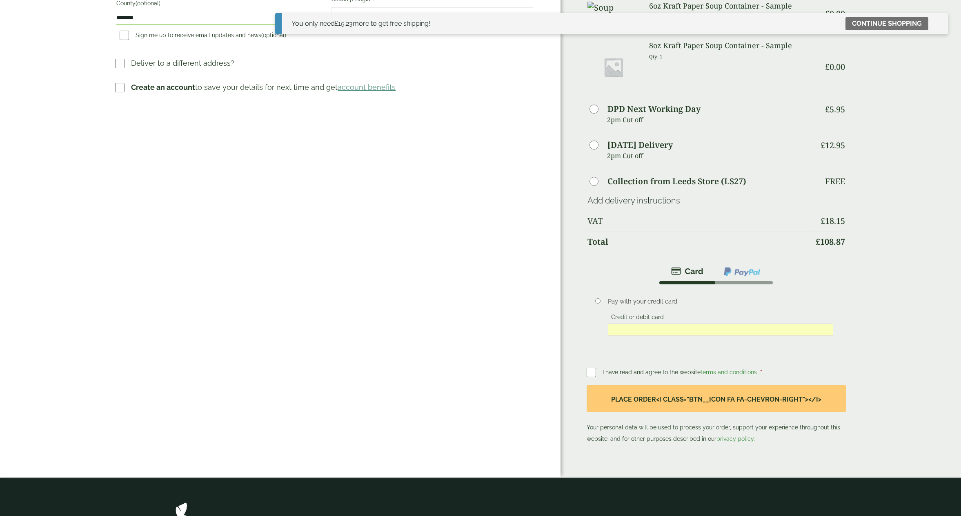
click at [606, 313] on div "Pay with your credit card. Credit or debit card Save payment information to my …" at bounding box center [720, 317] width 237 height 53
click at [596, 313] on li "Pay with your credit card. Credit or debit card Save payment information to my …" at bounding box center [716, 320] width 259 height 72
drag, startPoint x: 621, startPoint y: 314, endPoint x: 617, endPoint y: 312, distance: 5.1
click at [621, 314] on label "Credit or debit card" at bounding box center [637, 318] width 59 height 9
click at [594, 295] on li "Pay with your credit card. Credit or debit card Save payment information to my …" at bounding box center [716, 320] width 259 height 72
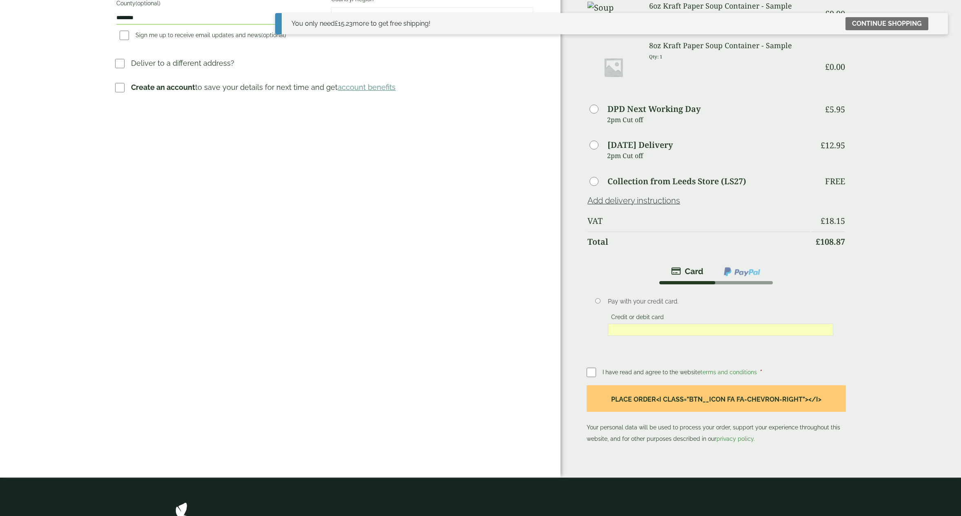
drag, startPoint x: 714, startPoint y: 312, endPoint x: 713, endPoint y: 296, distance: 15.1
click at [714, 312] on fieldset "Credit or debit card" at bounding box center [720, 324] width 225 height 25
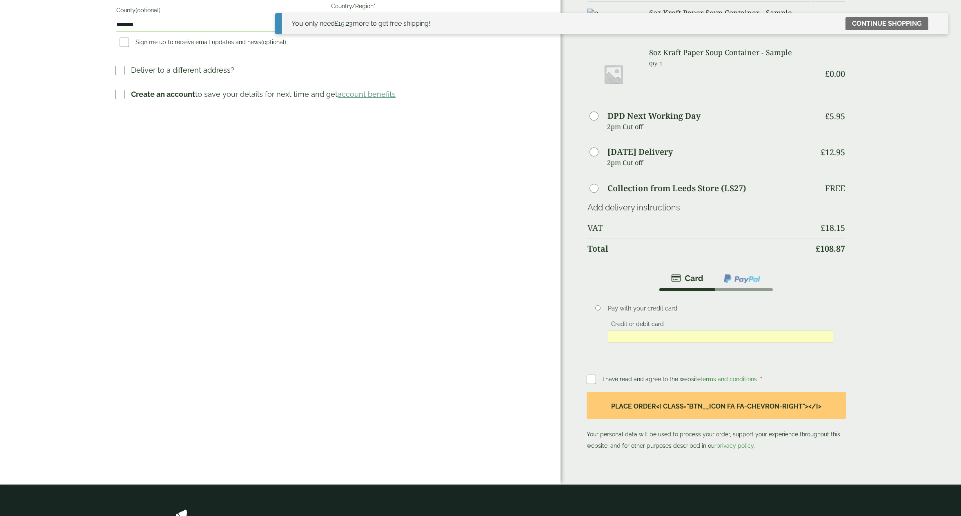
scroll to position [547, 0]
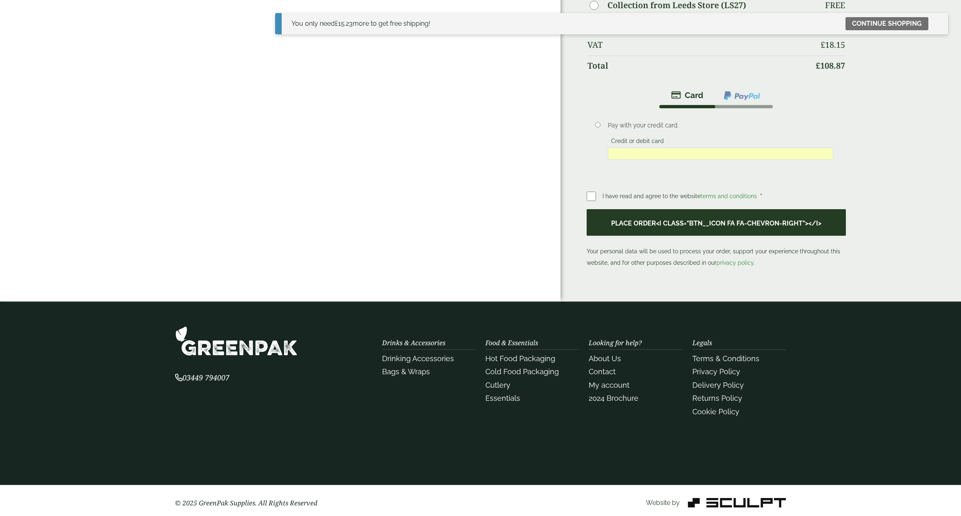
click at [781, 220] on button "Place order<i class="btn__icon fa fa-chevron-right"></i>" at bounding box center [716, 222] width 259 height 27
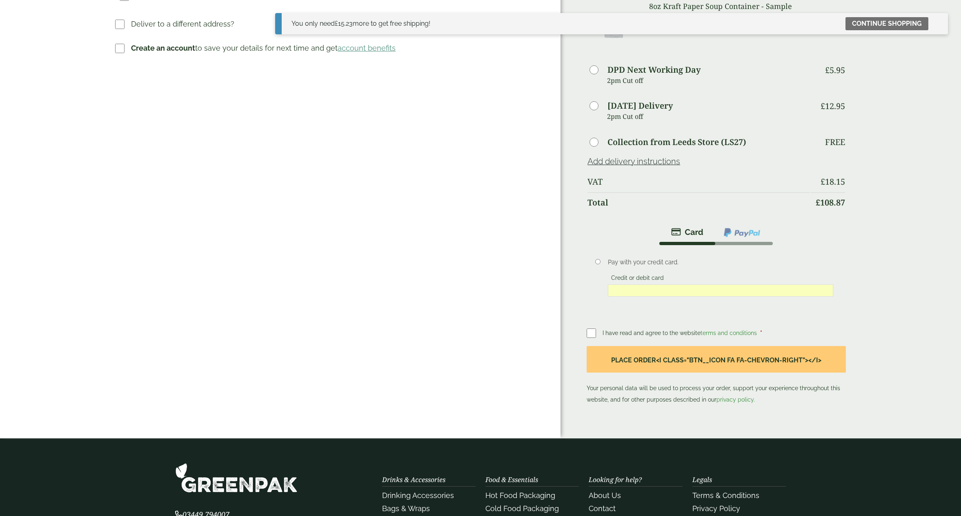
scroll to position [530, 0]
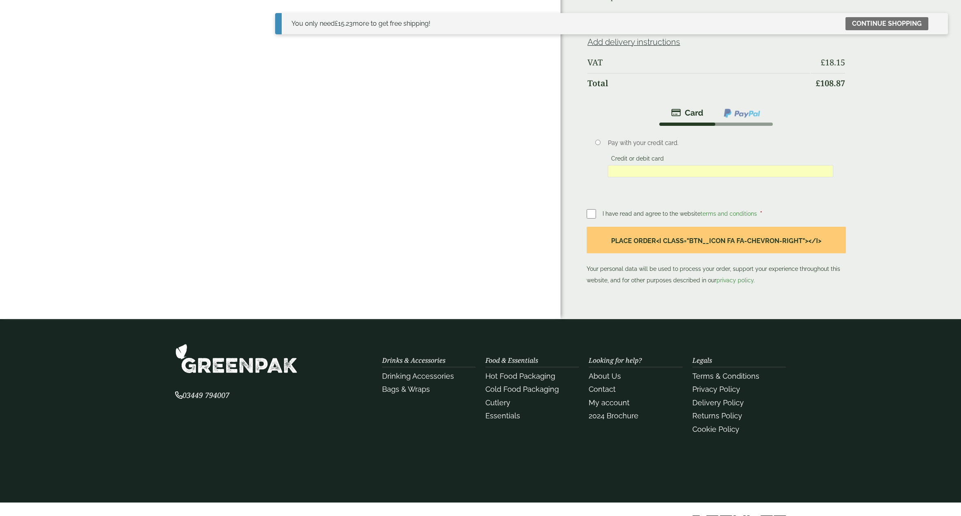
drag, startPoint x: 618, startPoint y: 154, endPoint x: 625, endPoint y: 154, distance: 7.8
click at [618, 155] on label "Credit or debit card" at bounding box center [637, 159] width 59 height 9
click at [659, 155] on label "Credit or debit card" at bounding box center [637, 159] width 59 height 9
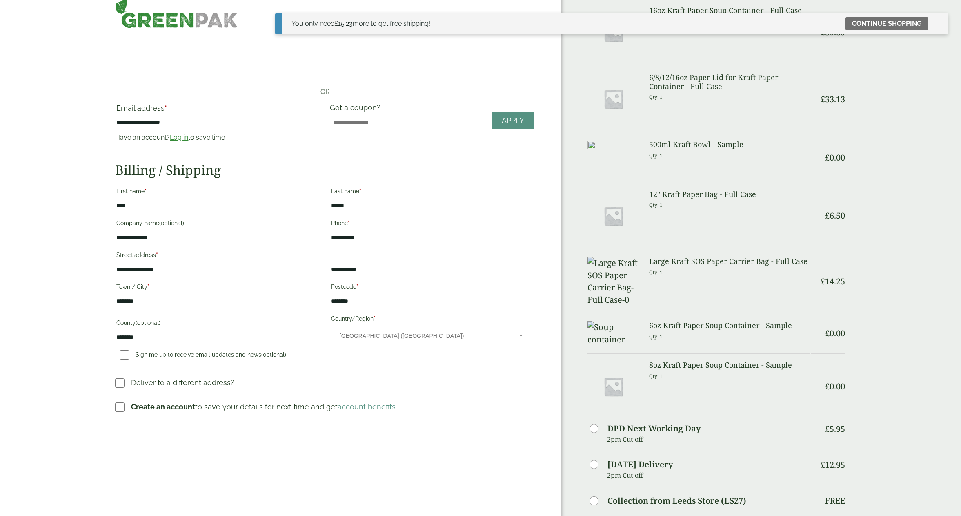
scroll to position [0, 0]
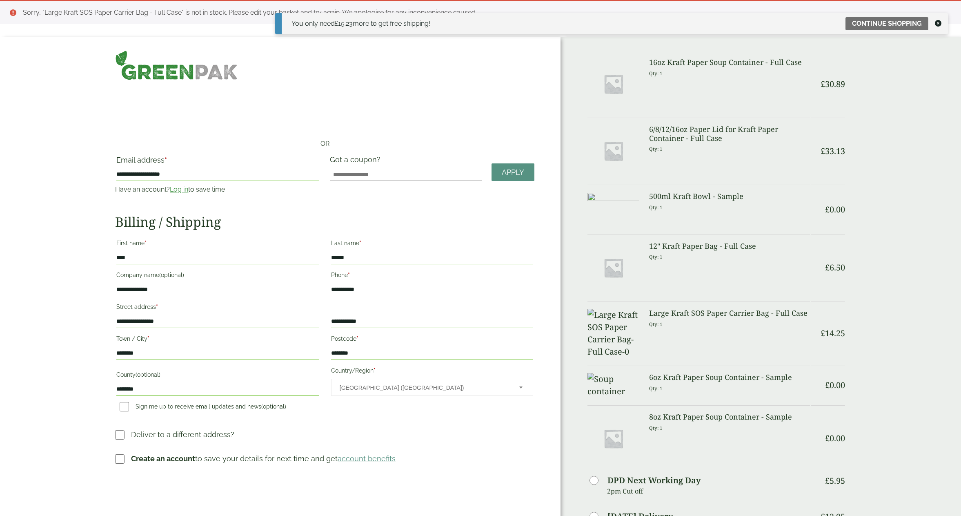
click at [937, 22] on icon at bounding box center [938, 23] width 7 height 7
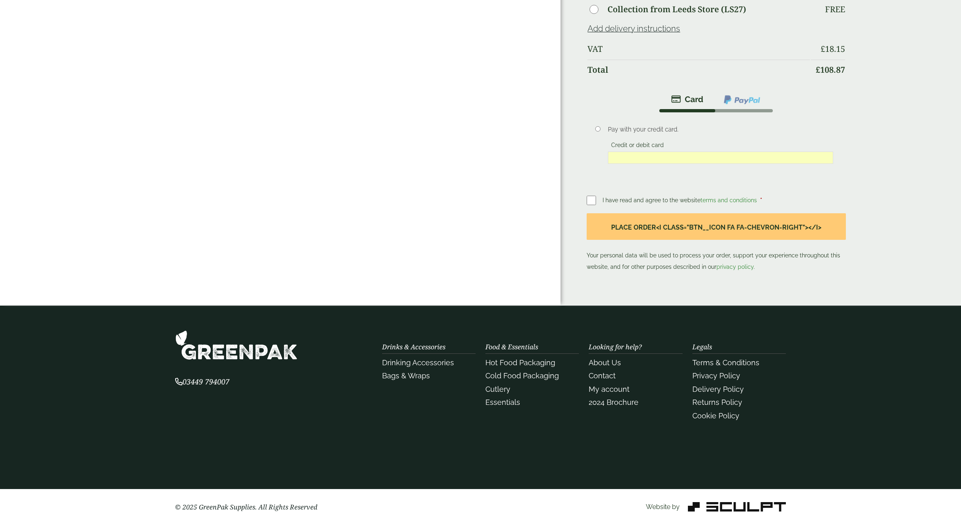
scroll to position [543, 0]
click at [748, 95] on img at bounding box center [742, 100] width 38 height 11
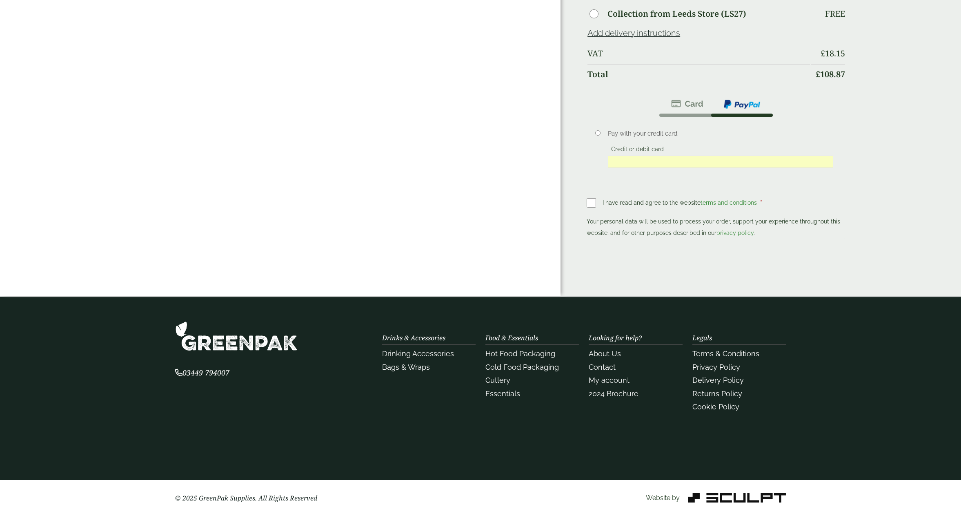
scroll to position [513, 0]
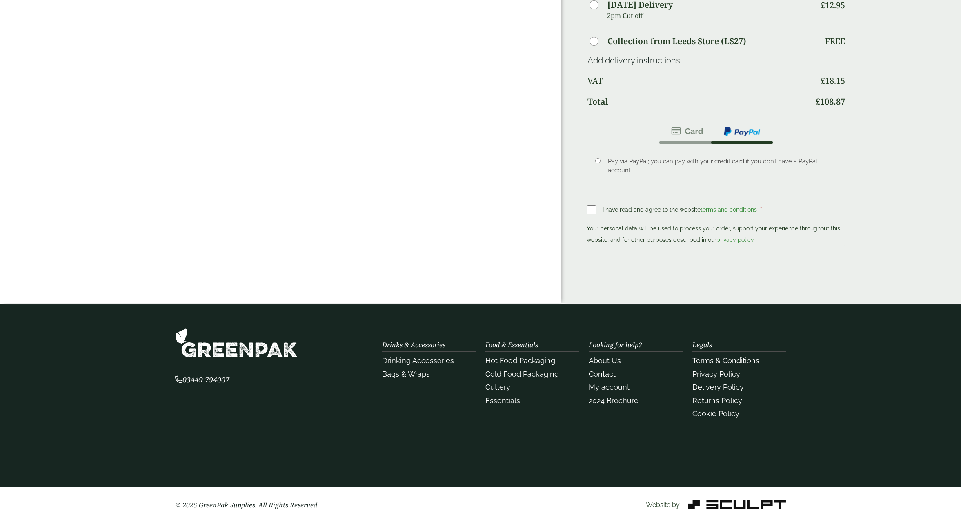
click at [688, 126] on img at bounding box center [687, 131] width 32 height 10
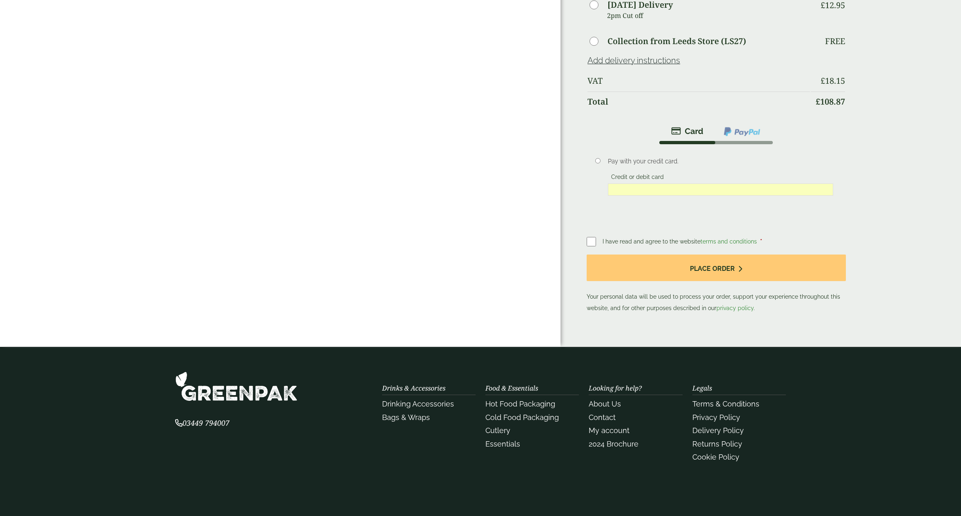
scroll to position [511, 0]
drag, startPoint x: 603, startPoint y: 172, endPoint x: 619, endPoint y: 173, distance: 15.9
click at [605, 172] on div "Pay with your credit card. Credit or debit card Save payment information to my …" at bounding box center [720, 177] width 237 height 53
click at [627, 174] on label "Credit or debit card" at bounding box center [637, 178] width 59 height 9
drag, startPoint x: 600, startPoint y: 172, endPoint x: 681, endPoint y: 178, distance: 81.1
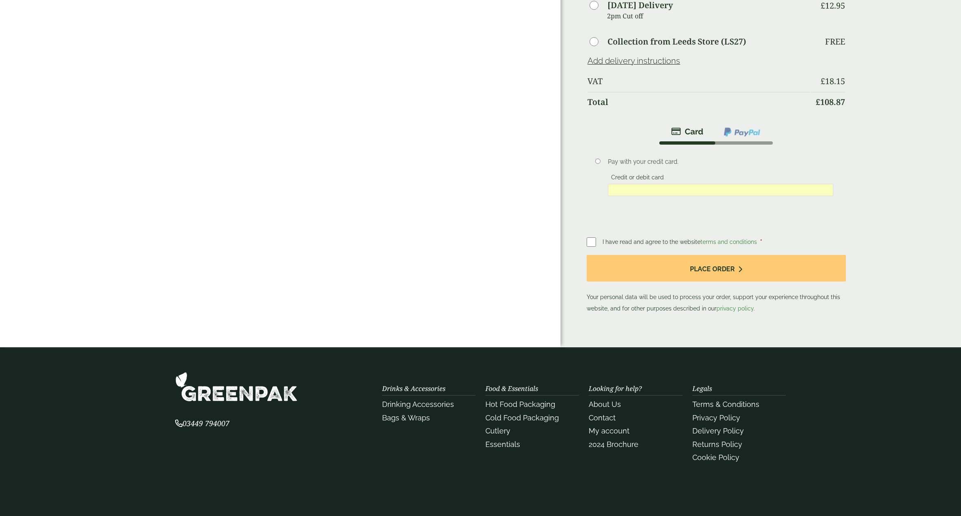
click at [602, 172] on li "Pay with your credit card. Credit or debit card Save payment information to my …" at bounding box center [716, 181] width 259 height 72
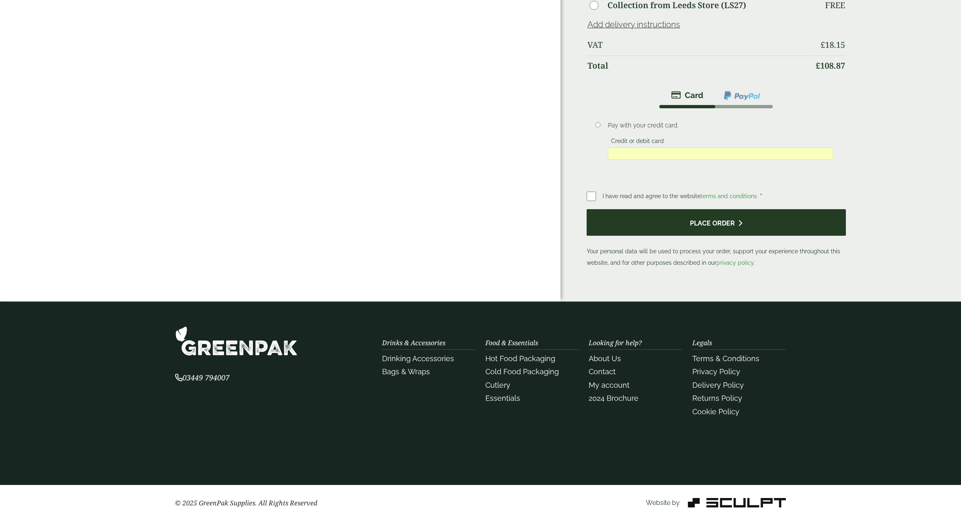
scroll to position [543, 0]
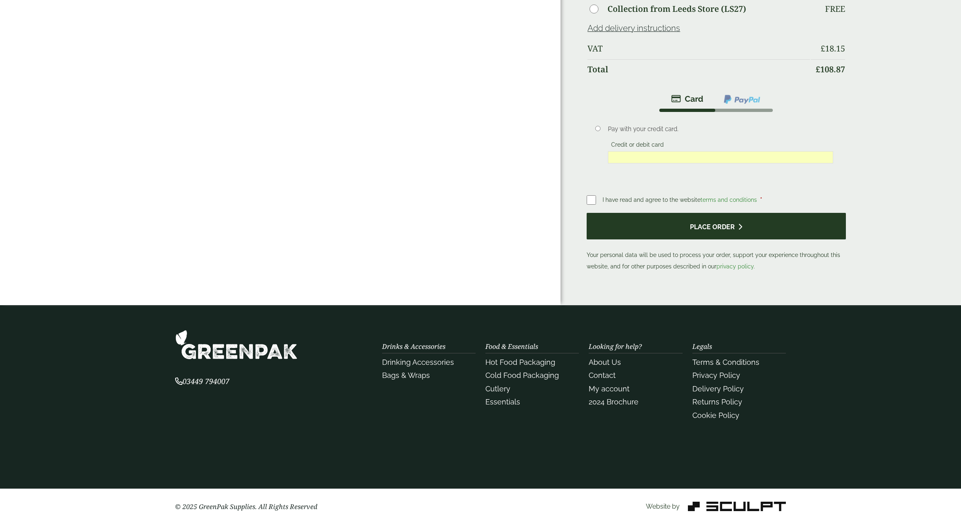
click at [716, 223] on button "Place order" at bounding box center [716, 226] width 259 height 27
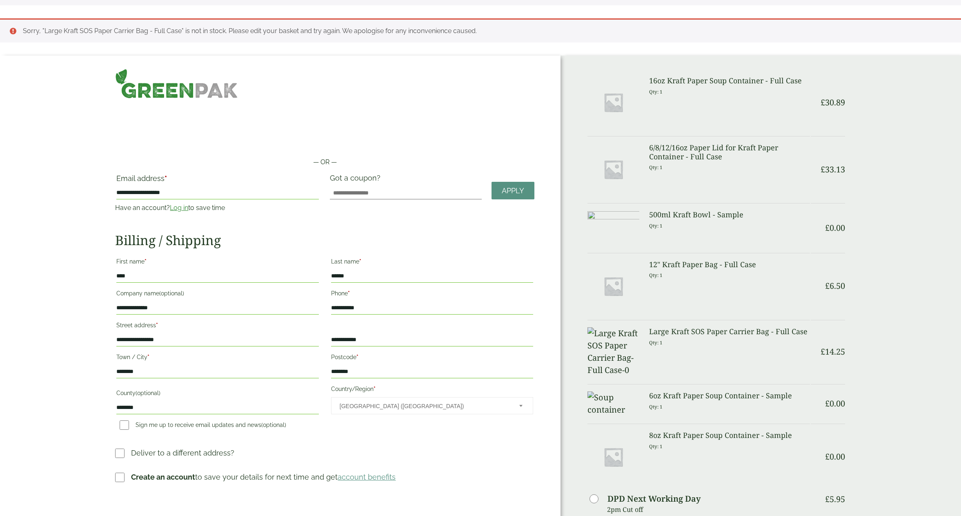
scroll to position [0, 0]
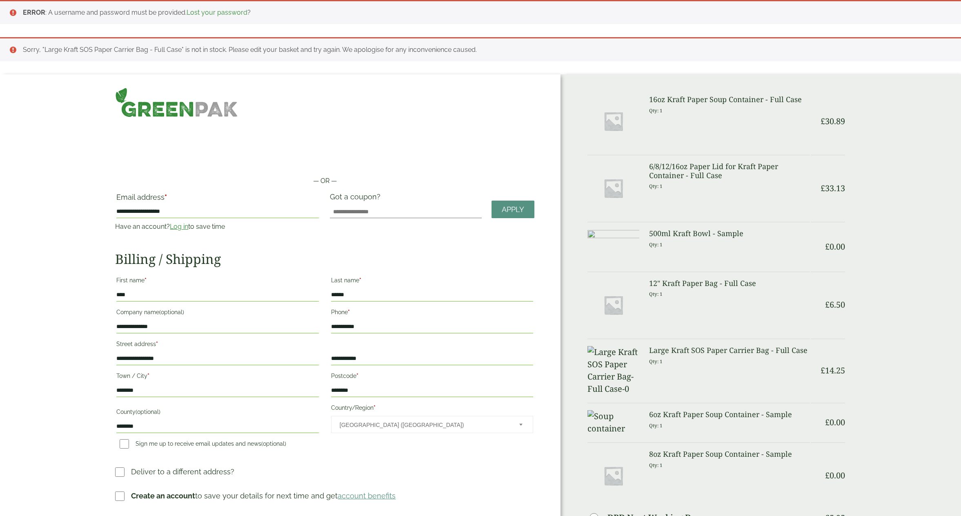
click at [82, 54] on li "Sorry, "Large Kraft SOS Paper Carrier Bag - Full Case" is not in stock. Please …" at bounding box center [485, 50] width 925 height 10
click at [13, 49] on ul "Sorry, "Large Kraft SOS Paper Carrier Bag - Full Case" is not in stock. Please …" at bounding box center [480, 49] width 961 height 24
click at [13, 12] on ul "ERROR : A username and password must be provided. Lost your password ?" at bounding box center [480, 12] width 961 height 24
click at [401, 213] on input "Got a coupon?" at bounding box center [406, 211] width 152 height 13
click at [891, 54] on li "Sorry, "Large Kraft SOS Paper Carrier Bag - Full Case" is not in stock. Please …" at bounding box center [485, 50] width 925 height 10
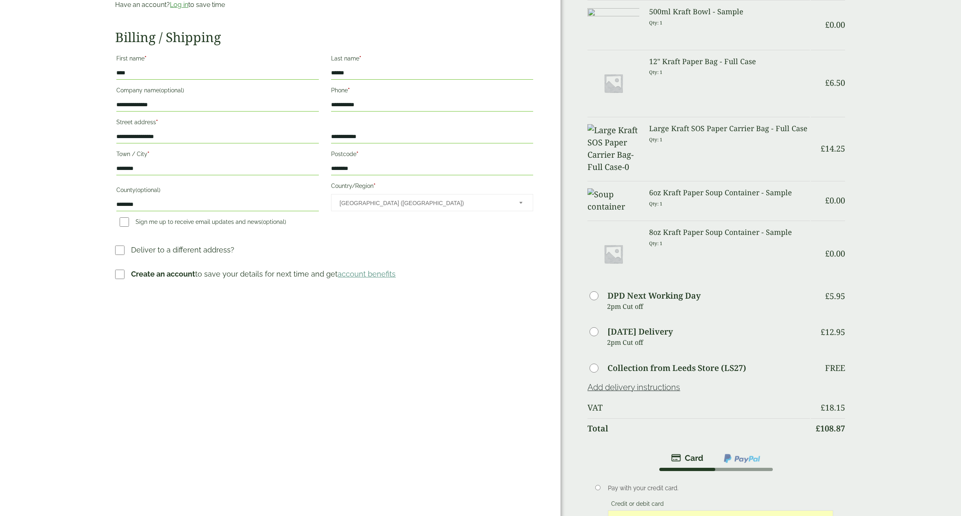
scroll to position [226, 0]
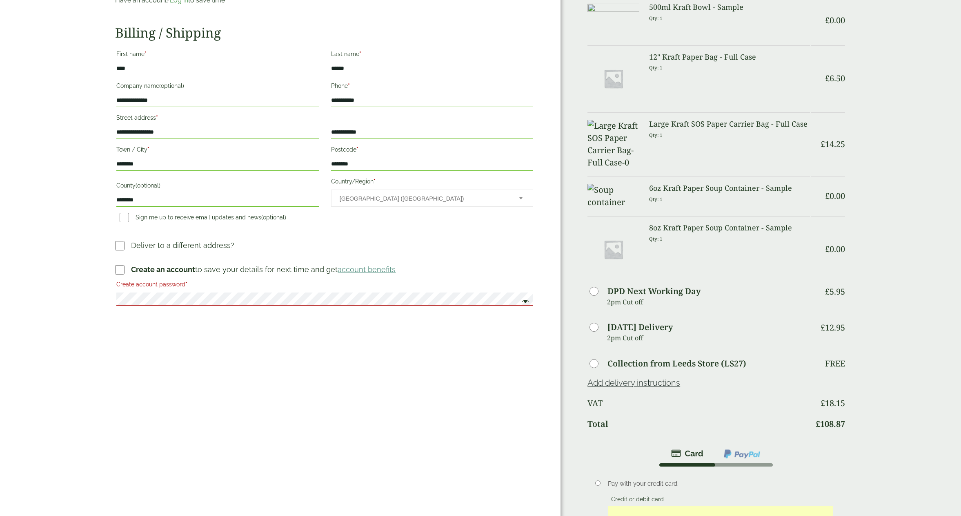
type input "**********"
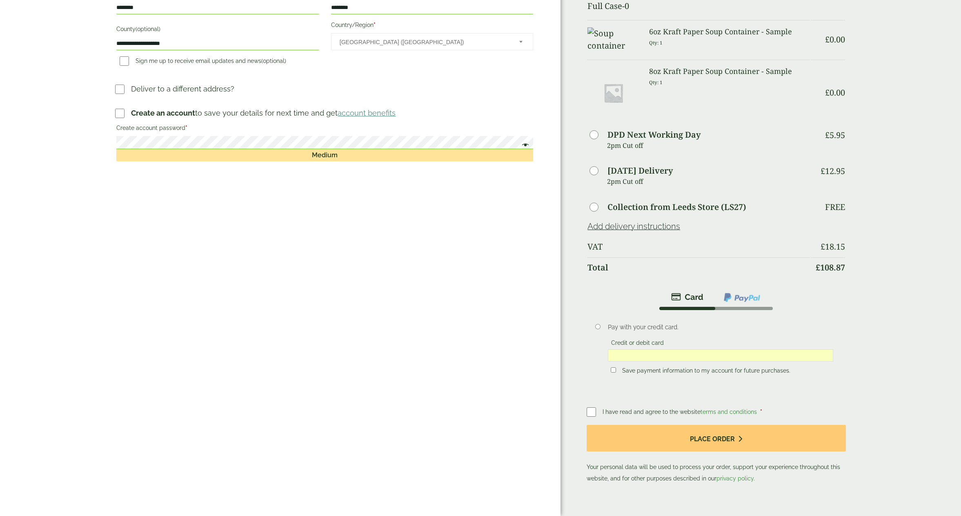
scroll to position [372, 0]
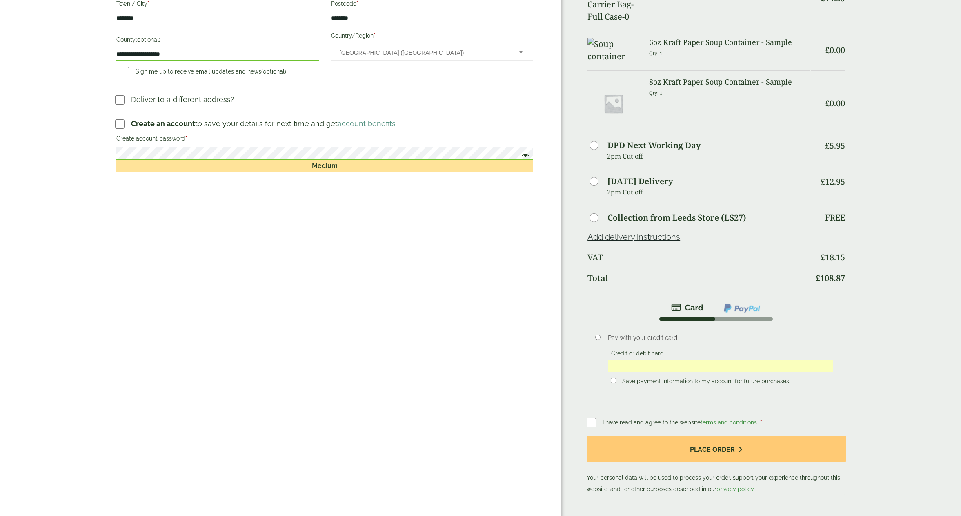
click at [526, 156] on span at bounding box center [523, 156] width 11 height 10
click at [459, 247] on div "**********" at bounding box center [280, 114] width 561 height 825
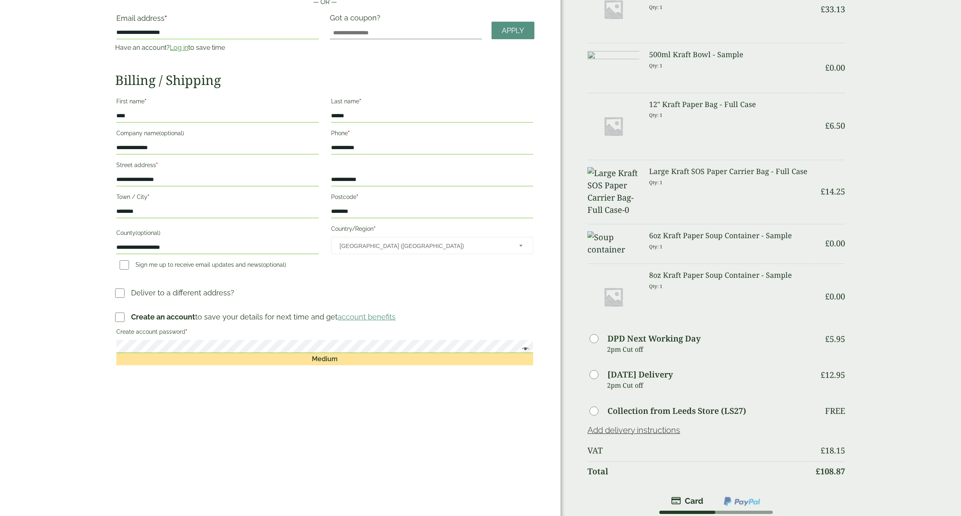
scroll to position [0, 0]
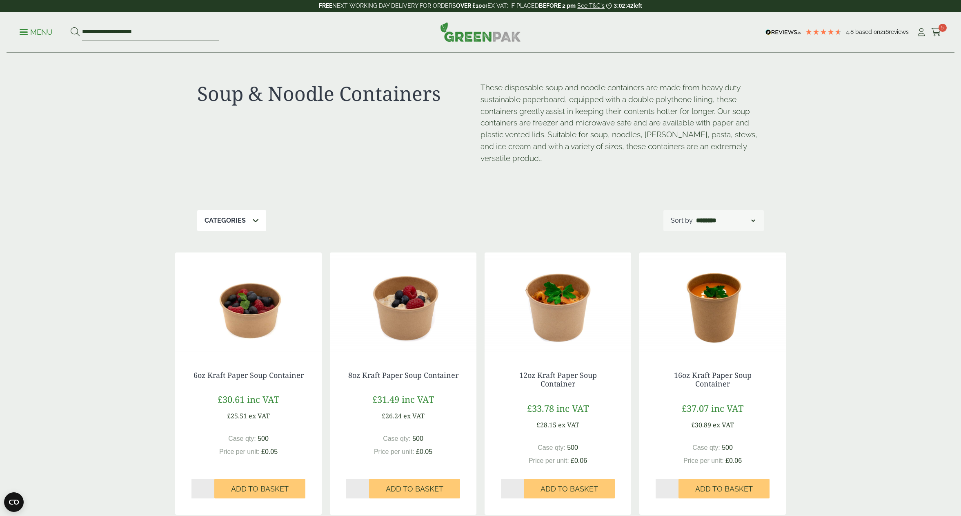
click at [23, 32] on span at bounding box center [24, 31] width 8 height 1
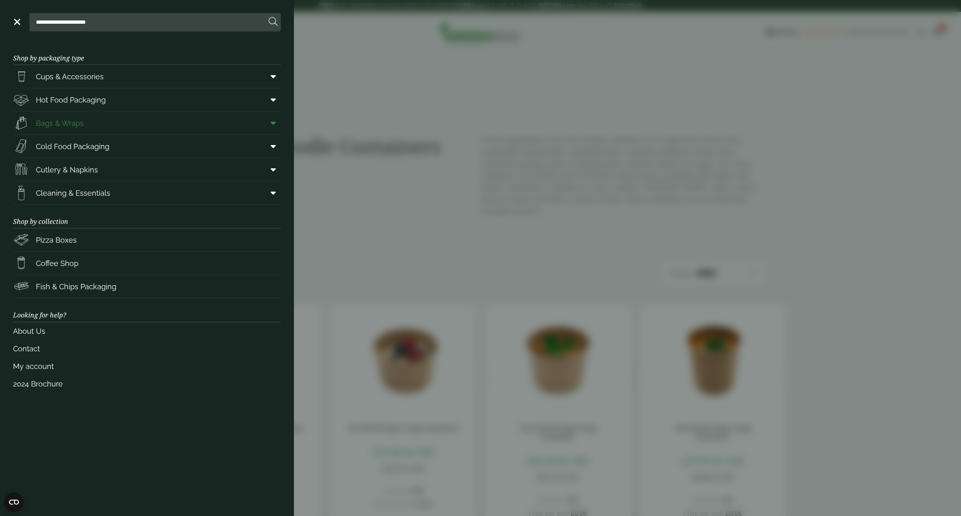
click at [274, 123] on icon at bounding box center [273, 123] width 5 height 8
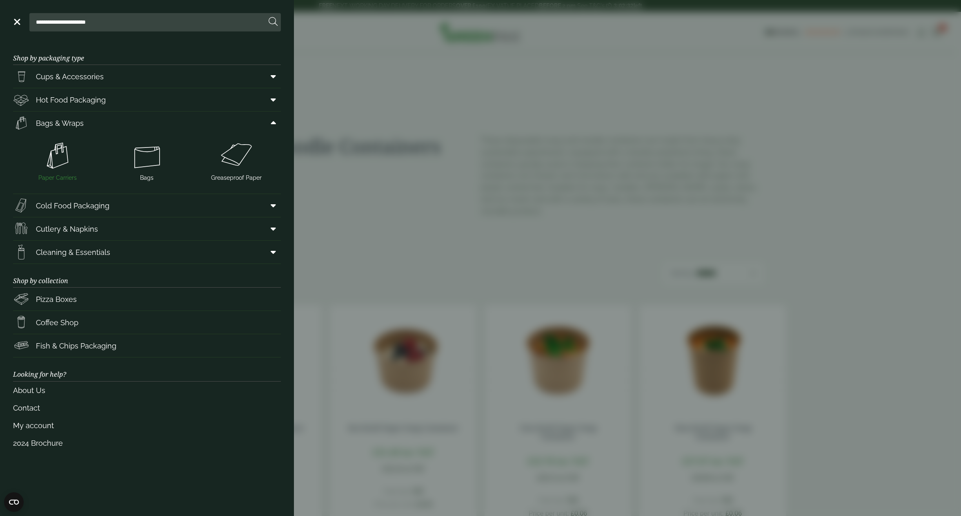
click at [67, 157] on img at bounding box center [57, 155] width 83 height 33
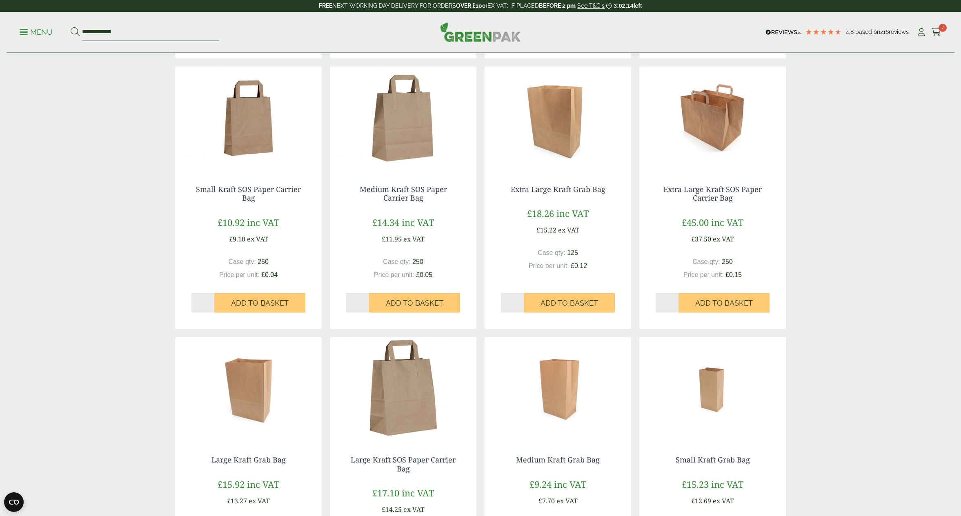
scroll to position [407, 0]
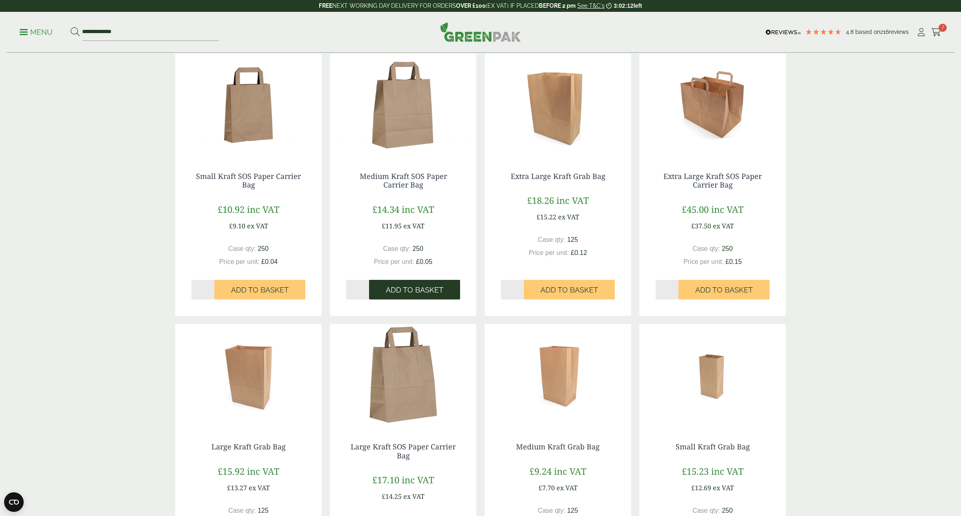
click at [413, 288] on span "Add to Basket" at bounding box center [415, 289] width 58 height 9
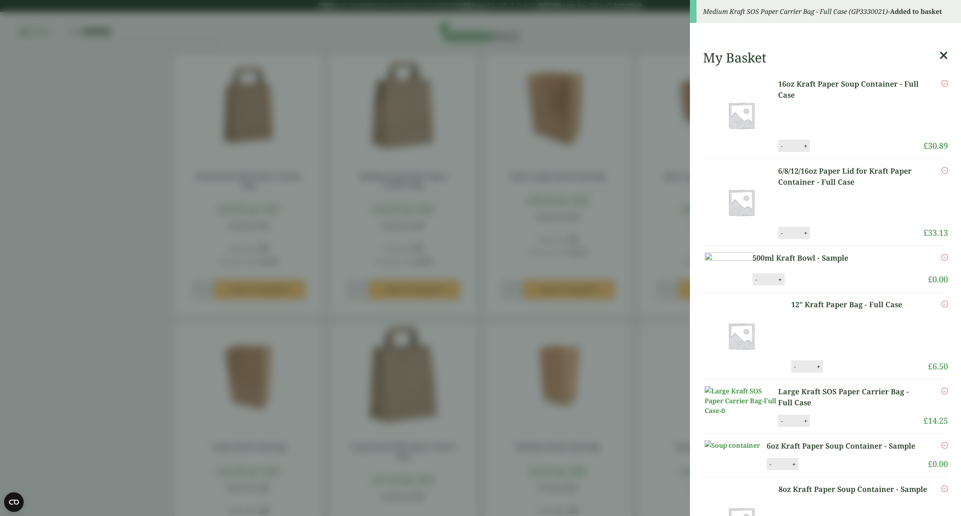
click at [942, 57] on icon at bounding box center [943, 55] width 9 height 11
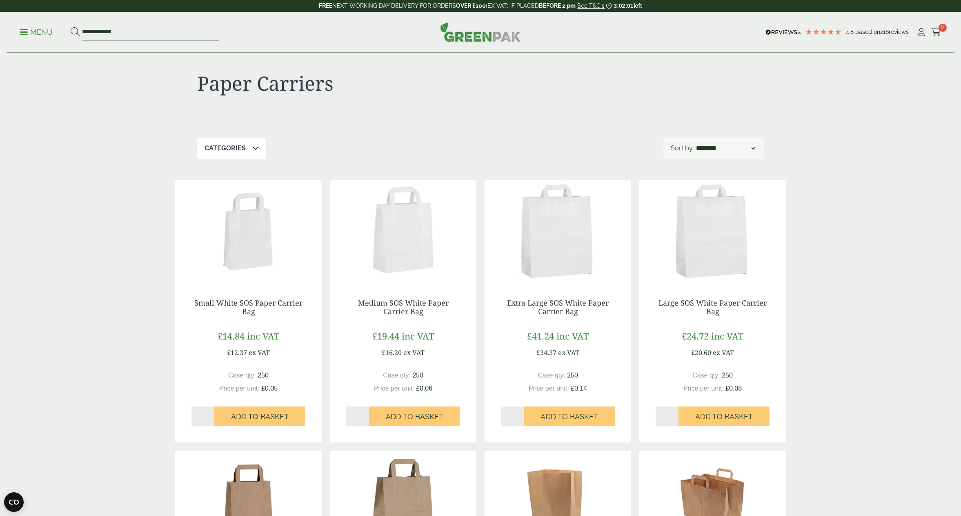
scroll to position [0, 0]
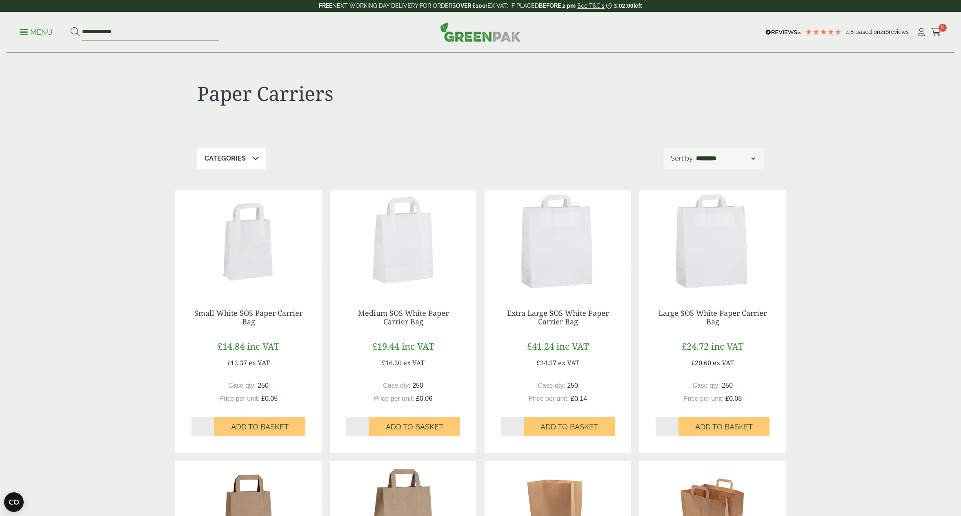
click at [945, 27] on span "8" at bounding box center [943, 28] width 8 height 8
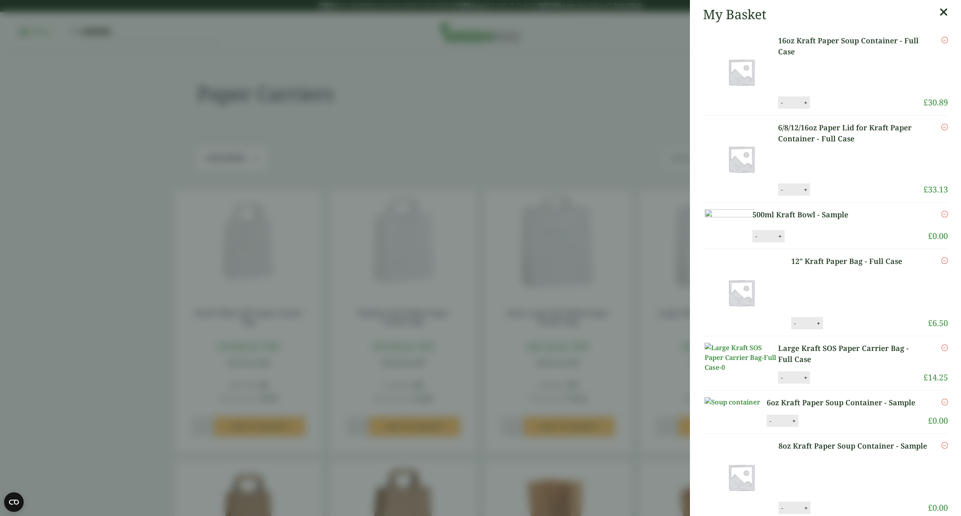
click at [944, 351] on icon "Remove this item" at bounding box center [944, 347] width 7 height 7
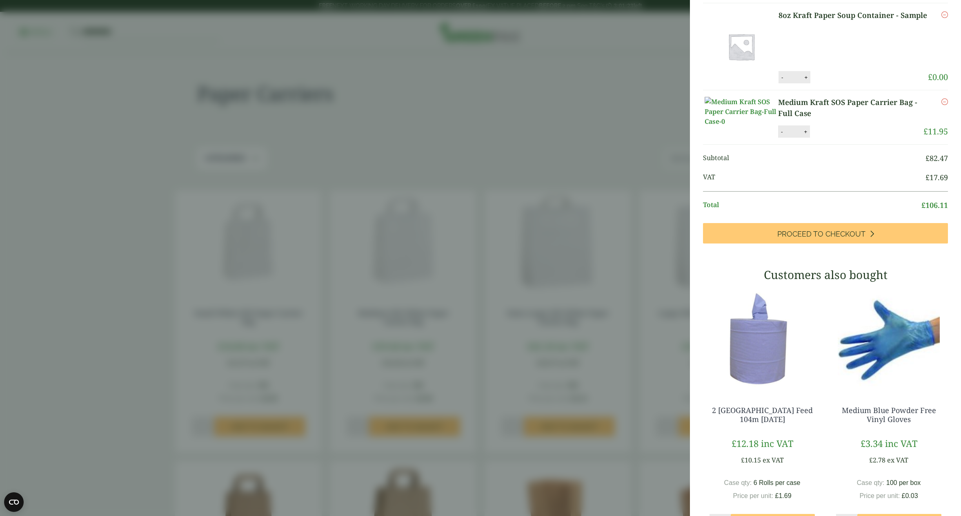
scroll to position [366, 0]
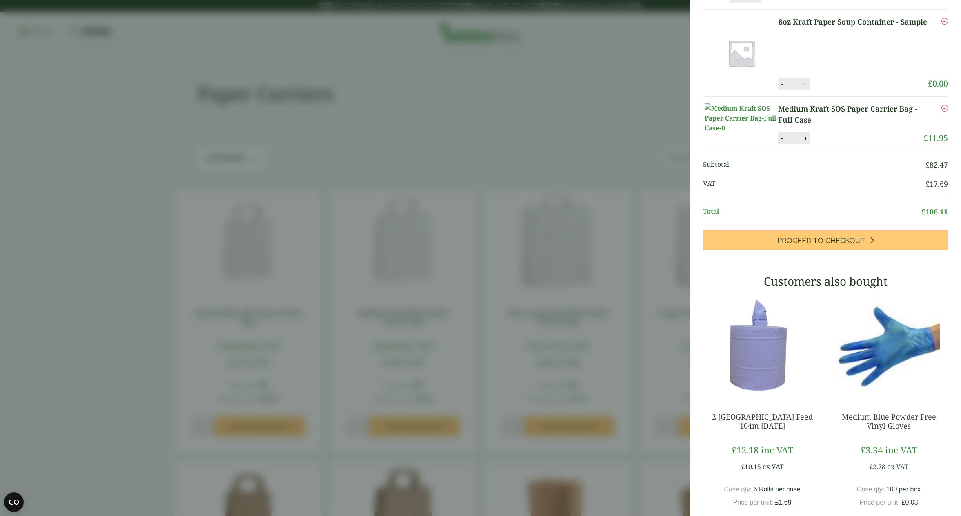
click at [945, 111] on icon "Remove this item" at bounding box center [944, 108] width 7 height 7
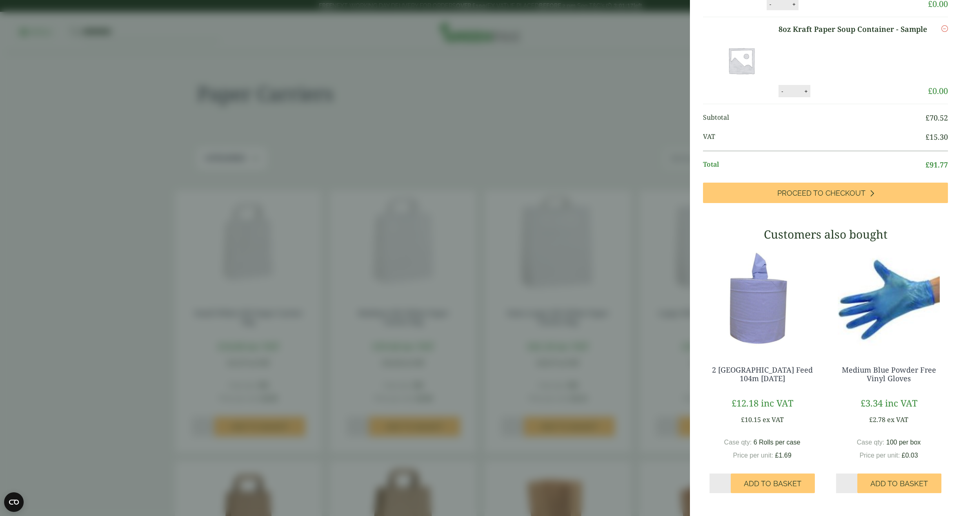
scroll to position [400, 0]
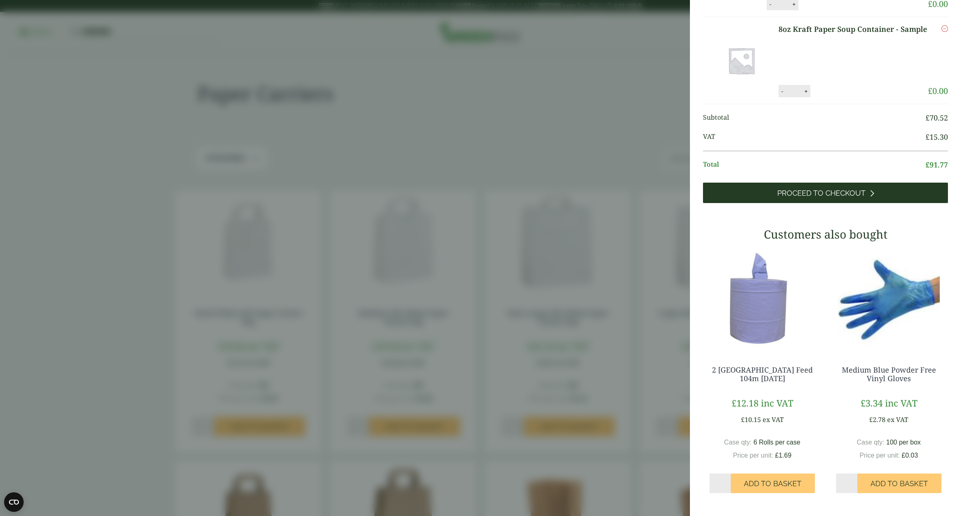
click at [823, 203] on link "Proceed to Checkout" at bounding box center [825, 192] width 245 height 20
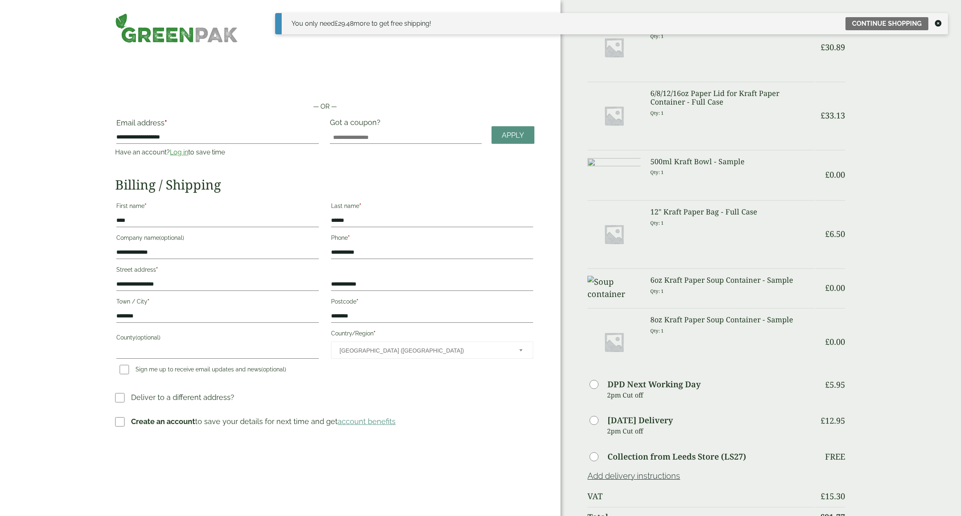
click at [940, 22] on icon at bounding box center [938, 23] width 7 height 7
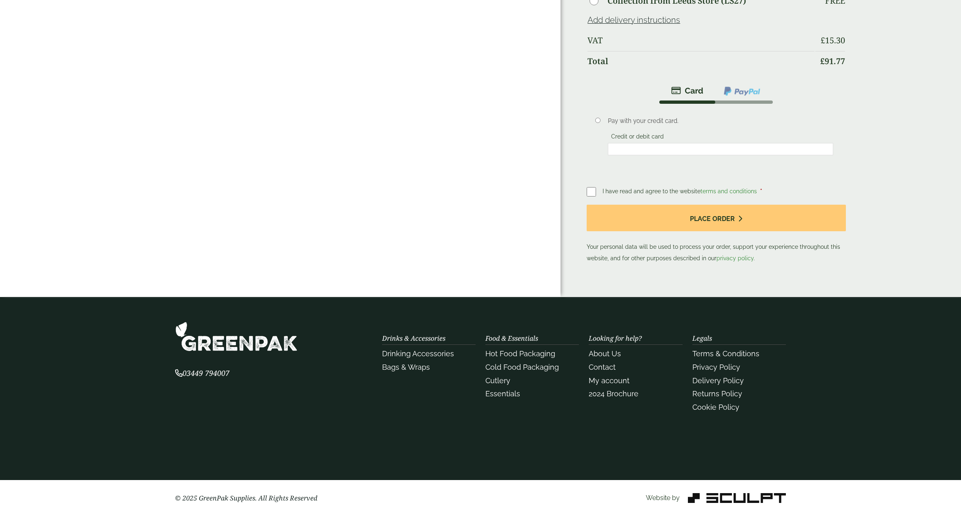
scroll to position [537, 0]
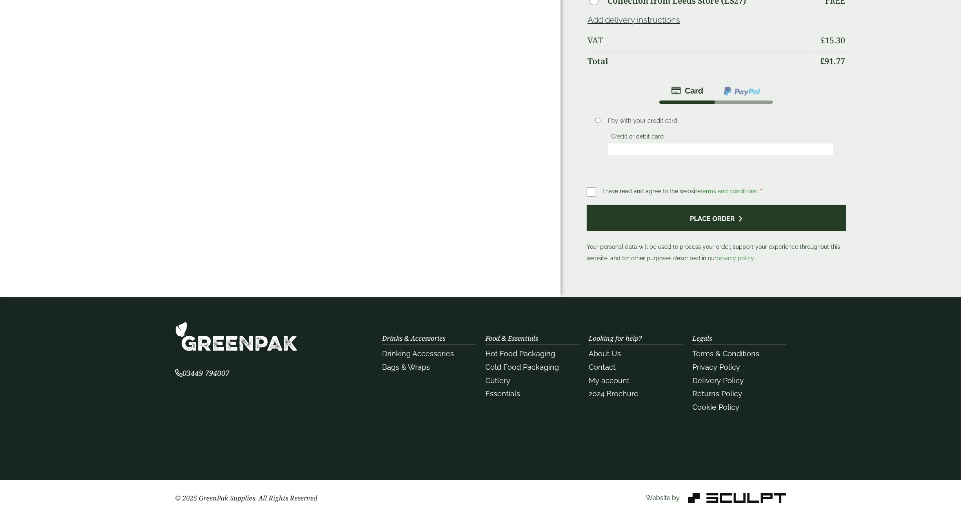
click at [683, 220] on button "Place order" at bounding box center [716, 218] width 259 height 27
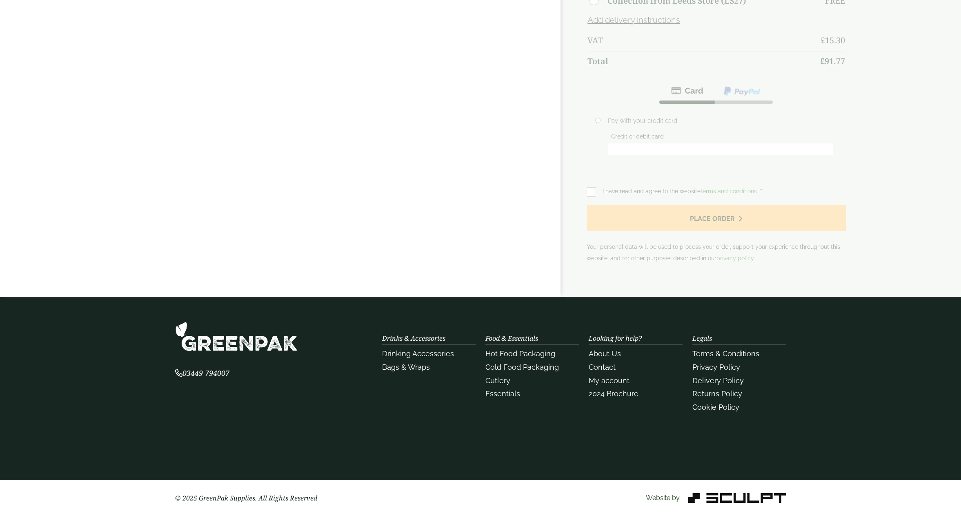
scroll to position [0, 0]
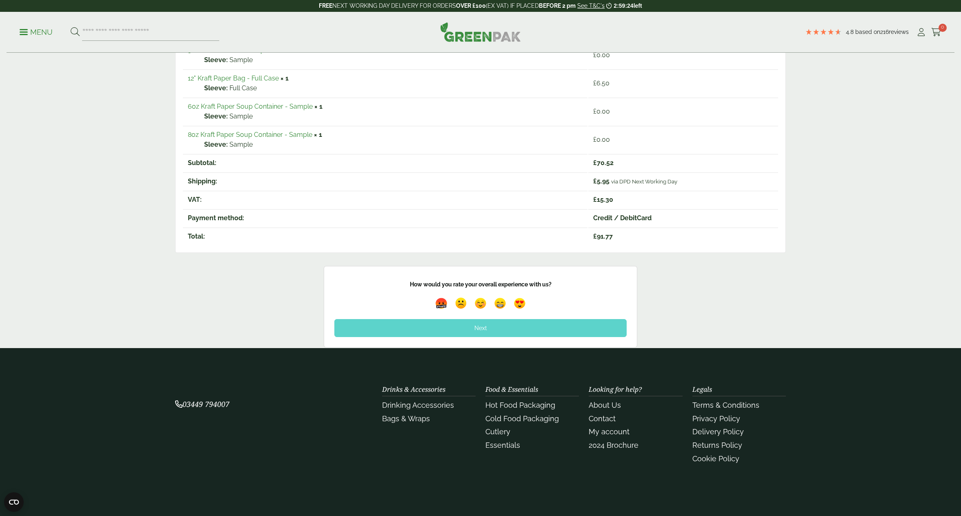
scroll to position [241, 0]
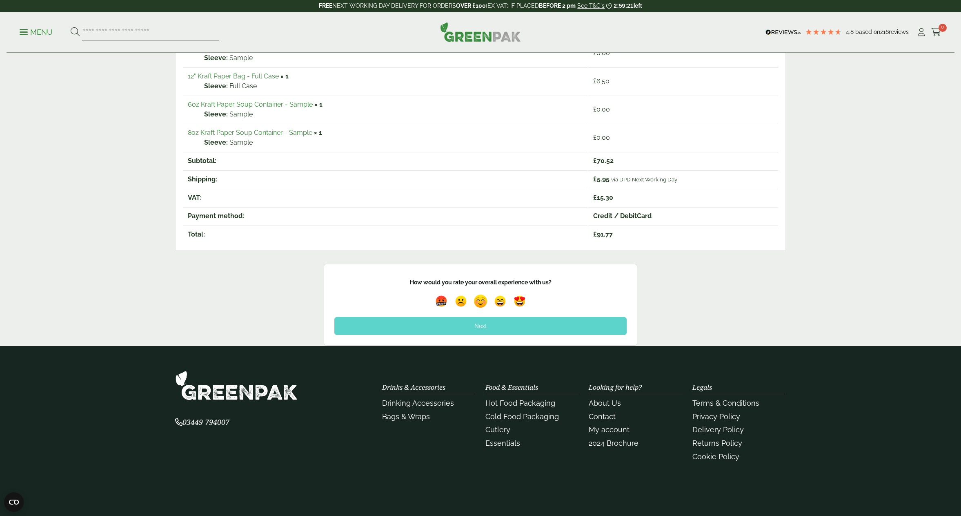
click at [482, 303] on img at bounding box center [480, 300] width 19 height 19
click at [480, 327] on div "Next" at bounding box center [480, 326] width 292 height 18
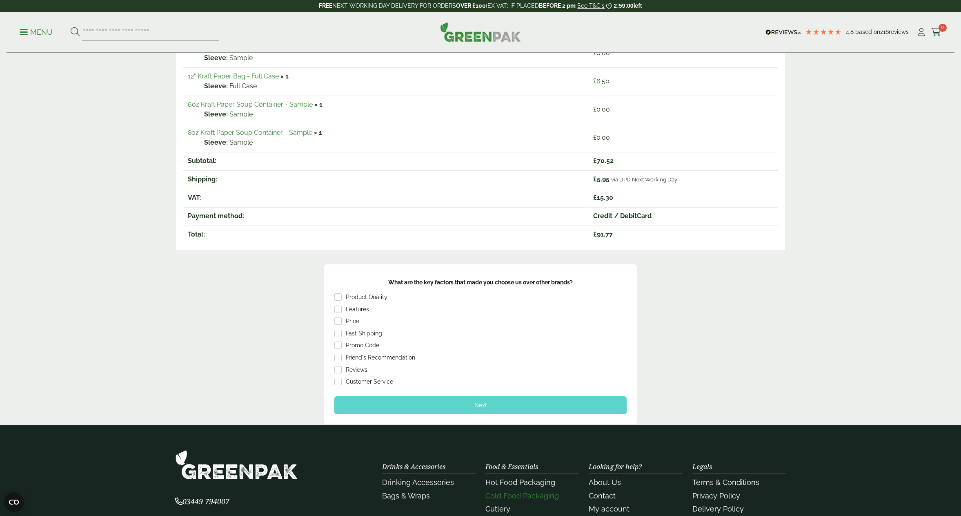
click at [499, 411] on div "Next" at bounding box center [480, 405] width 292 height 18
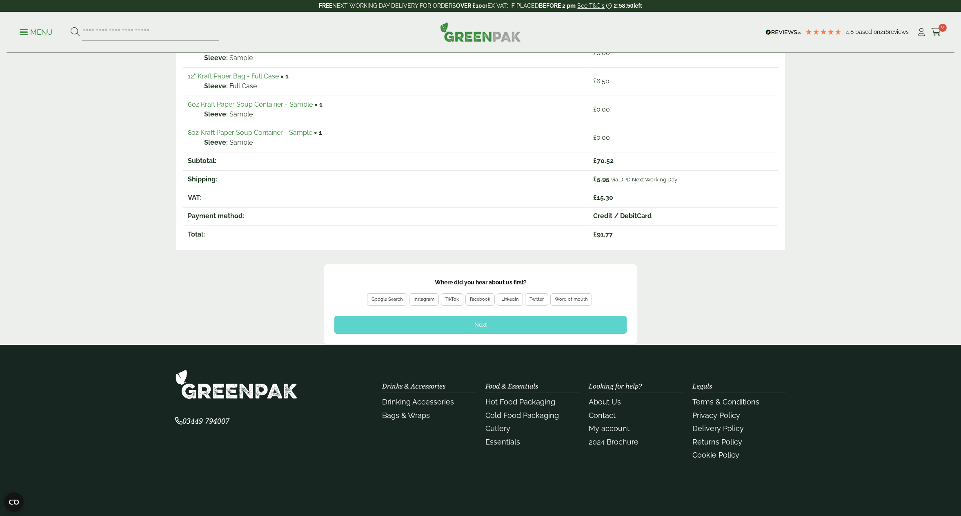
click at [382, 299] on div "Google Search" at bounding box center [387, 299] width 31 height 7
click at [486, 326] on div "Next" at bounding box center [480, 325] width 292 height 18
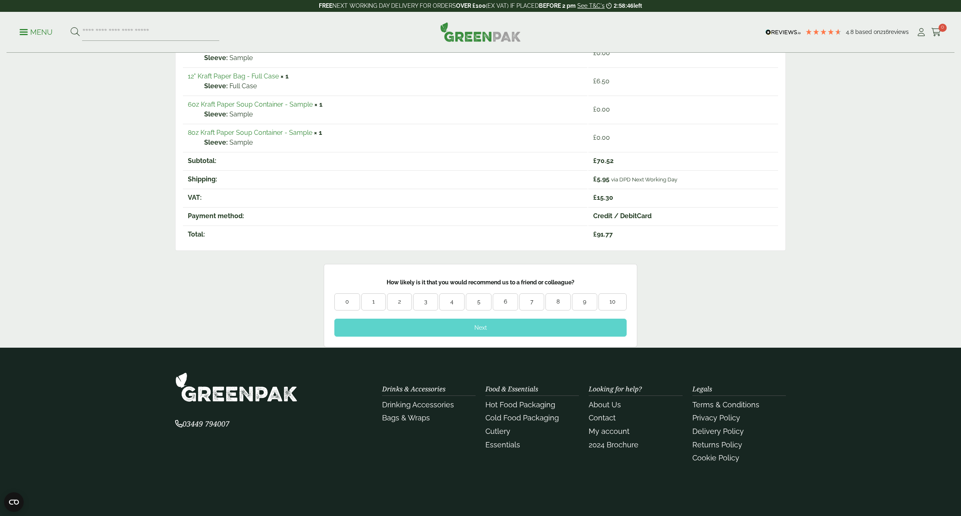
click at [501, 301] on div "6" at bounding box center [505, 302] width 24 height 8
click at [481, 326] on div "Next" at bounding box center [480, 327] width 292 height 18
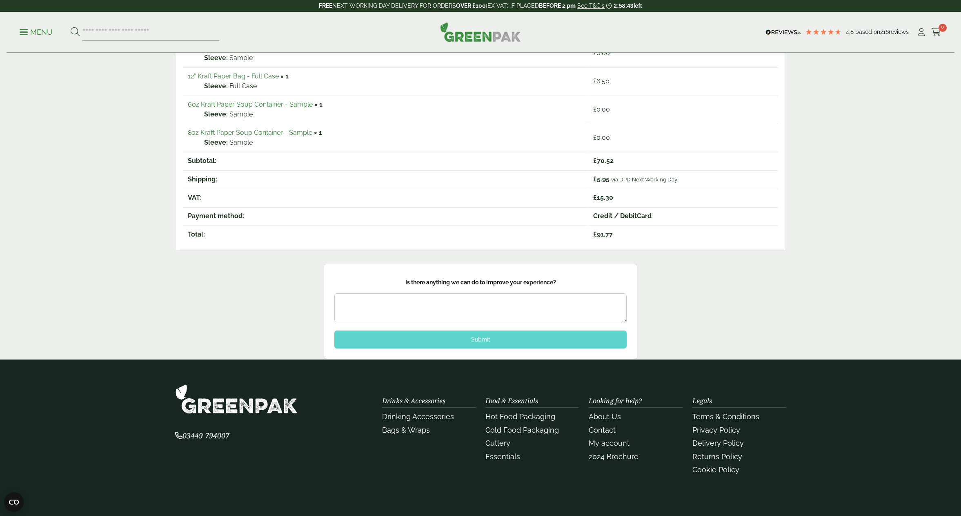
click at [467, 309] on textarea at bounding box center [480, 307] width 292 height 29
type textarea "*"
type textarea "**"
click at [481, 334] on div "Submit" at bounding box center [480, 339] width 292 height 18
